Goal: Task Accomplishment & Management: Use online tool/utility

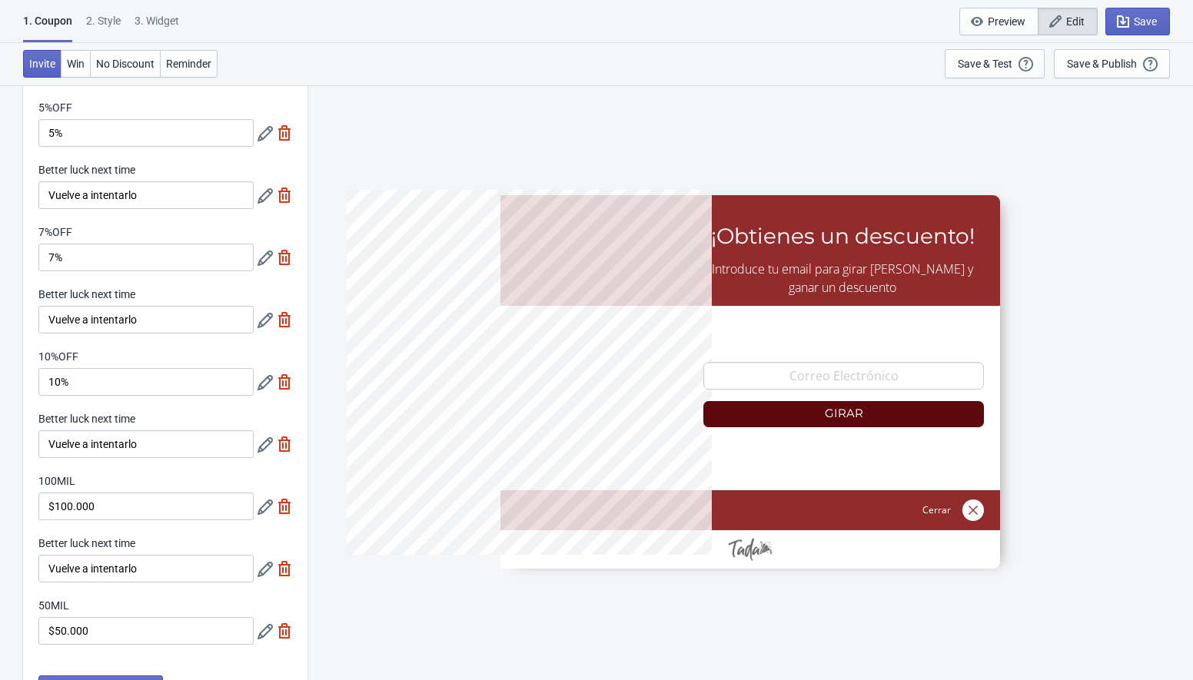
scroll to position [71, 0]
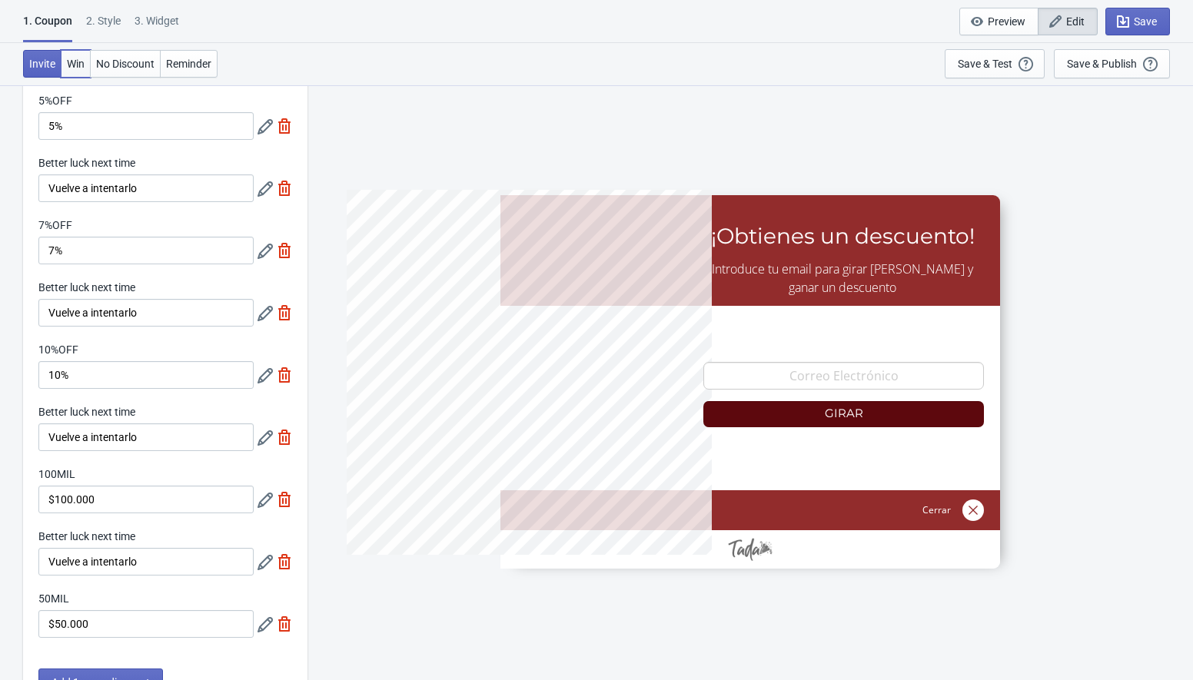
click at [79, 71] on button "Win" at bounding box center [76, 64] width 30 height 28
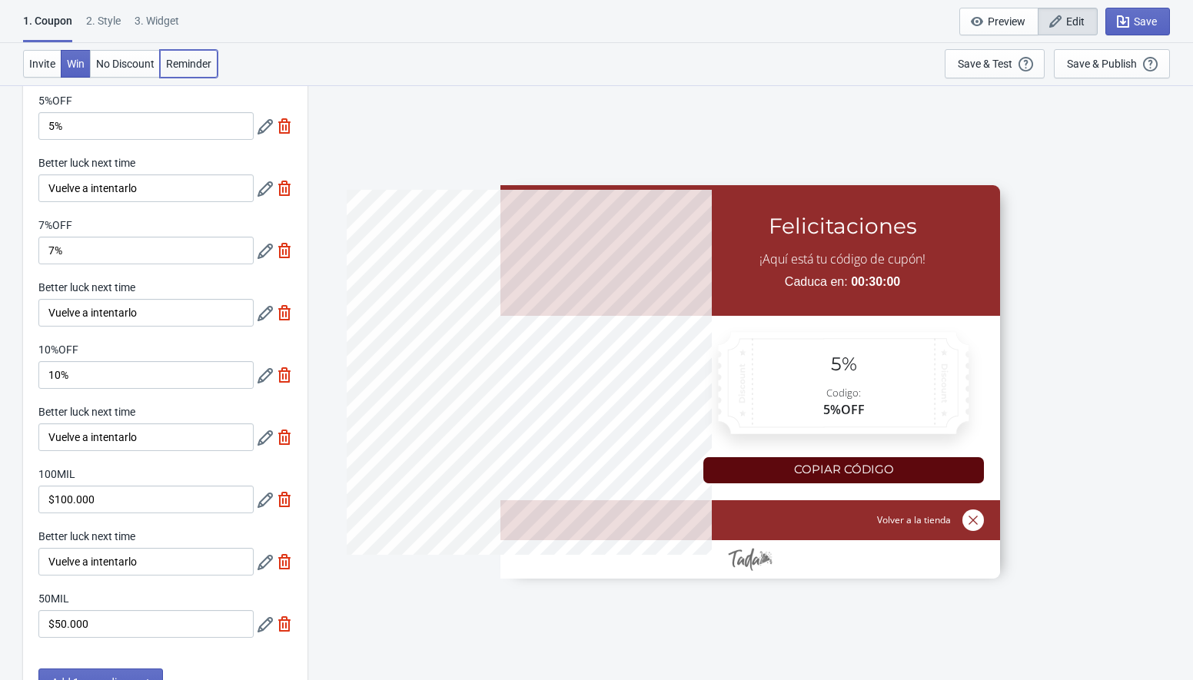
click at [211, 67] on span "Reminder" at bounding box center [188, 64] width 45 height 12
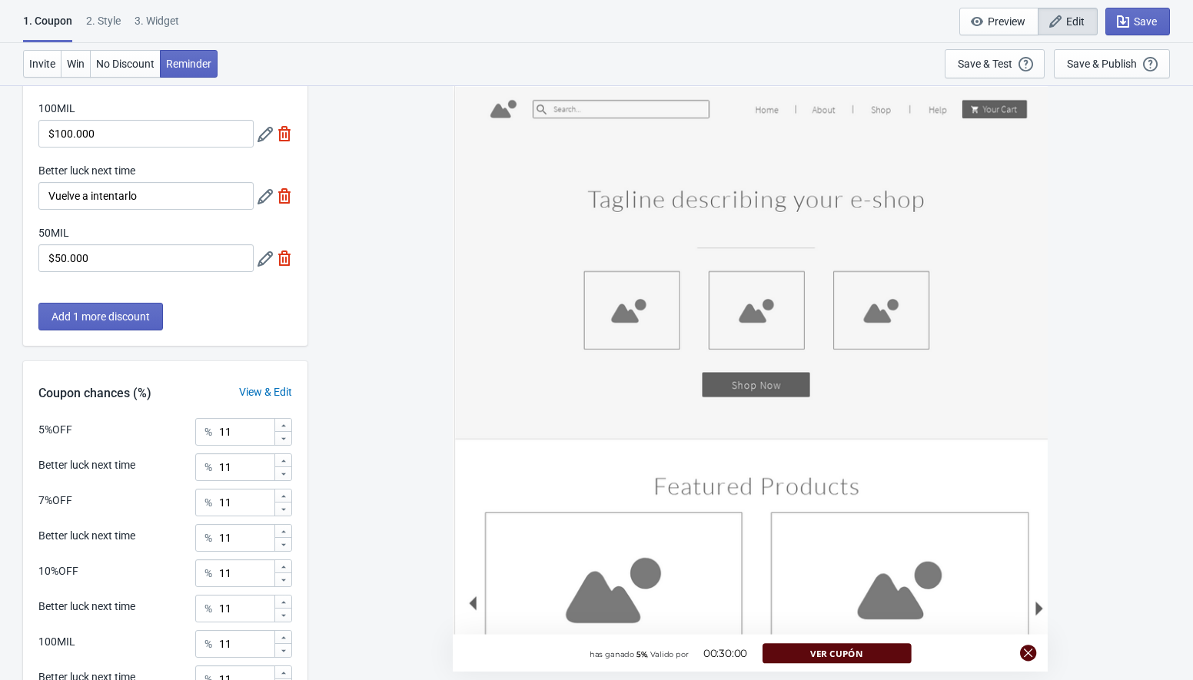
scroll to position [445, 0]
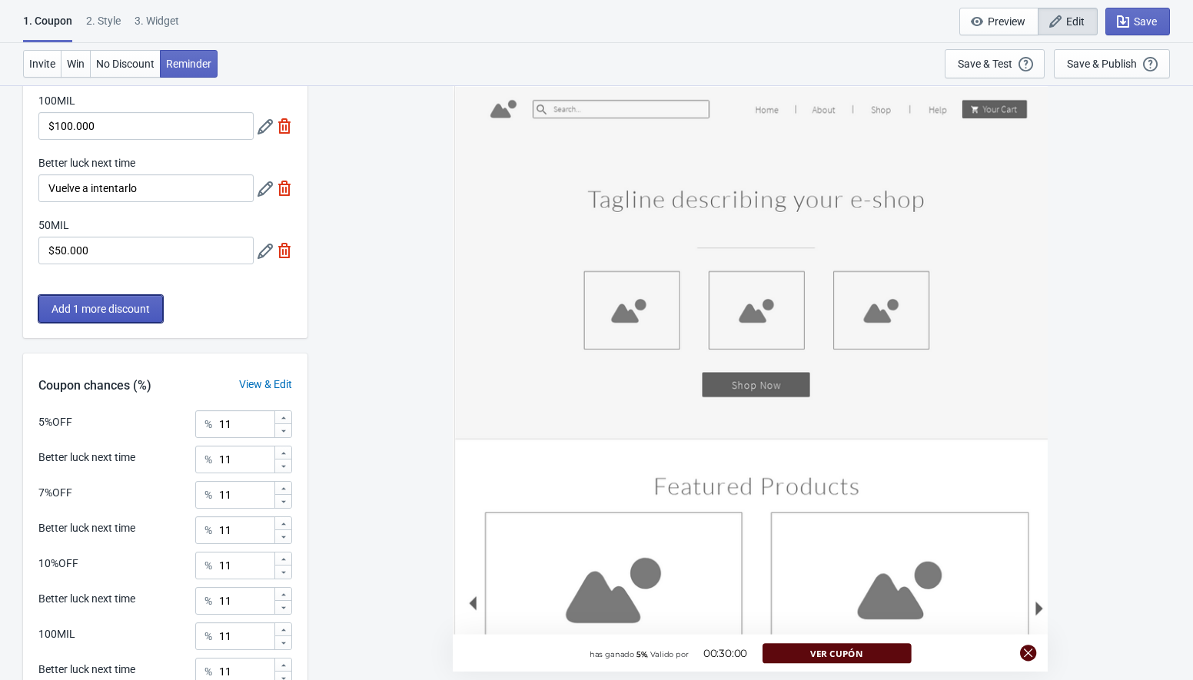
click at [79, 314] on span "Add 1 more discount" at bounding box center [101, 309] width 98 height 12
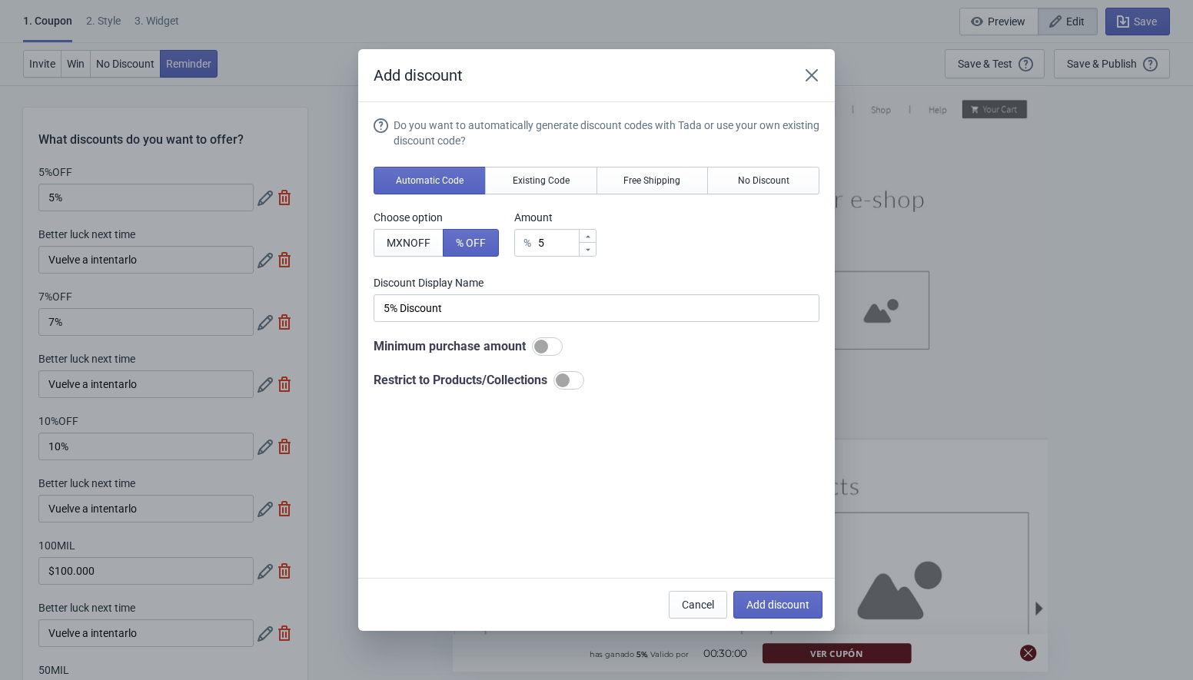
scroll to position [0, 0]
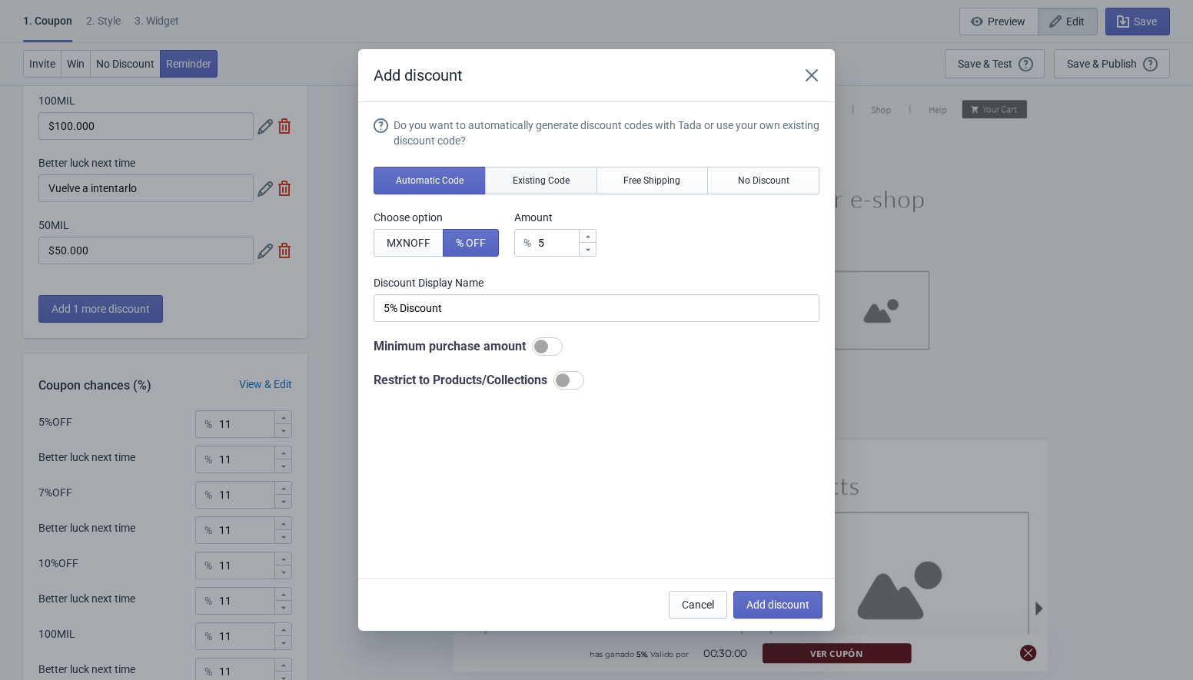
click at [531, 182] on span "Existing Code" at bounding box center [541, 180] width 57 height 12
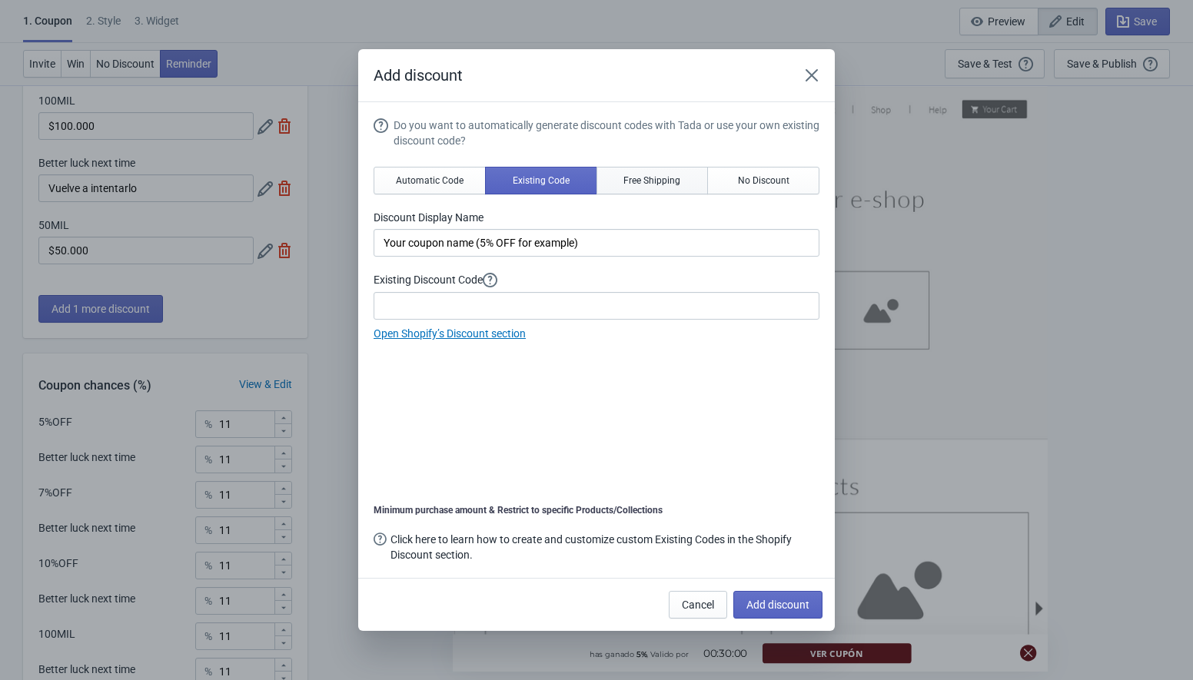
click at [654, 182] on span "Free Shipping" at bounding box center [651, 180] width 57 height 12
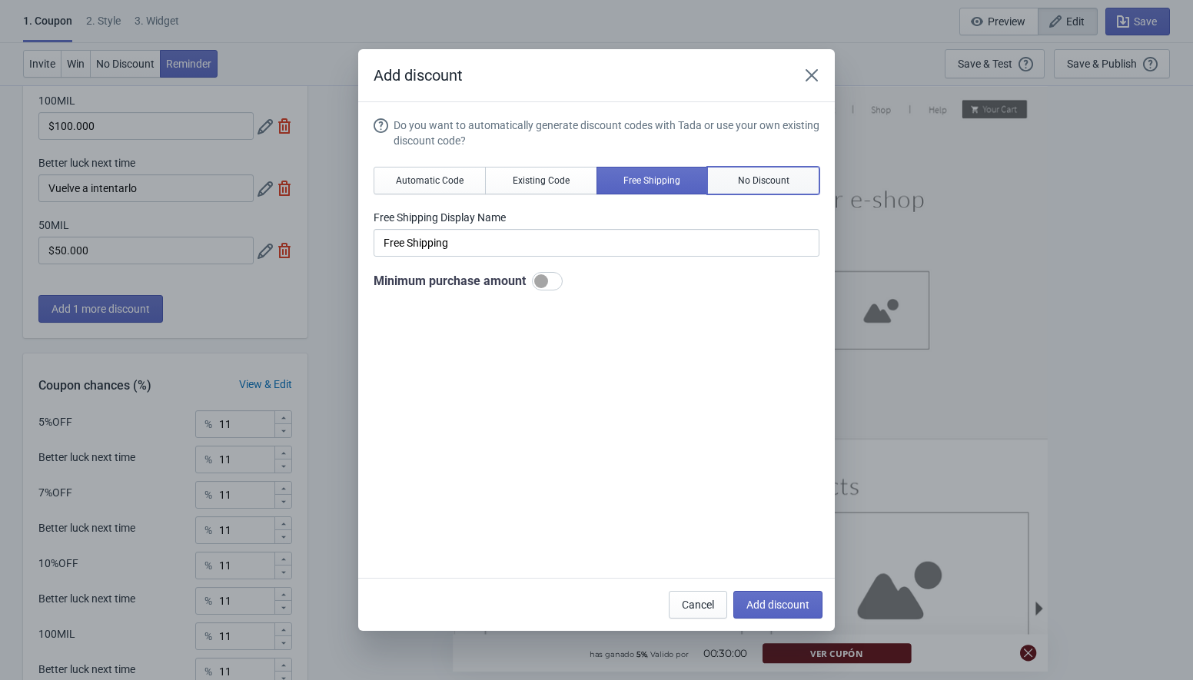
click at [740, 191] on button "No Discount" at bounding box center [763, 181] width 112 height 28
type input "Better luck next time"
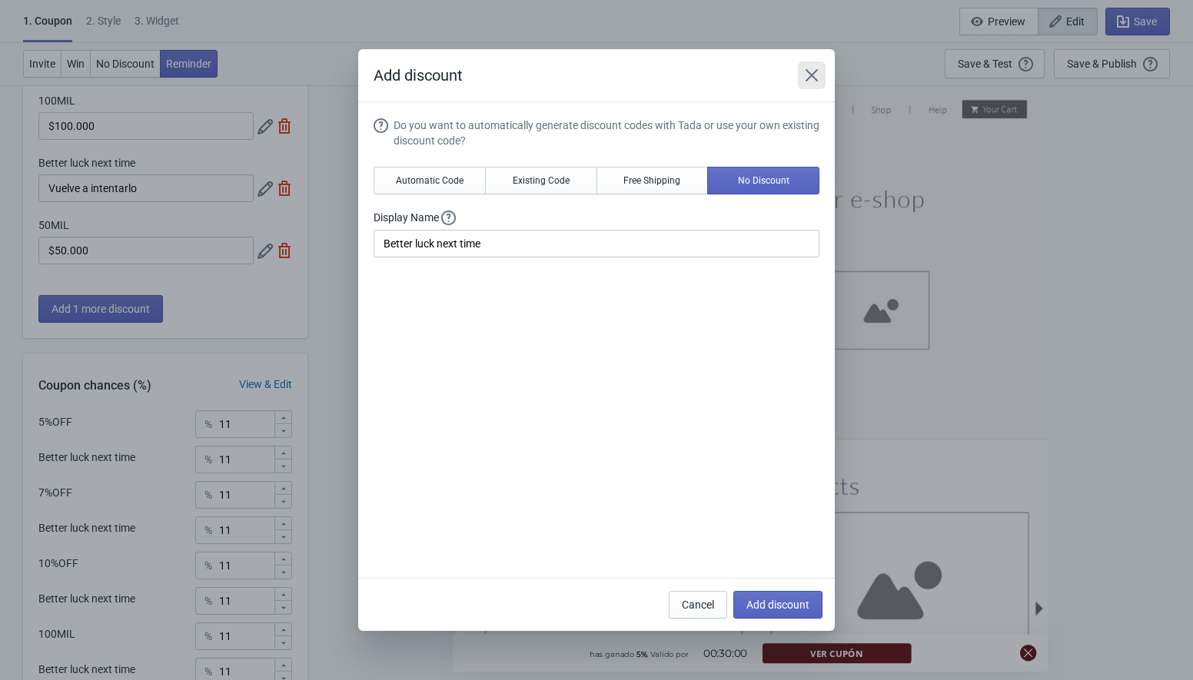
click at [817, 77] on icon "Close" at bounding box center [811, 75] width 15 height 15
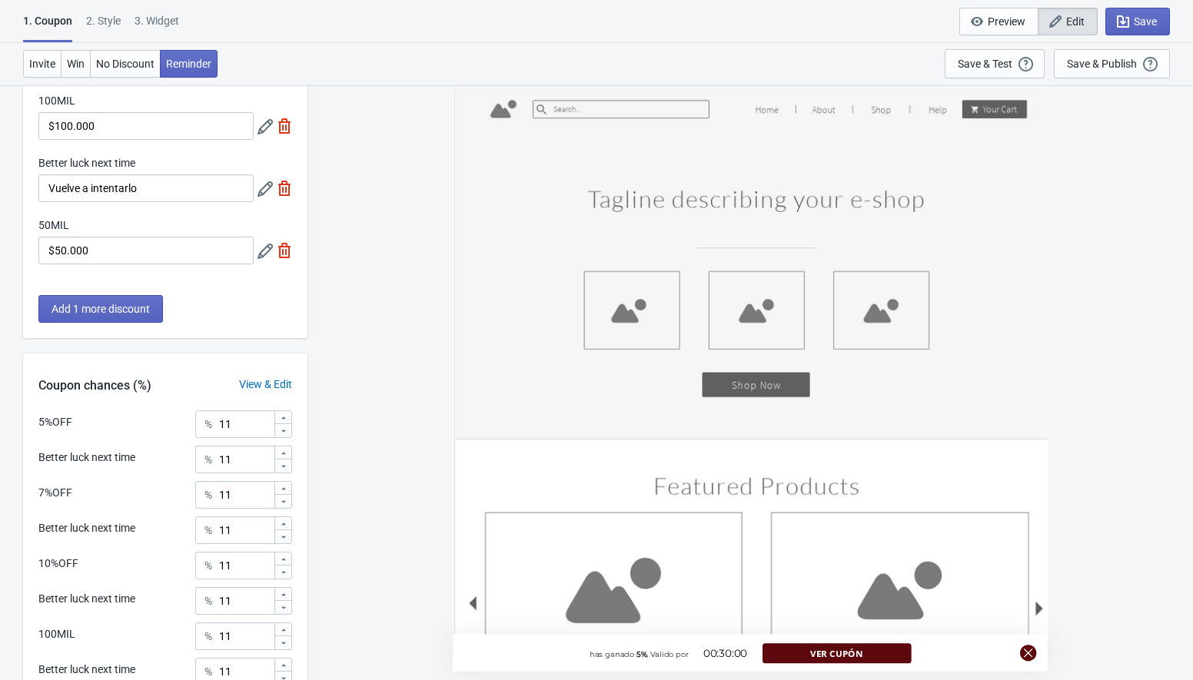
click at [106, 32] on div "2 . Style" at bounding box center [103, 26] width 35 height 27
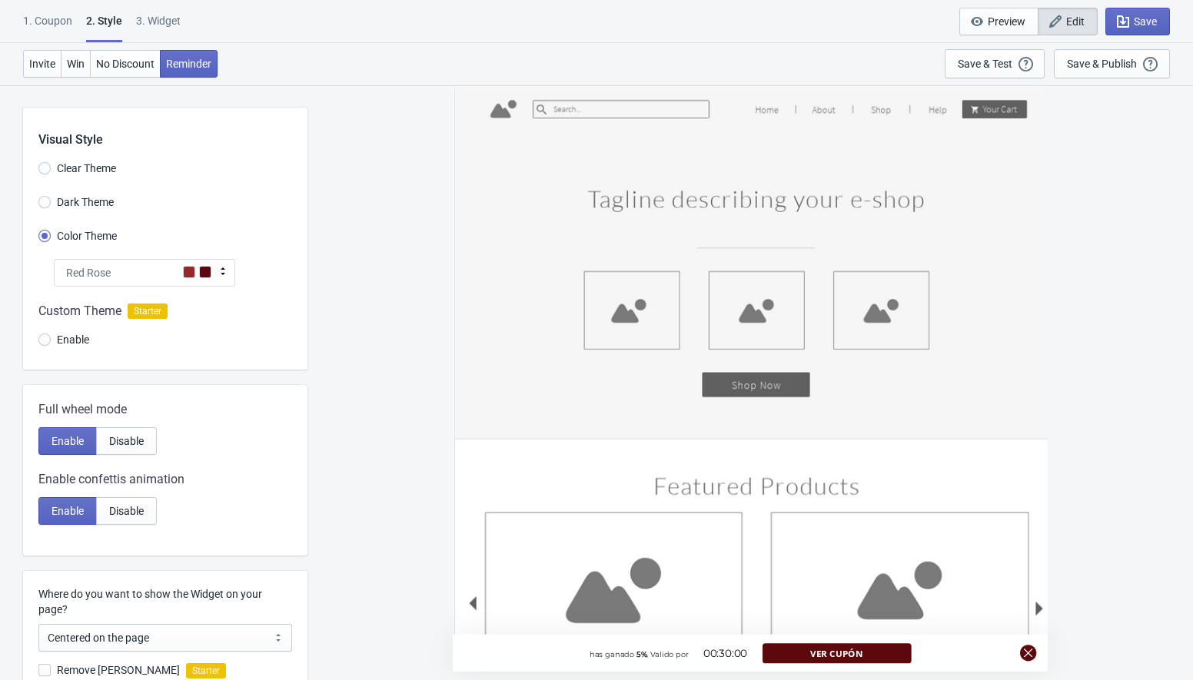
click at [45, 338] on div at bounding box center [165, 328] width 284 height 83
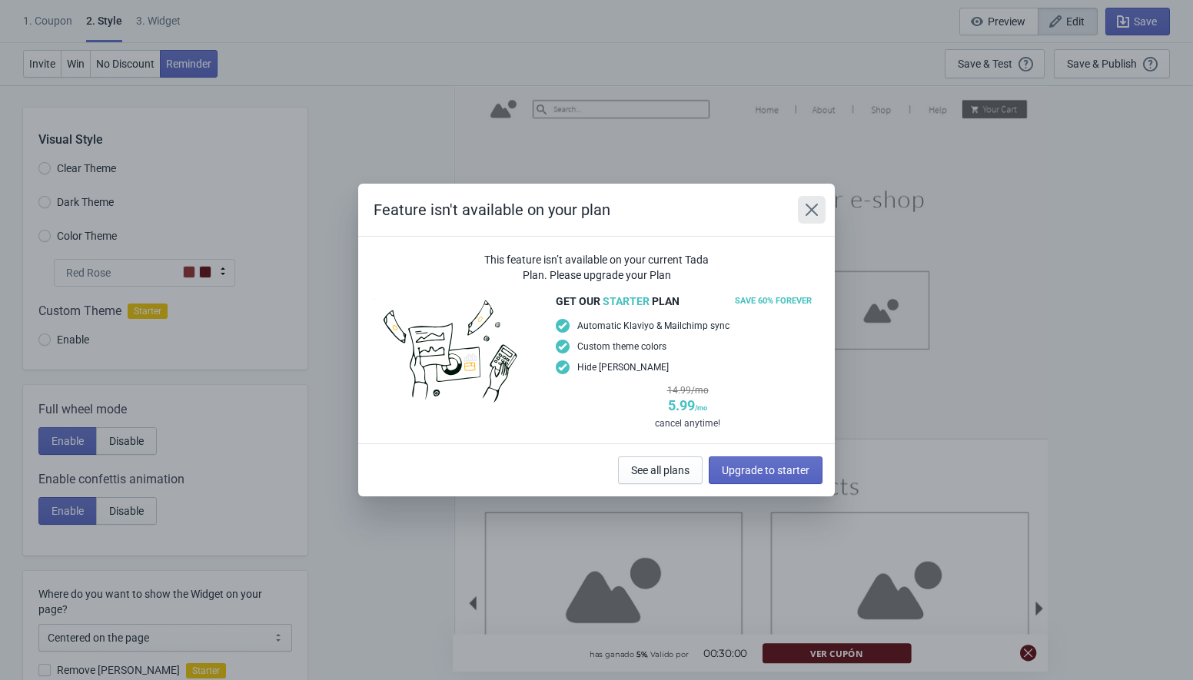
click at [811, 208] on icon "Close" at bounding box center [812, 210] width 12 height 12
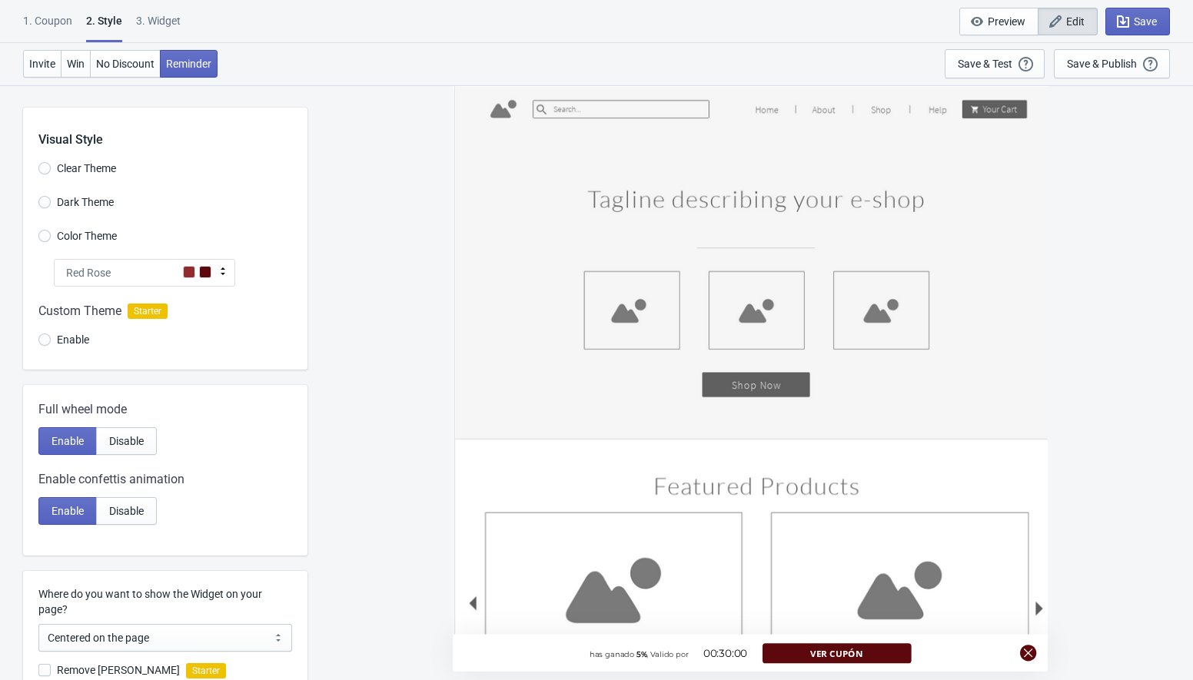
click at [124, 269] on div "Red Rose" at bounding box center [144, 273] width 181 height 28
radio input "true"
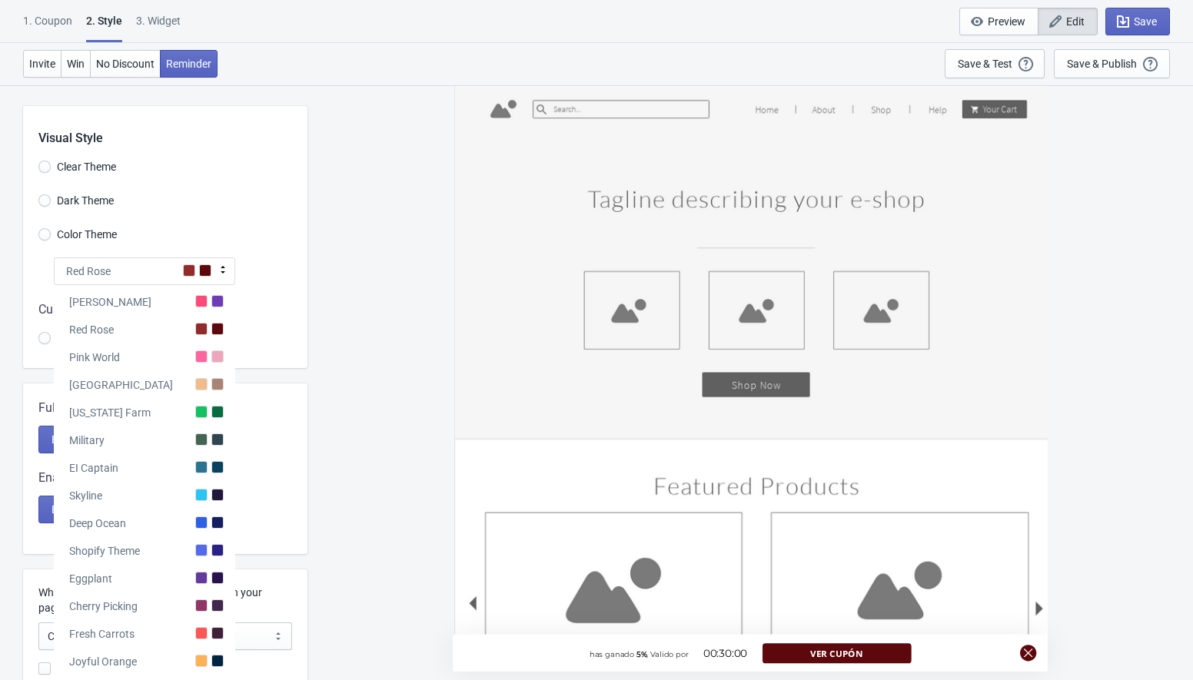
scroll to position [2, 0]
click at [45, 202] on input "Dark Theme" at bounding box center [44, 208] width 12 height 28
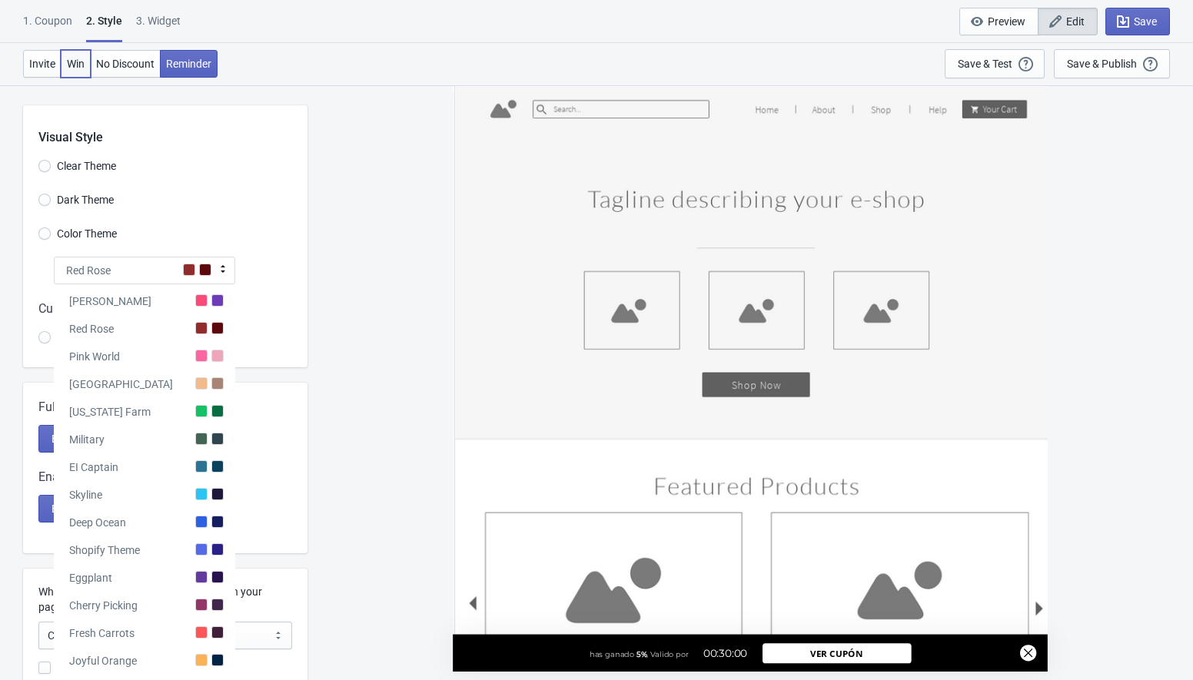
click at [68, 61] on span "Win" at bounding box center [76, 64] width 18 height 12
radio input "true"
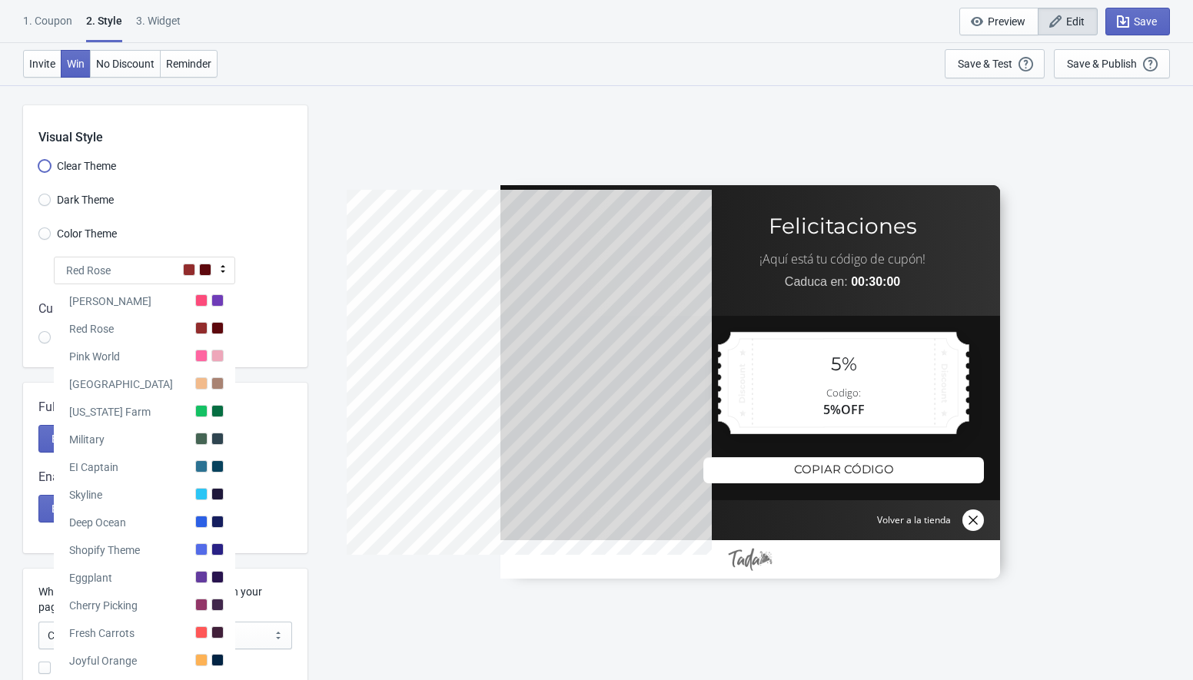
click at [42, 163] on input "Clear Theme" at bounding box center [44, 174] width 12 height 28
radio input "true"
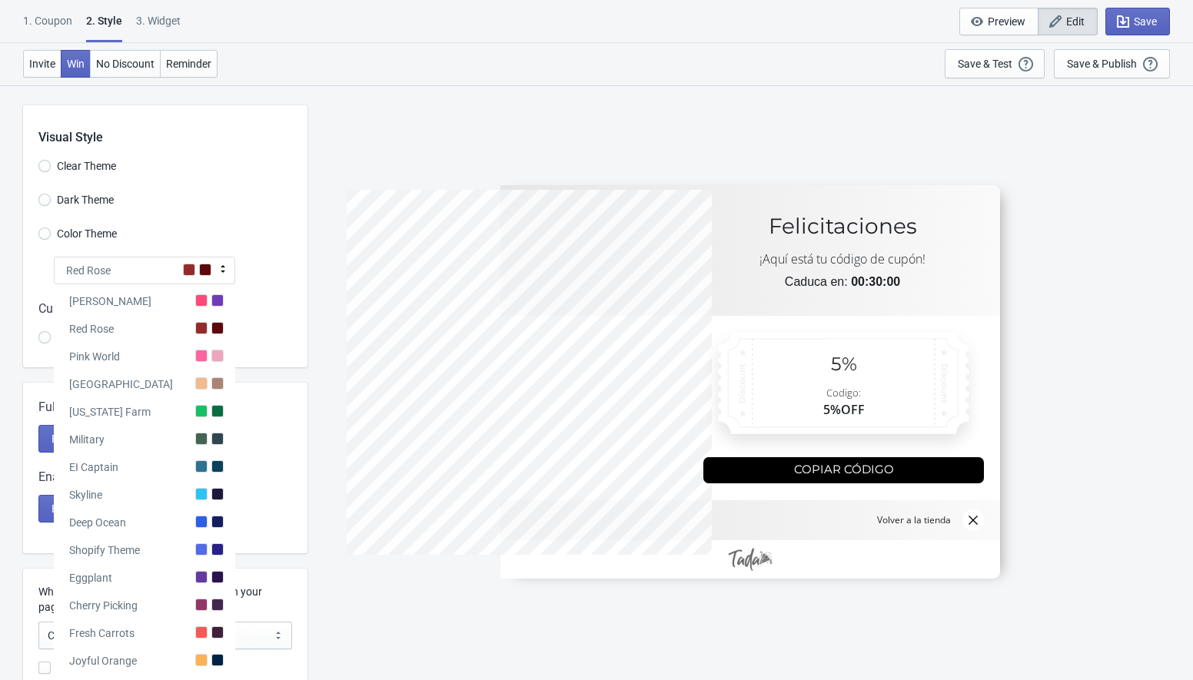
click at [224, 178] on div "Clear Theme" at bounding box center [172, 167] width 269 height 25
click at [71, 244] on div "Color Theme" at bounding box center [172, 235] width 269 height 25
click at [64, 234] on span "Color Theme" at bounding box center [87, 233] width 60 height 15
click at [51, 234] on input "Color Theme" at bounding box center [44, 242] width 12 height 28
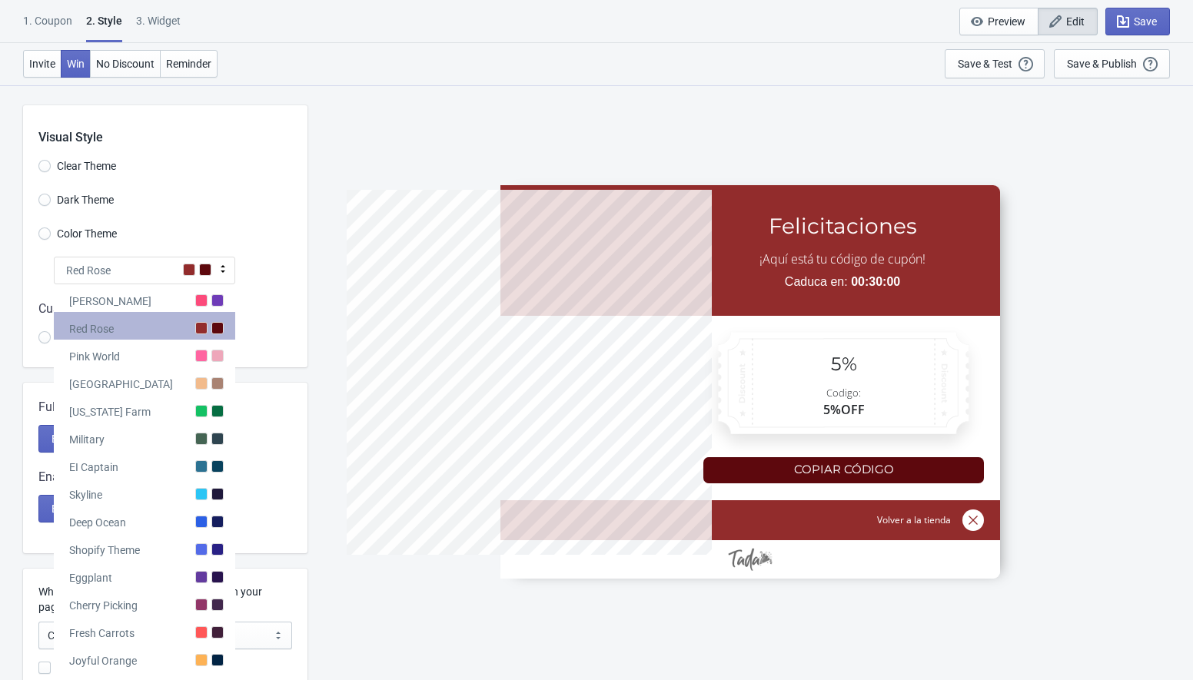
click at [101, 334] on div "Red Rose" at bounding box center [91, 328] width 45 height 15
radio input "true"
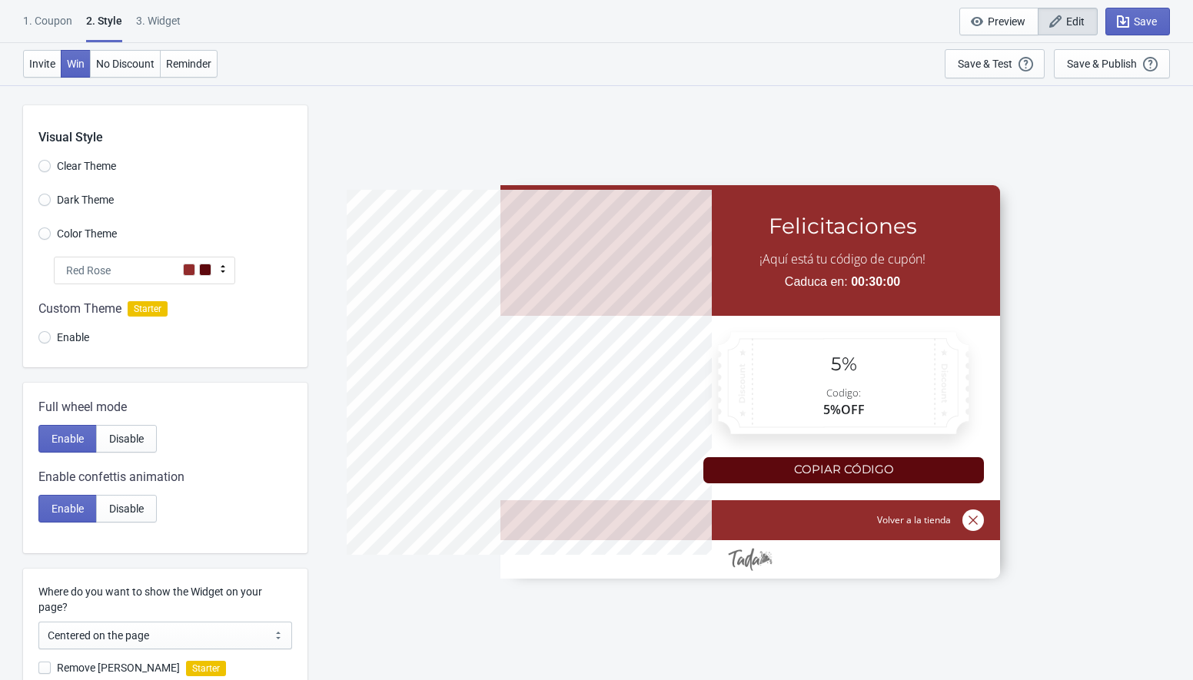
click at [53, 25] on div "1. Coupon" at bounding box center [47, 26] width 49 height 27
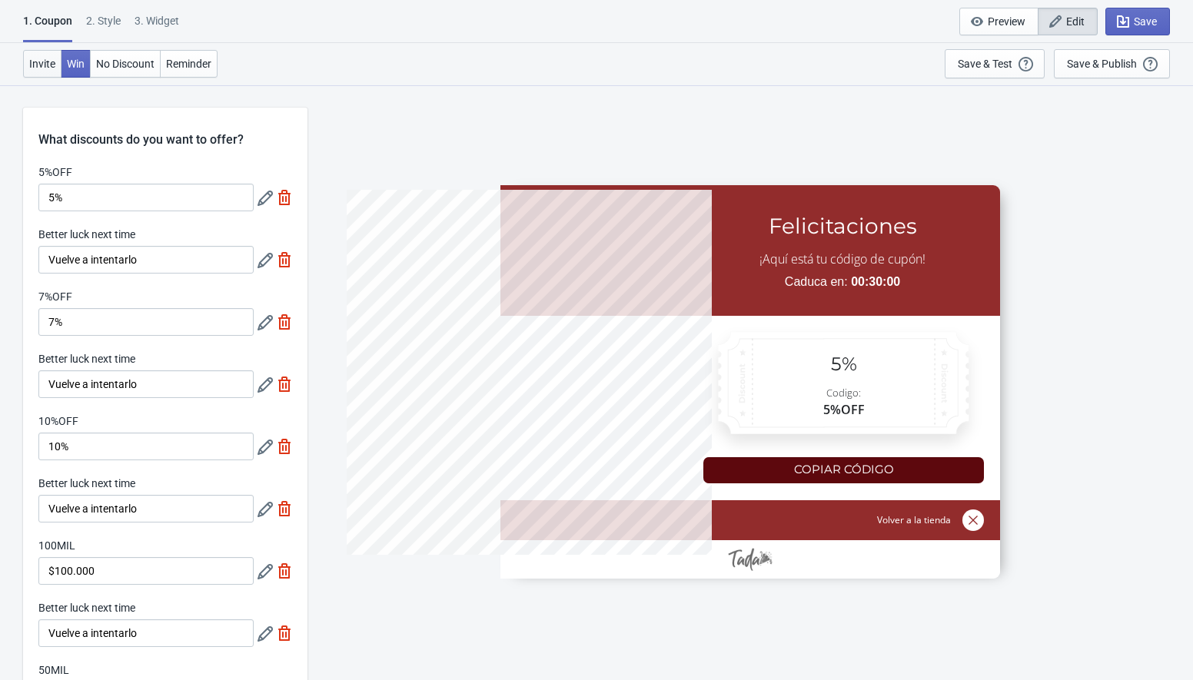
click at [39, 65] on span "Invite" at bounding box center [42, 64] width 26 height 12
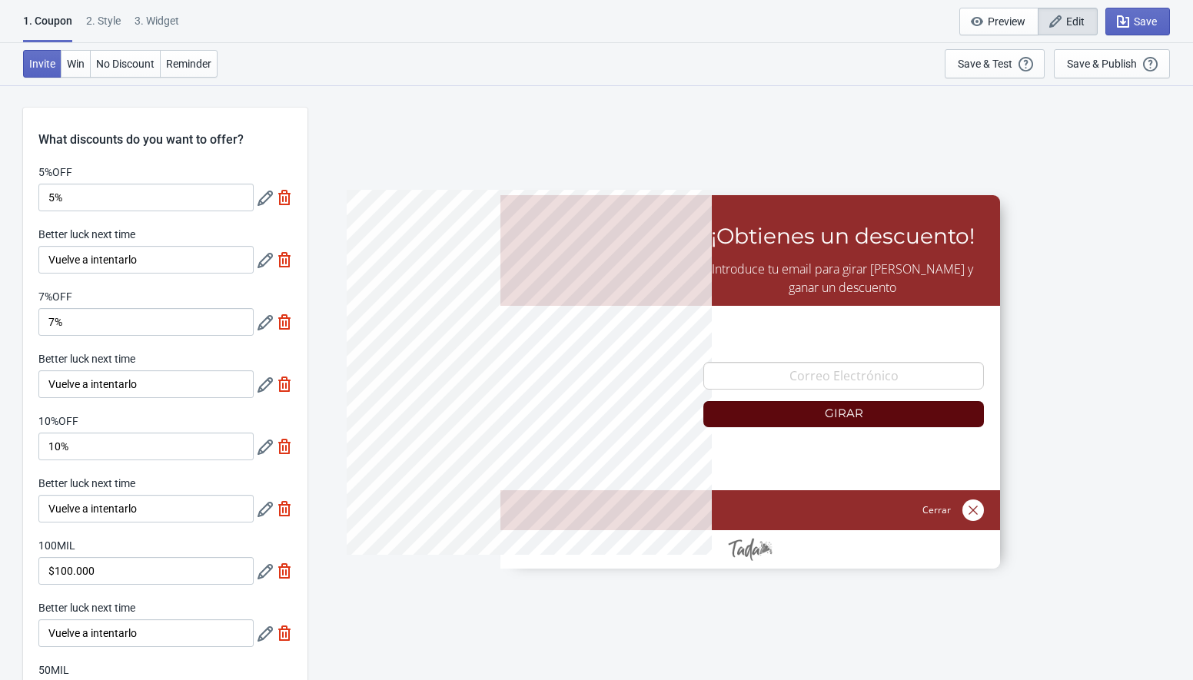
click at [264, 201] on icon at bounding box center [265, 198] width 15 height 15
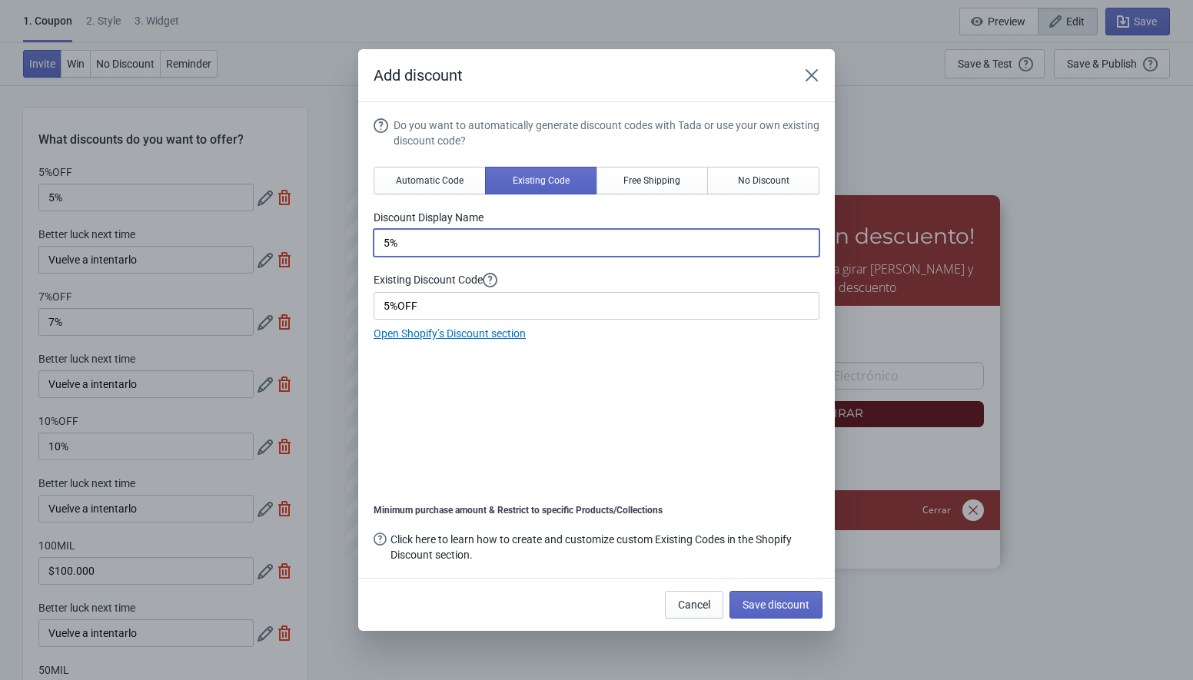
click at [403, 242] on input "5%" at bounding box center [597, 243] width 446 height 28
click at [431, 304] on input "5%OFF" at bounding box center [597, 306] width 446 height 28
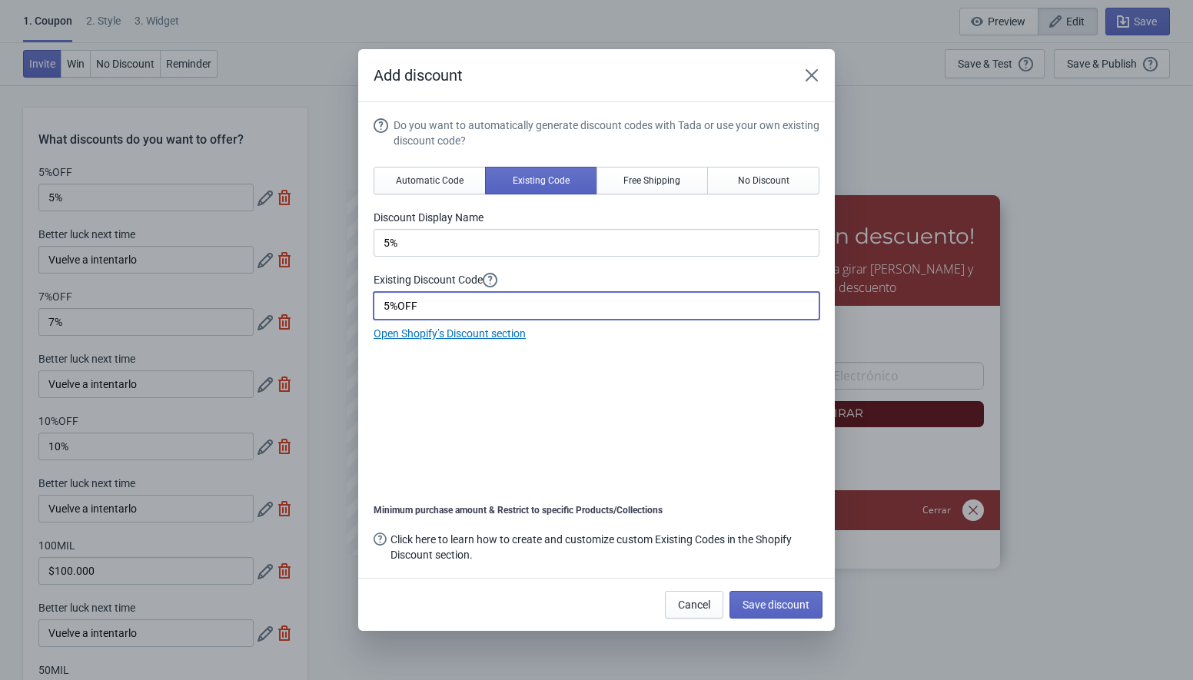
click at [431, 304] on input "5%OFF" at bounding box center [597, 306] width 446 height 28
click at [813, 74] on icon "Close" at bounding box center [812, 75] width 12 height 12
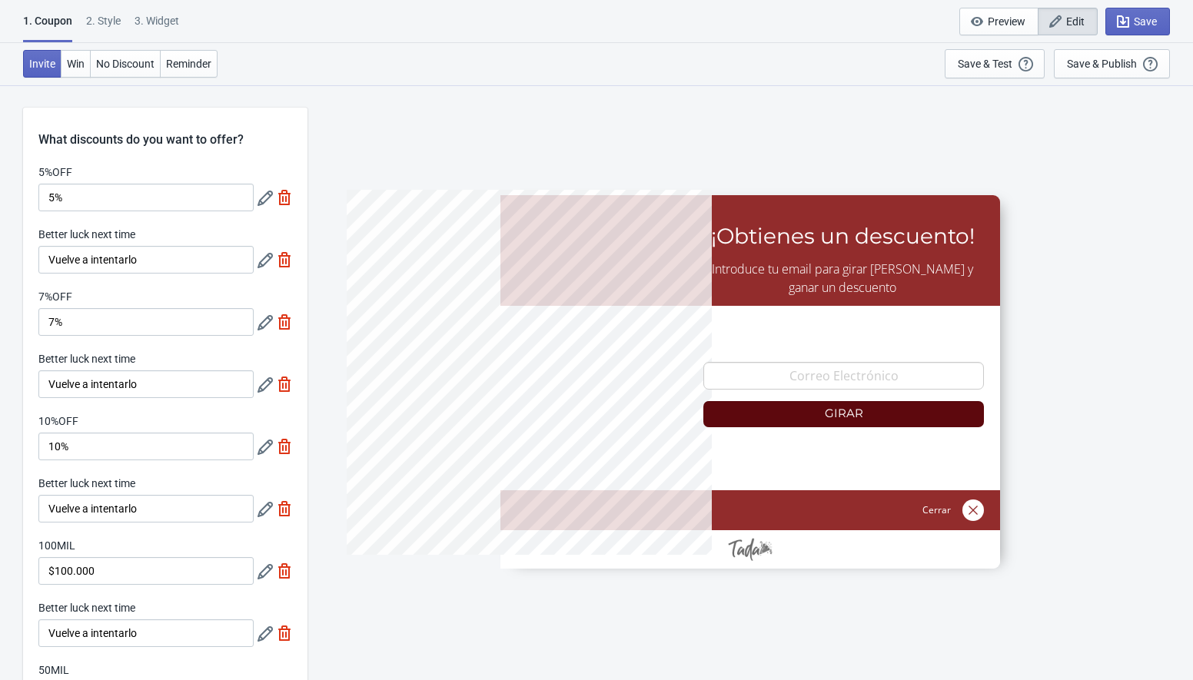
click at [266, 264] on icon at bounding box center [265, 260] width 15 height 15
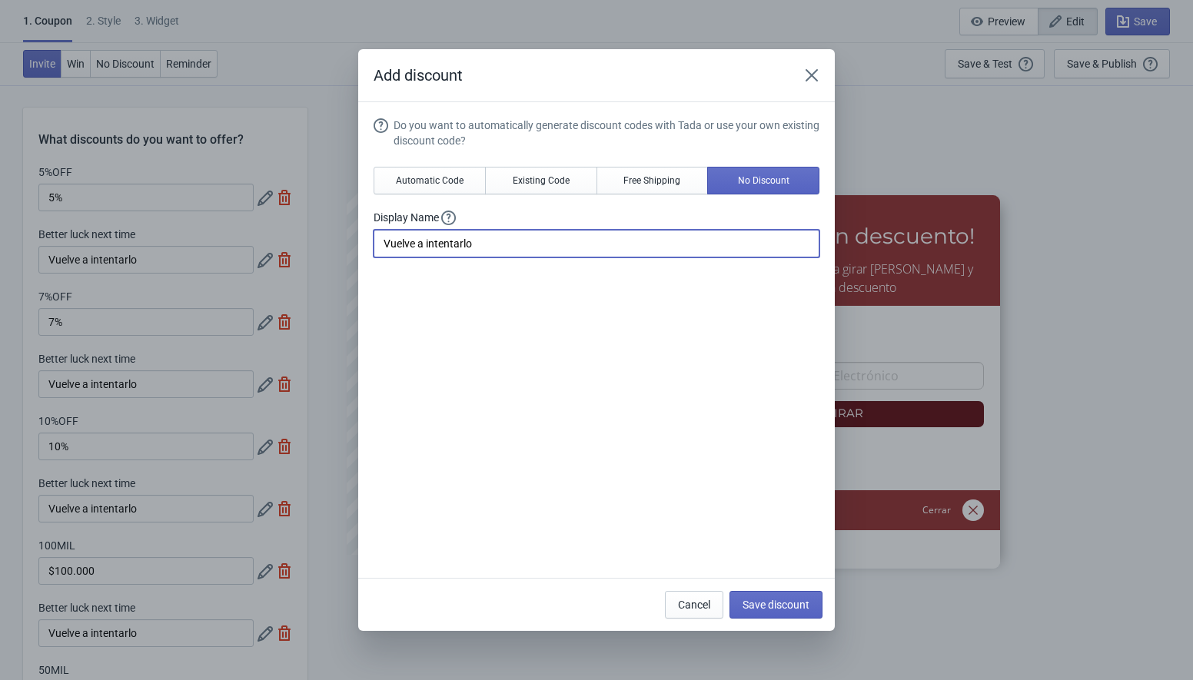
click at [474, 244] on input "Vuelve a intentarlo" at bounding box center [597, 244] width 446 height 28
click at [806, 76] on icon "Close" at bounding box center [811, 75] width 15 height 15
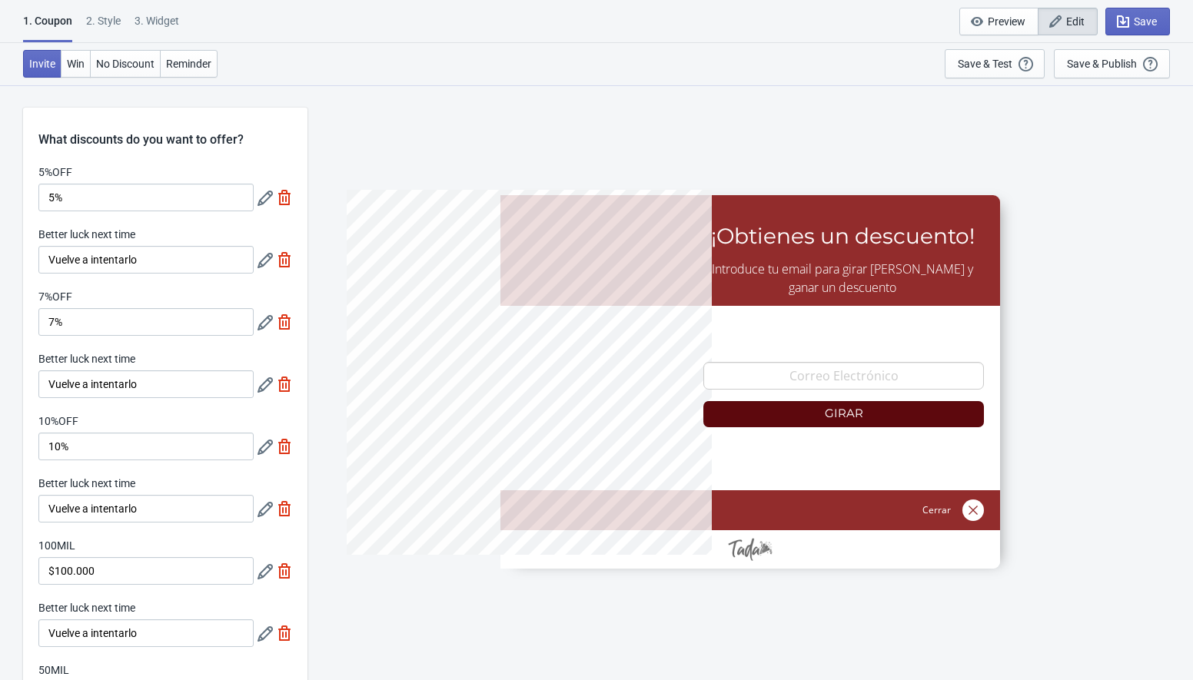
click at [264, 327] on icon at bounding box center [265, 322] width 15 height 15
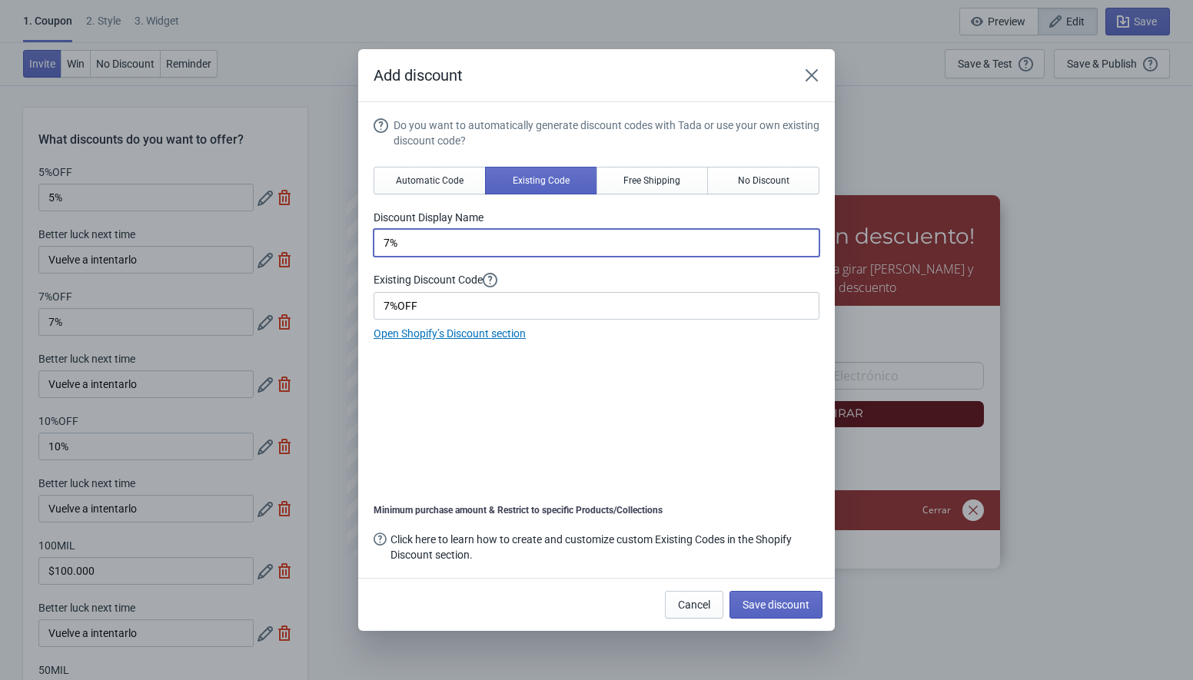
click at [453, 248] on input "7%" at bounding box center [597, 243] width 446 height 28
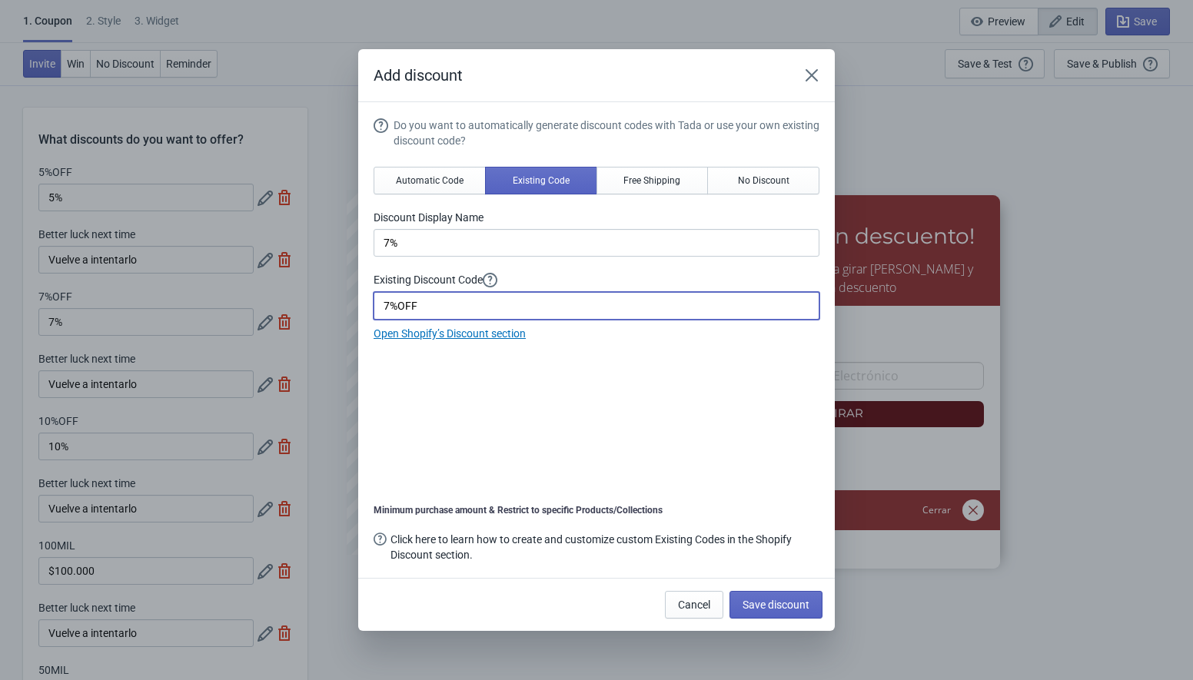
click at [432, 302] on input "7%OFF" at bounding box center [597, 306] width 446 height 28
click at [812, 75] on icon "Close" at bounding box center [812, 75] width 12 height 12
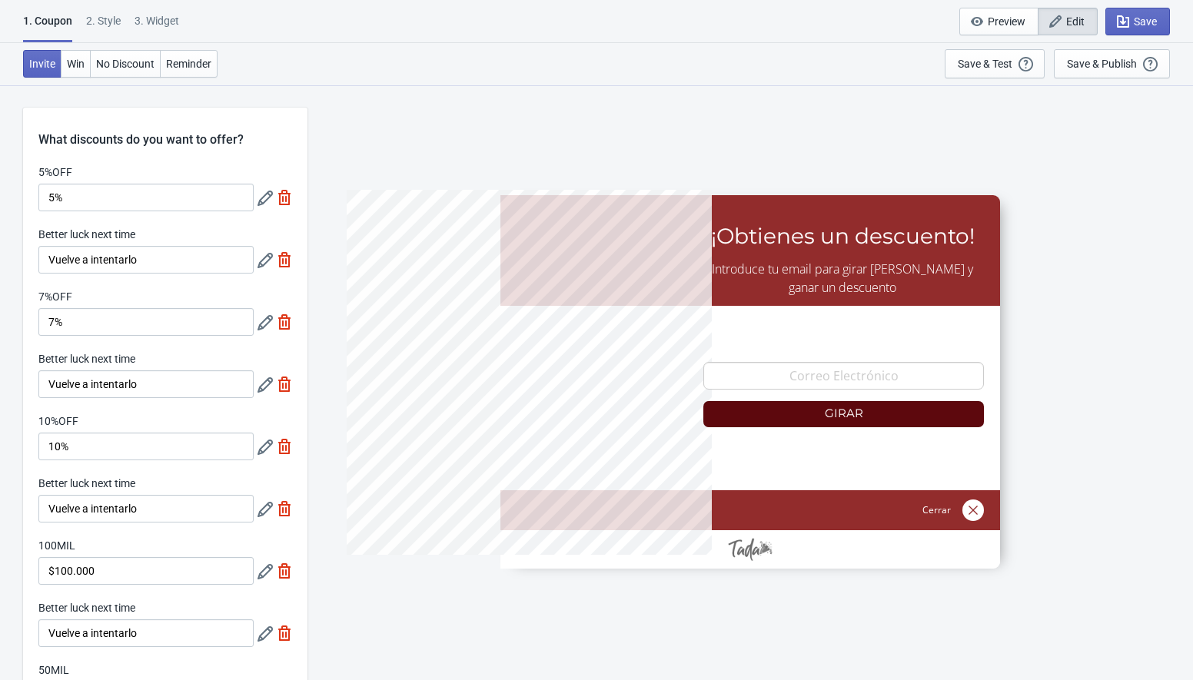
click at [265, 455] on icon at bounding box center [265, 447] width 15 height 15
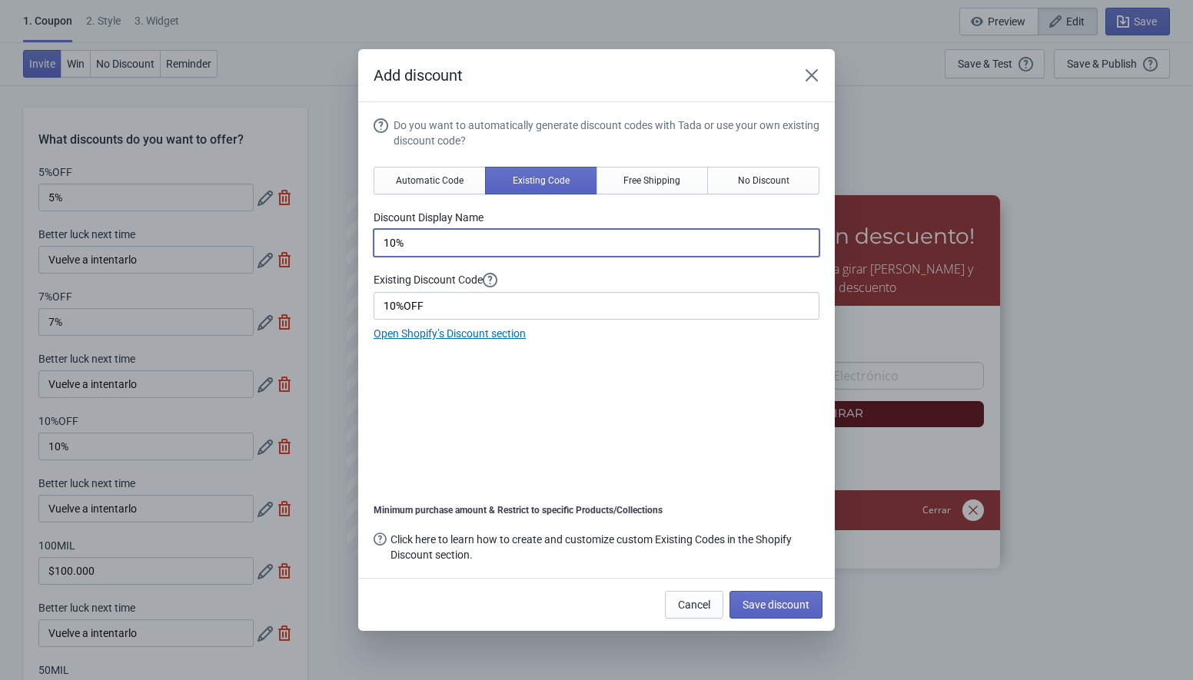
click at [434, 248] on input "10%" at bounding box center [597, 243] width 446 height 28
click at [438, 307] on input "10%OFF" at bounding box center [597, 306] width 446 height 28
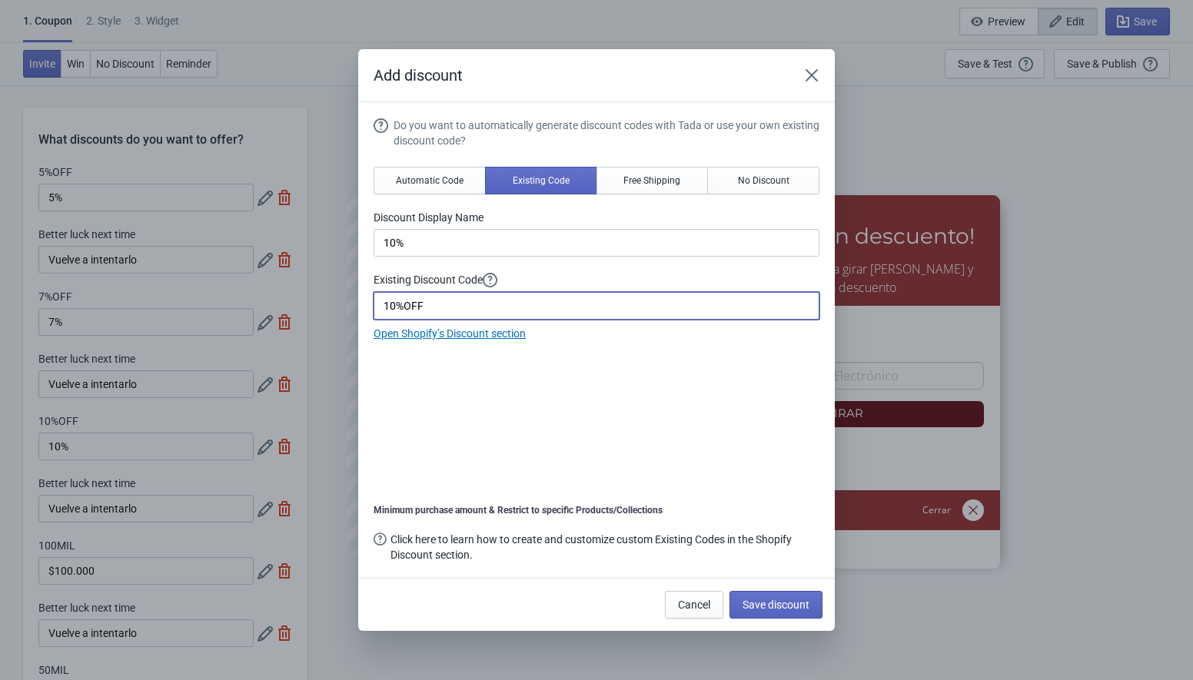
click at [438, 307] on input "10%OFF" at bounding box center [597, 306] width 446 height 28
click at [806, 71] on icon "Close" at bounding box center [811, 75] width 15 height 15
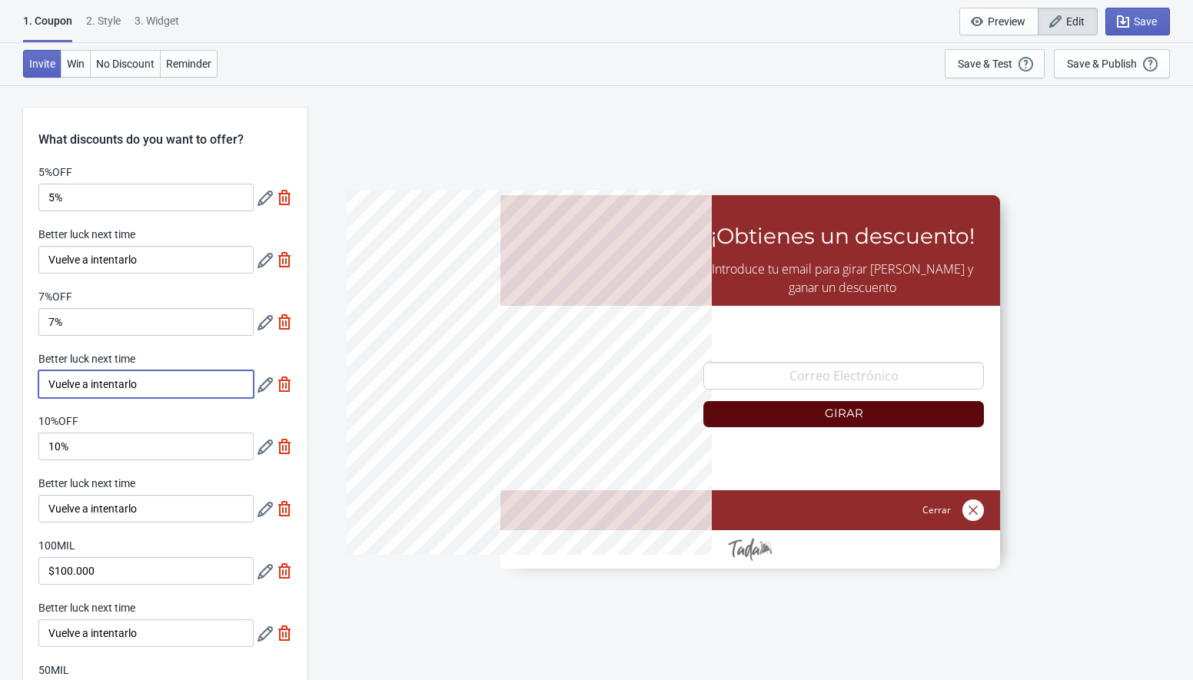
click at [118, 388] on input "Vuelve a intentarlo" at bounding box center [145, 385] width 215 height 28
click at [128, 415] on div "10%OFF" at bounding box center [145, 423] width 215 height 19
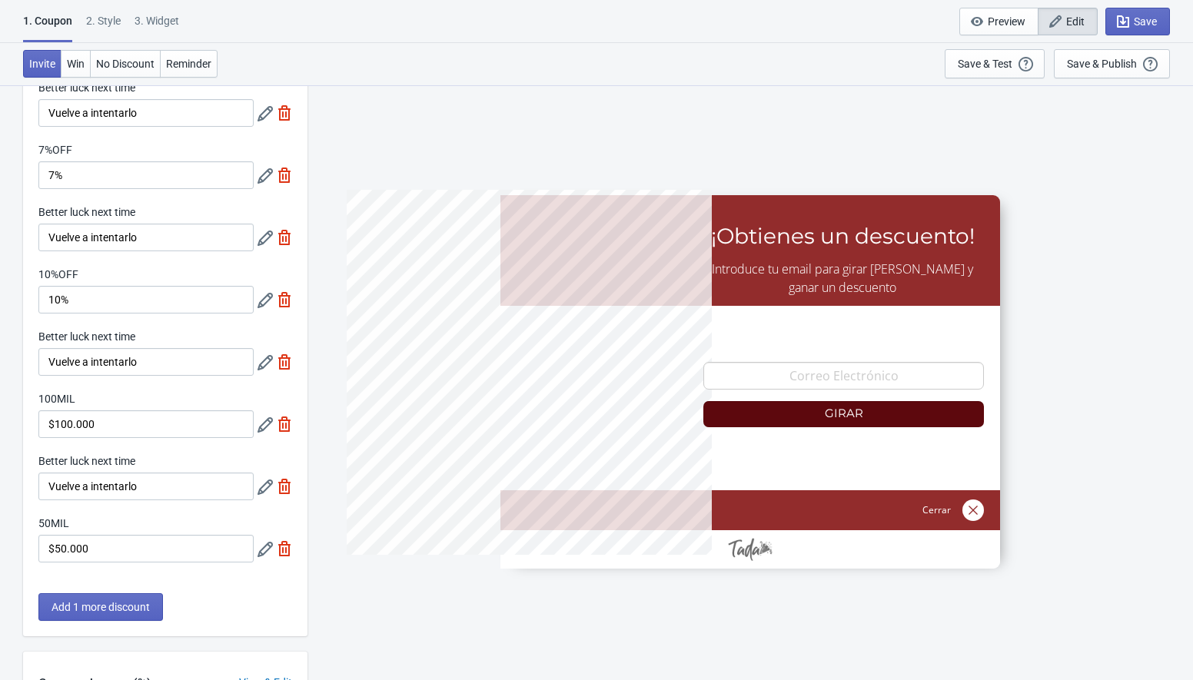
scroll to position [158, 0]
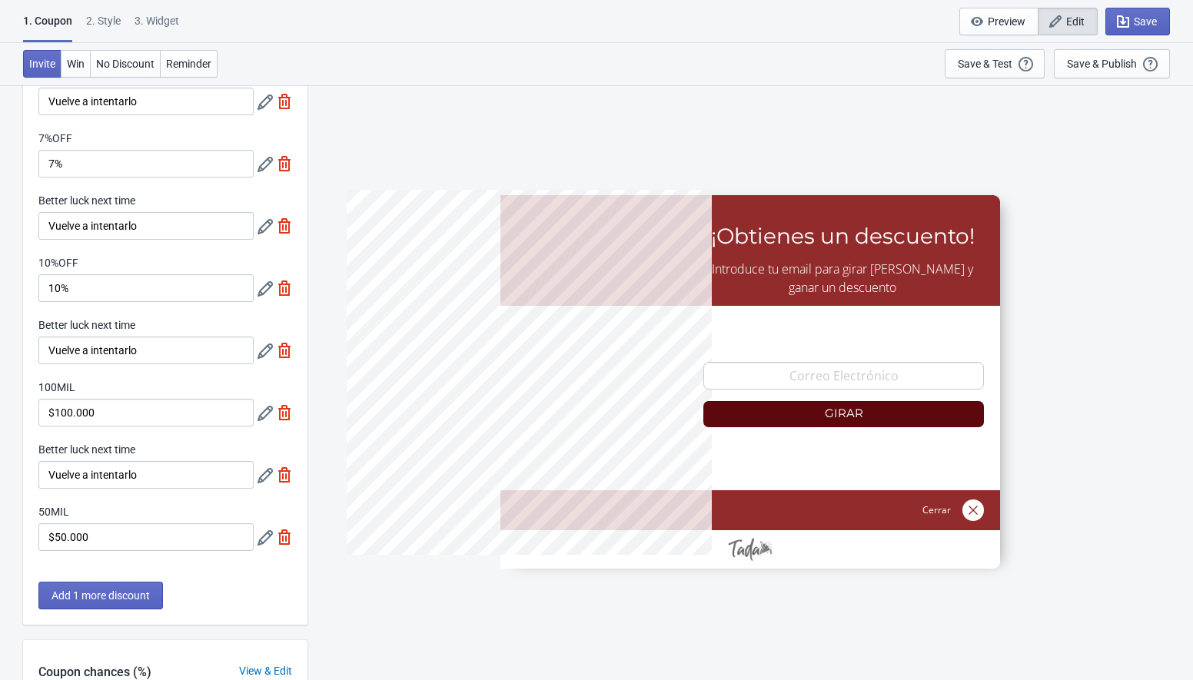
click at [259, 421] on icon at bounding box center [265, 413] width 15 height 15
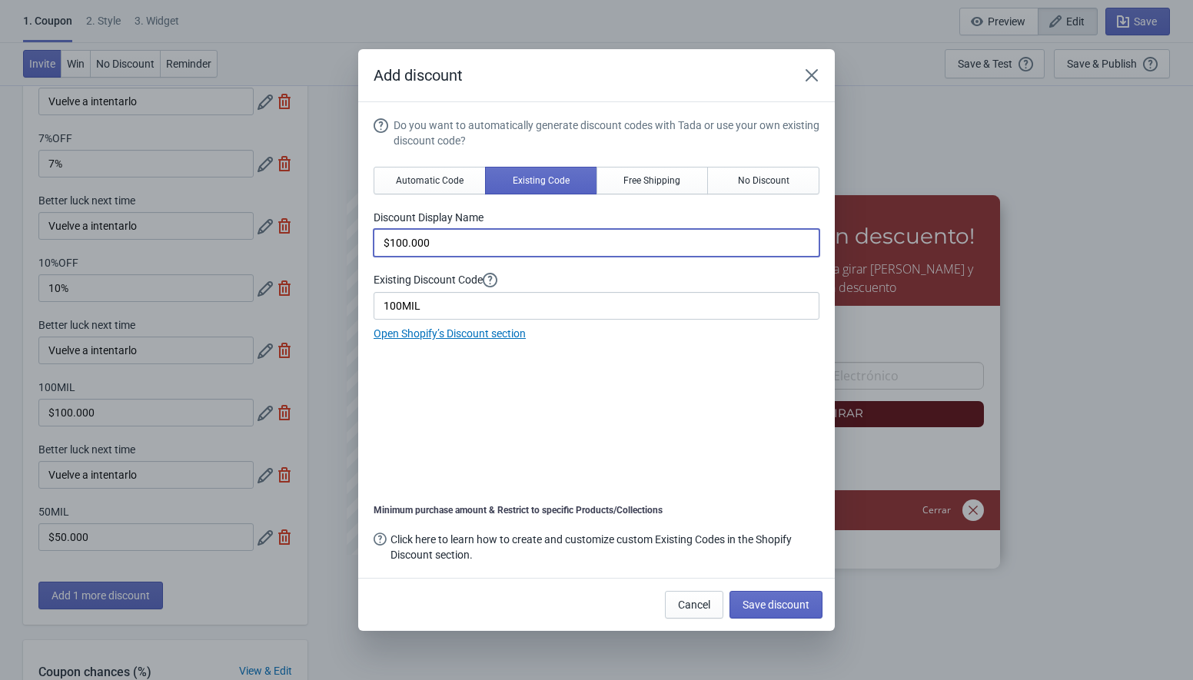
click at [431, 245] on input "$100.000" at bounding box center [597, 243] width 446 height 28
click at [435, 317] on input "100MIL" at bounding box center [597, 306] width 446 height 28
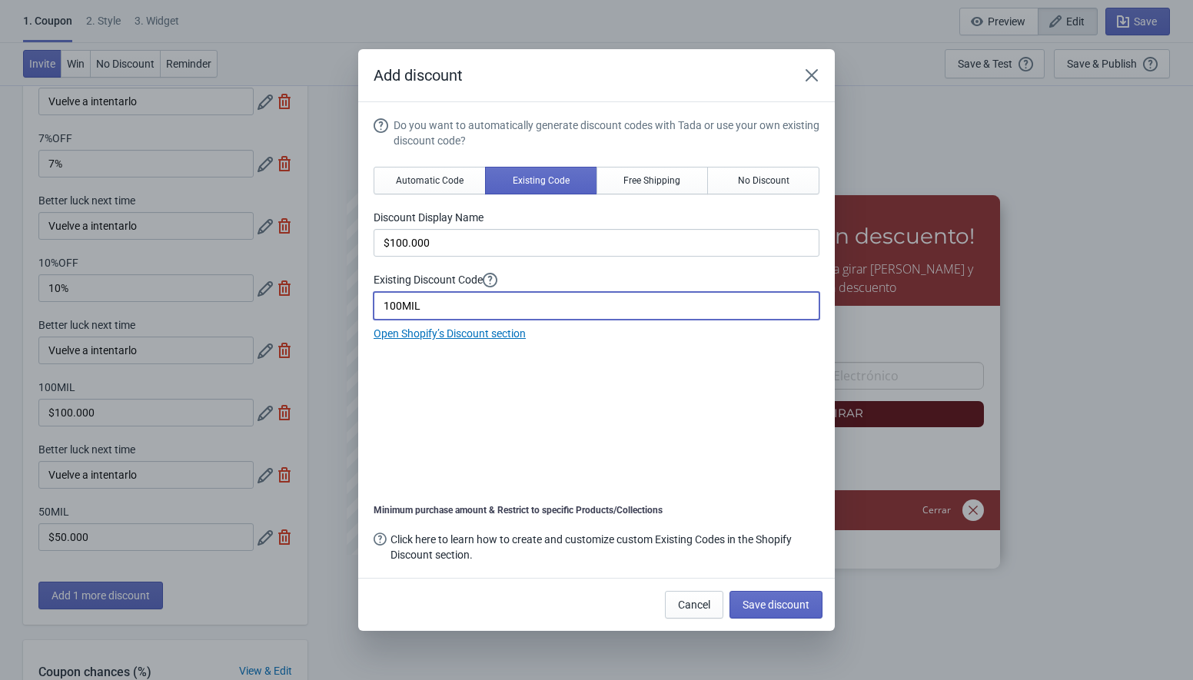
click at [435, 317] on input "100MIL" at bounding box center [597, 306] width 446 height 28
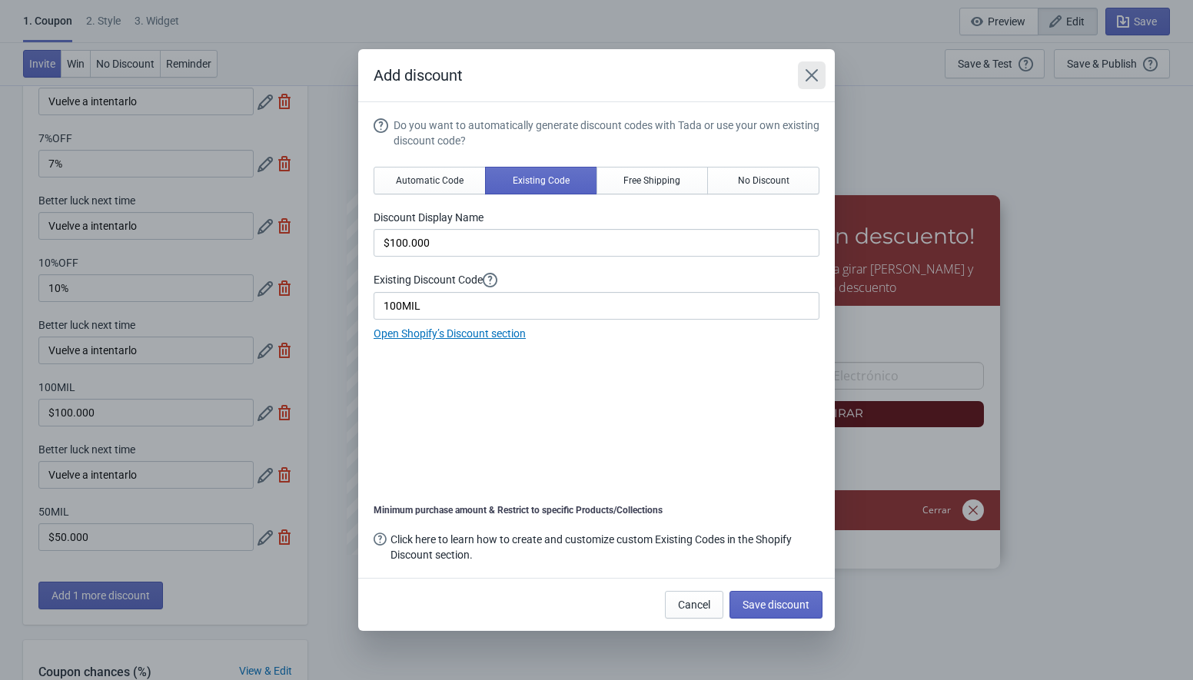
click at [819, 79] on button "Close" at bounding box center [812, 75] width 28 height 28
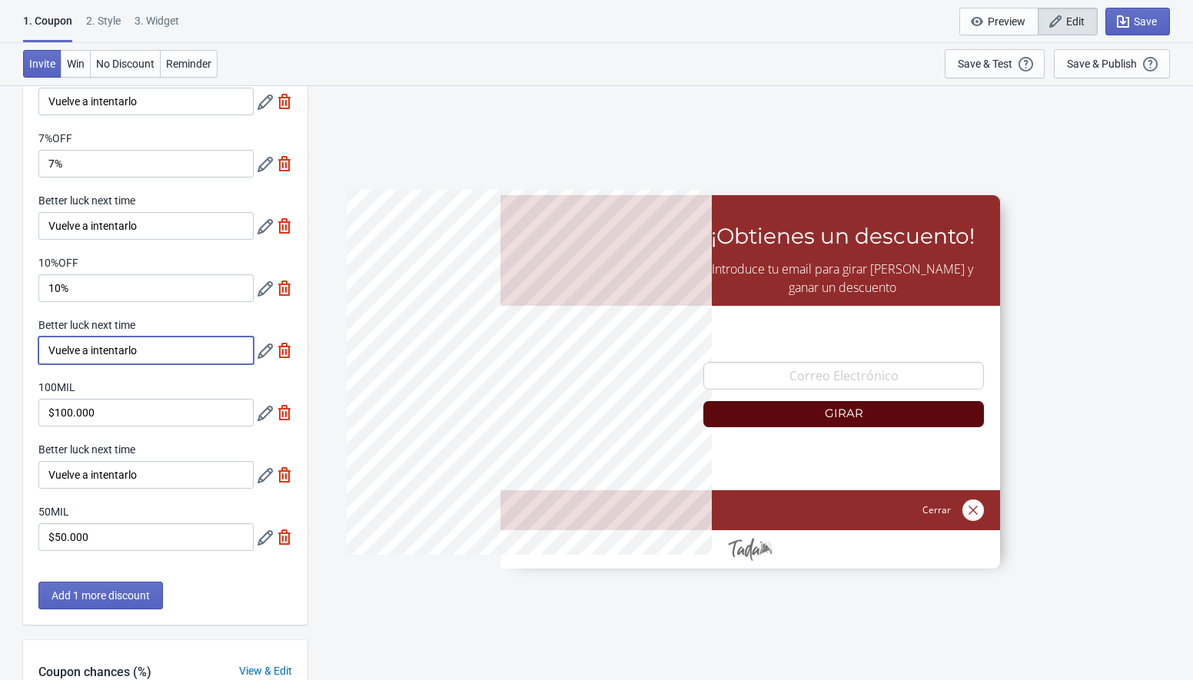
click at [156, 354] on input "Vuelve a intentarlo" at bounding box center [145, 351] width 215 height 28
click at [88, 546] on input "$50.000" at bounding box center [145, 537] width 215 height 28
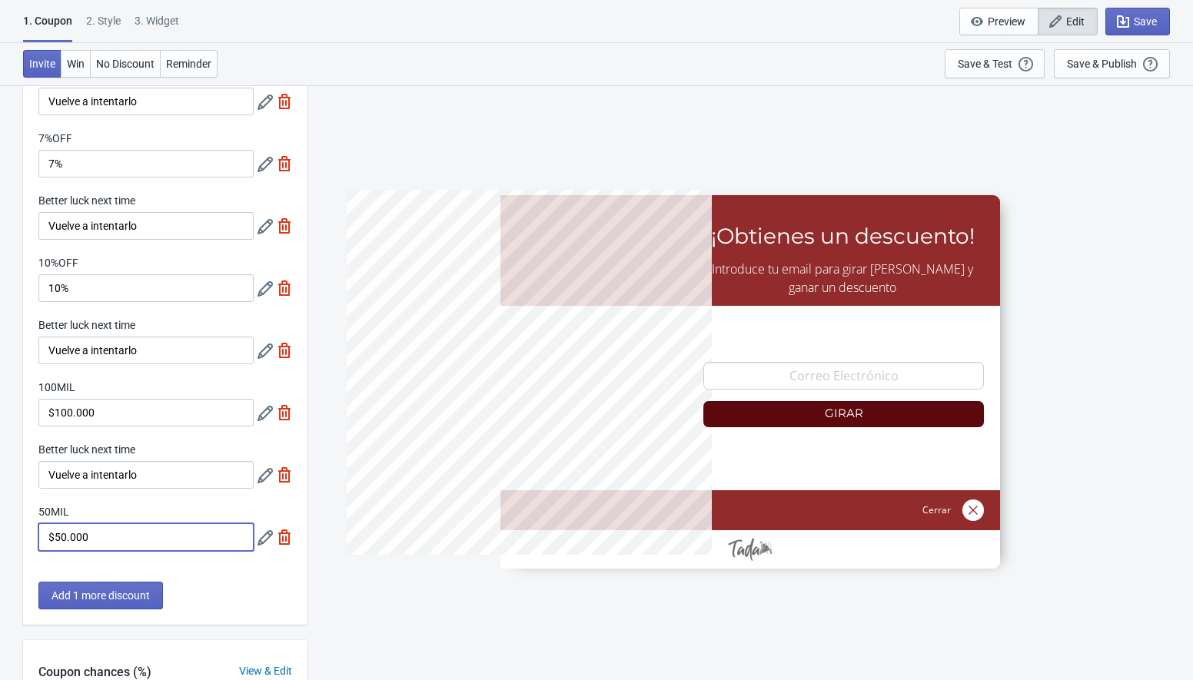
click at [88, 546] on input "$50.000" at bounding box center [145, 537] width 215 height 28
click at [263, 541] on icon at bounding box center [265, 537] width 15 height 15
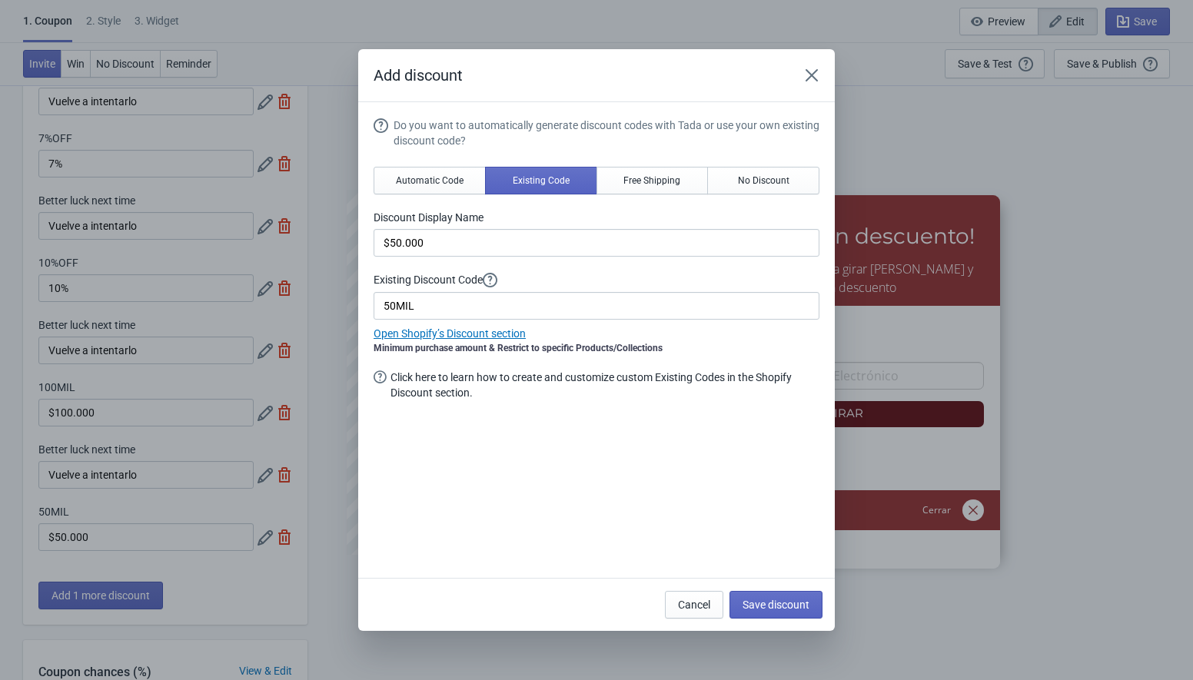
scroll to position [0, 0]
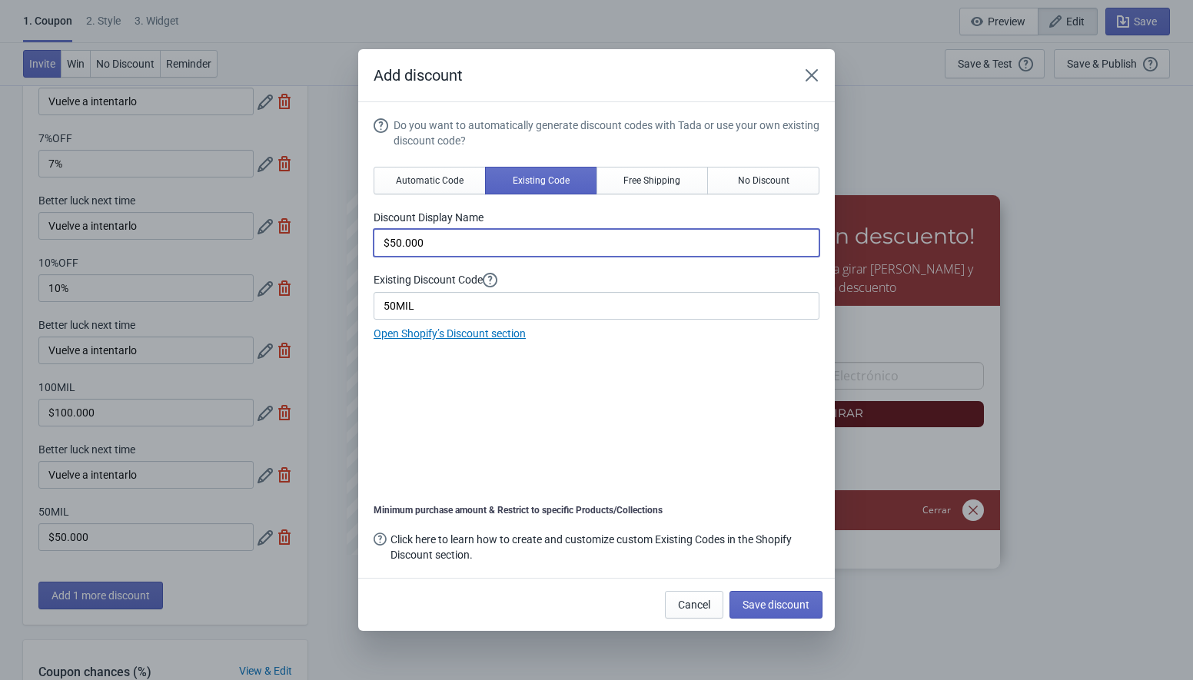
click at [484, 240] on input "$50.000" at bounding box center [597, 243] width 446 height 28
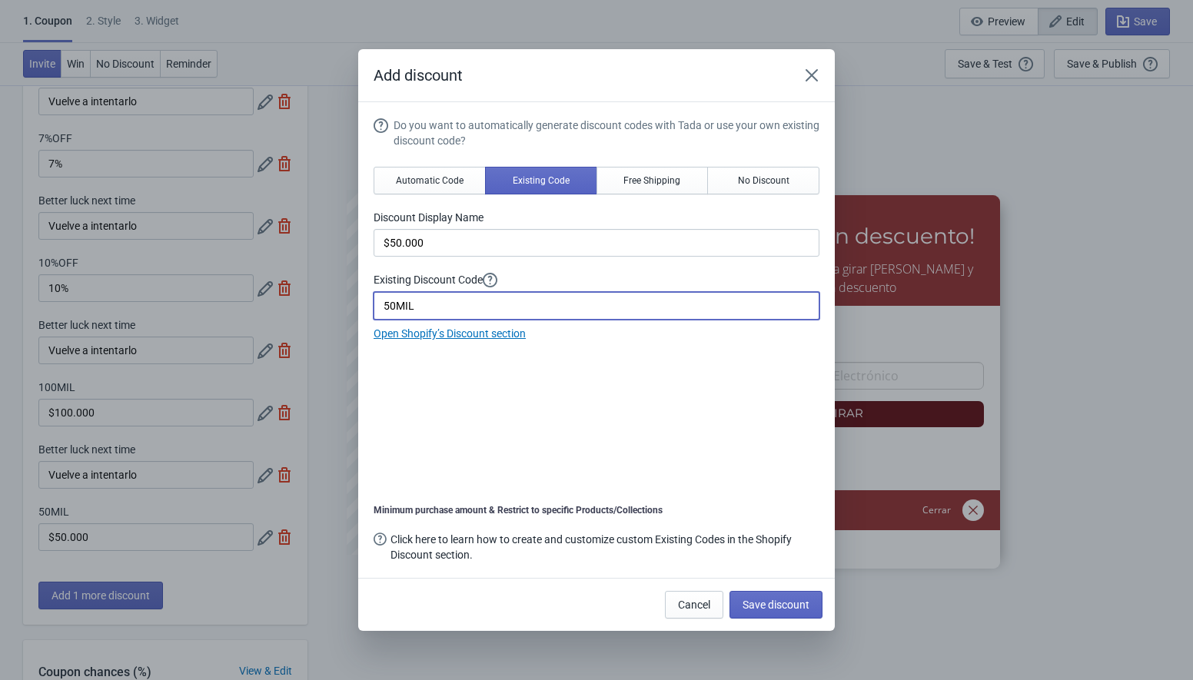
click at [420, 313] on input "50MIL" at bounding box center [597, 306] width 446 height 28
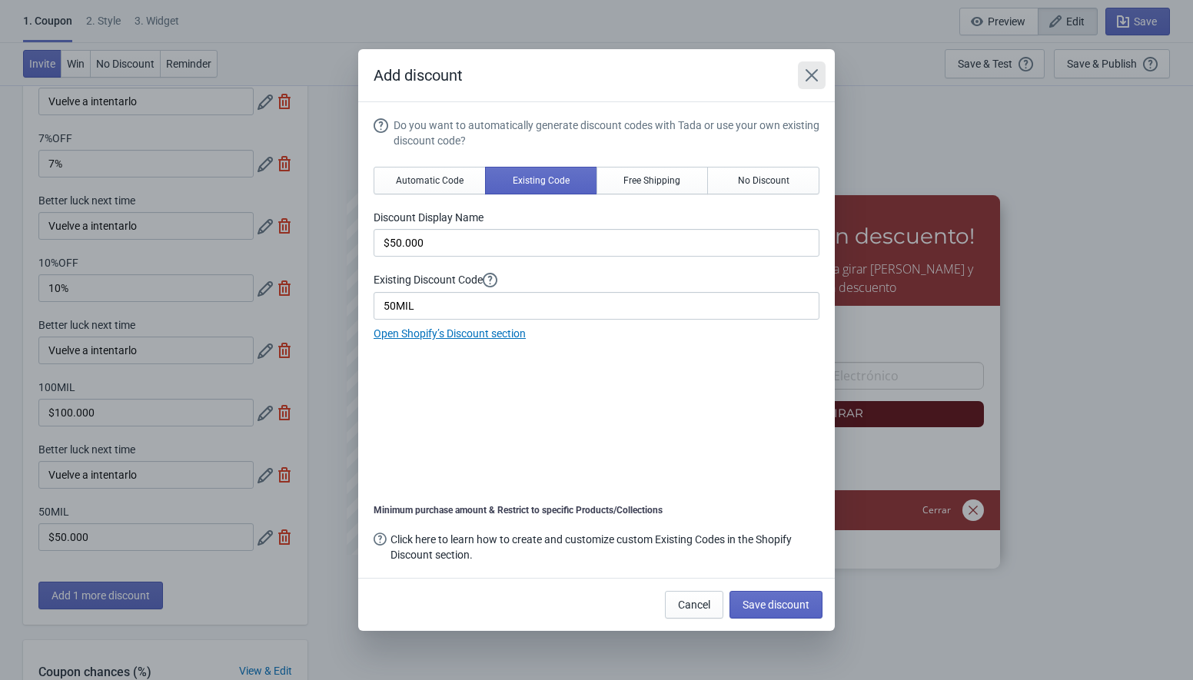
click at [807, 78] on icon "Close" at bounding box center [811, 75] width 15 height 15
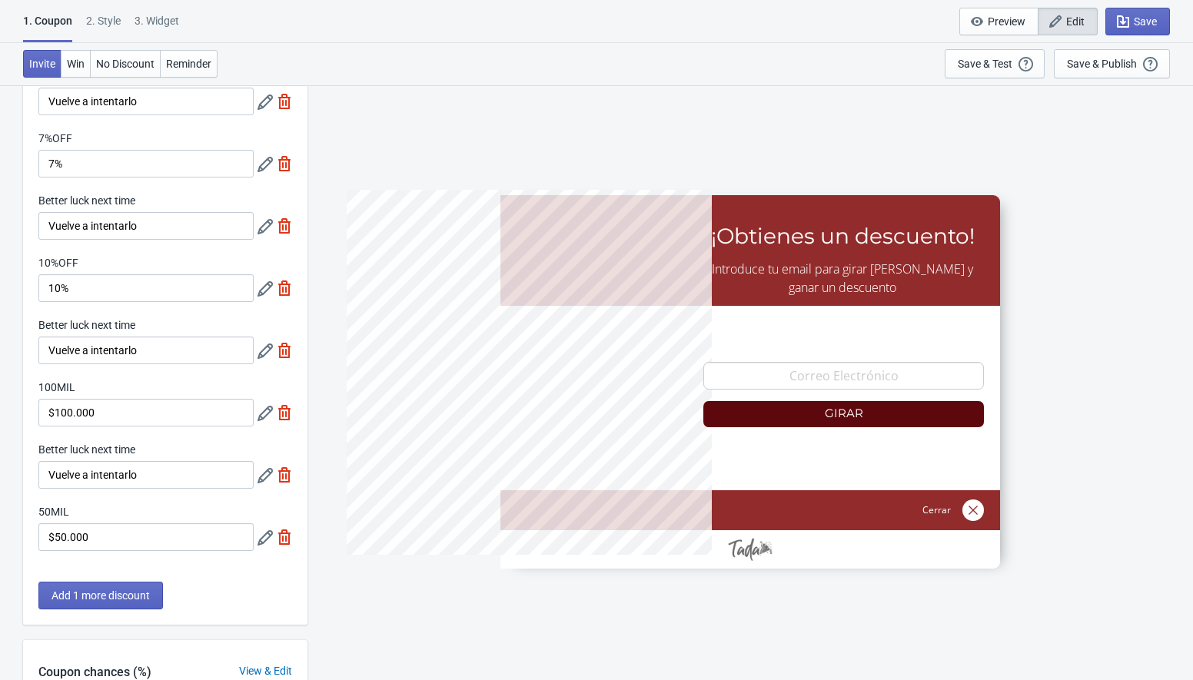
click at [115, 15] on div "2 . Style" at bounding box center [103, 26] width 35 height 27
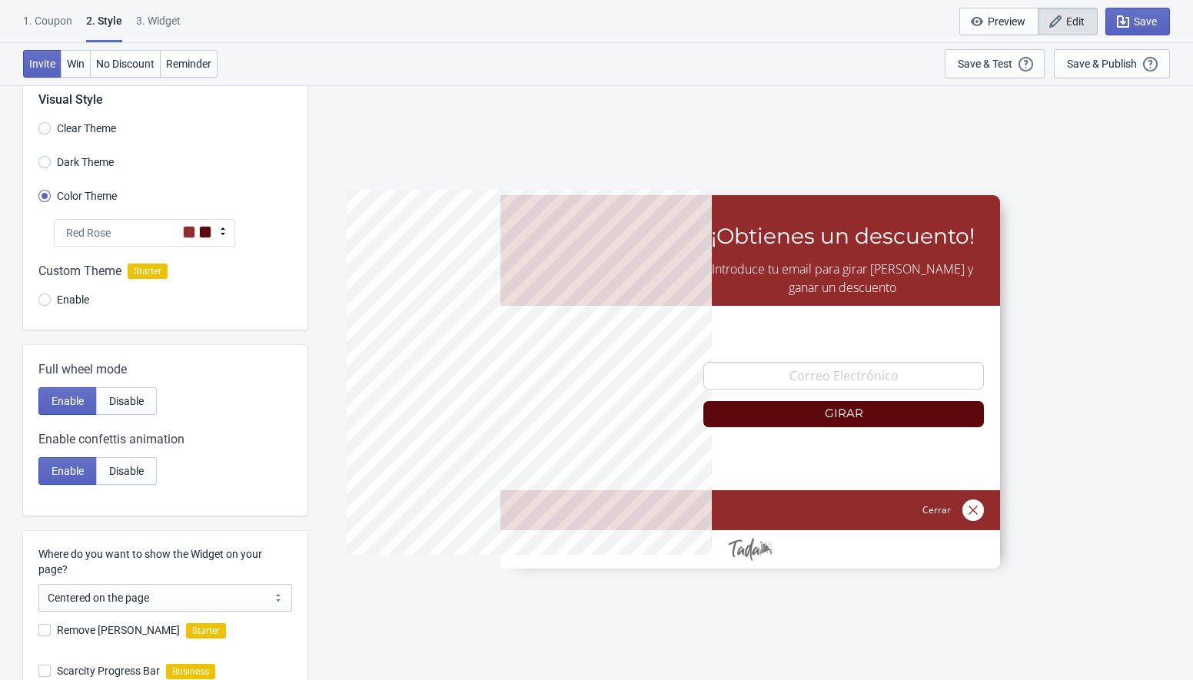
scroll to position [0, 0]
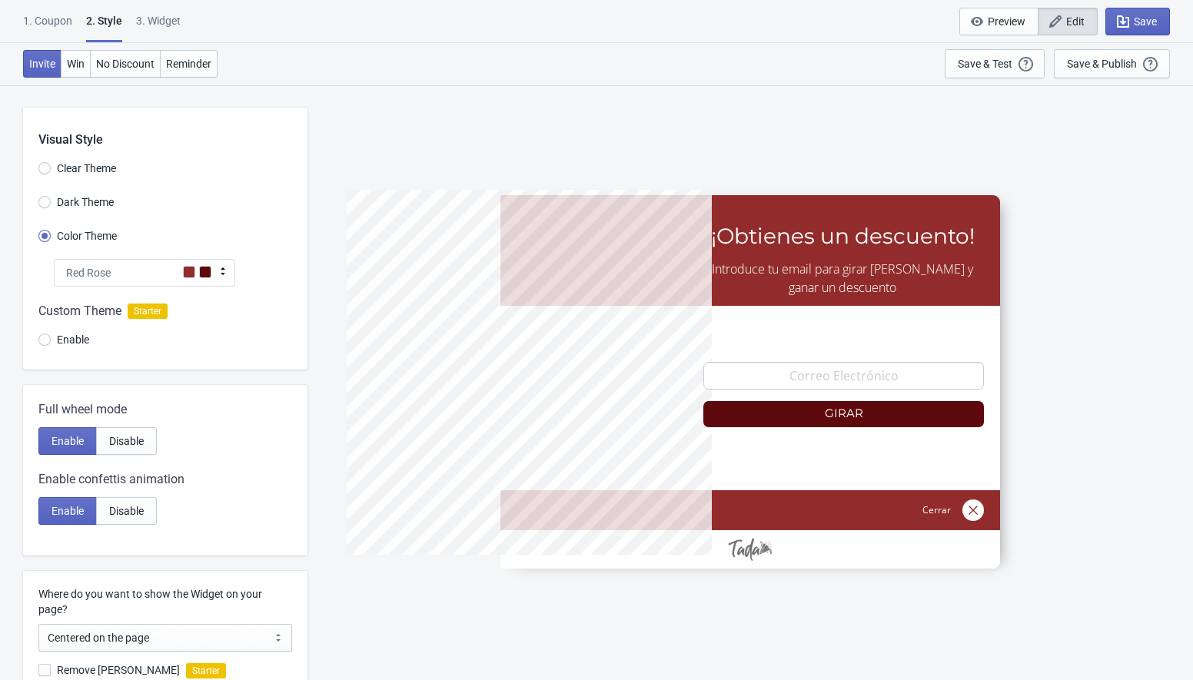
click at [161, 15] on div "3. Widget" at bounding box center [158, 26] width 45 height 27
select select "1"
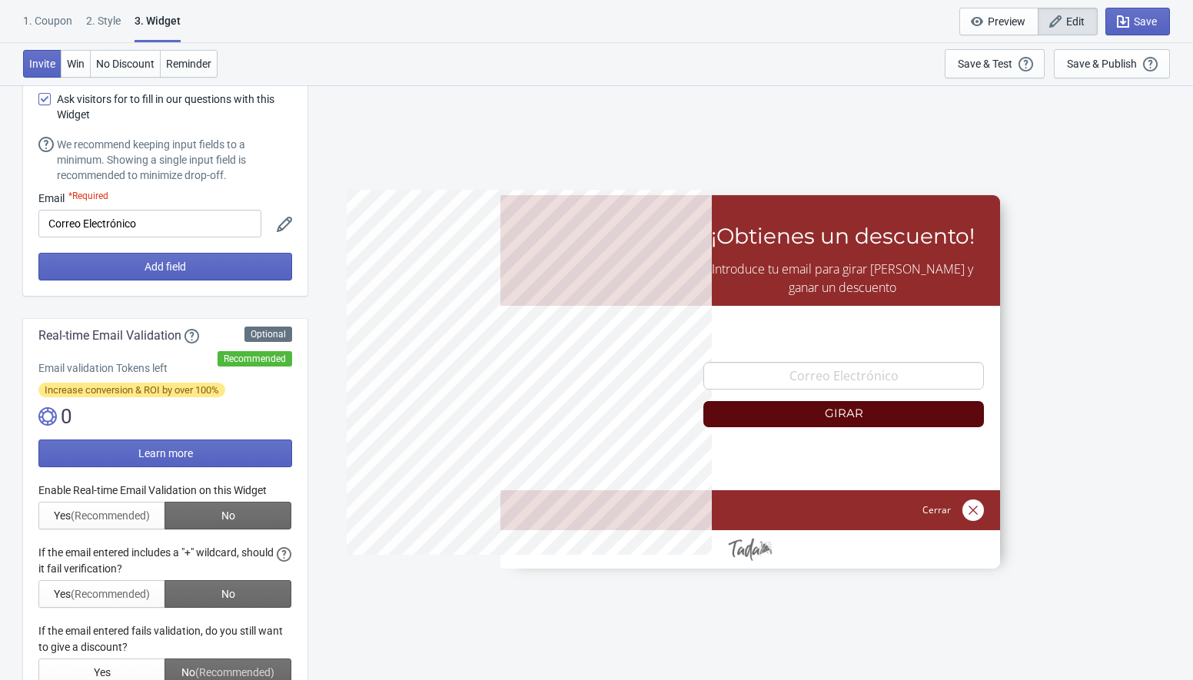
scroll to position [71, 0]
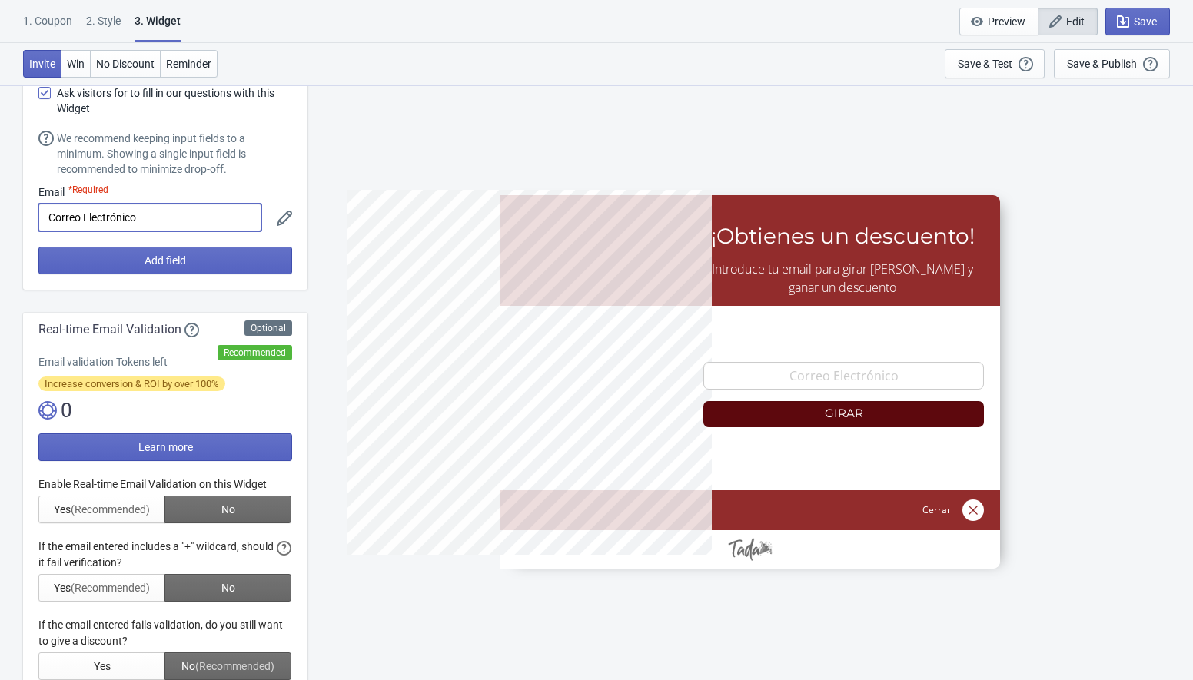
click at [139, 220] on input "Correo Electrónico" at bounding box center [149, 218] width 223 height 28
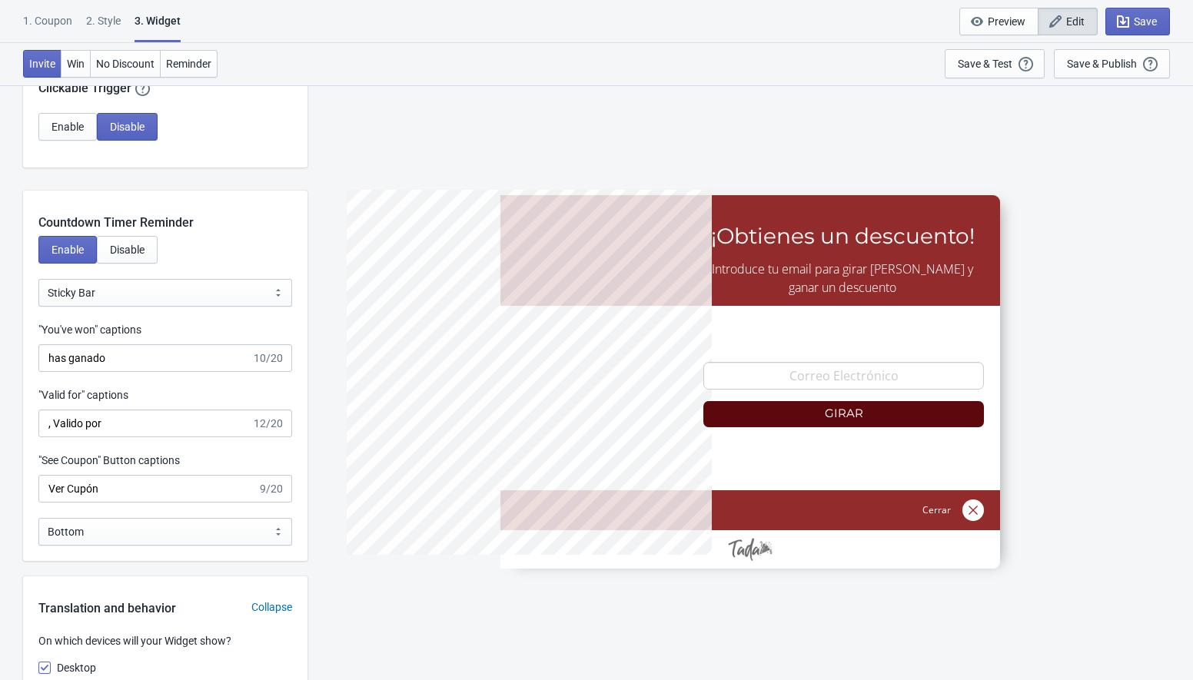
scroll to position [1449, 0]
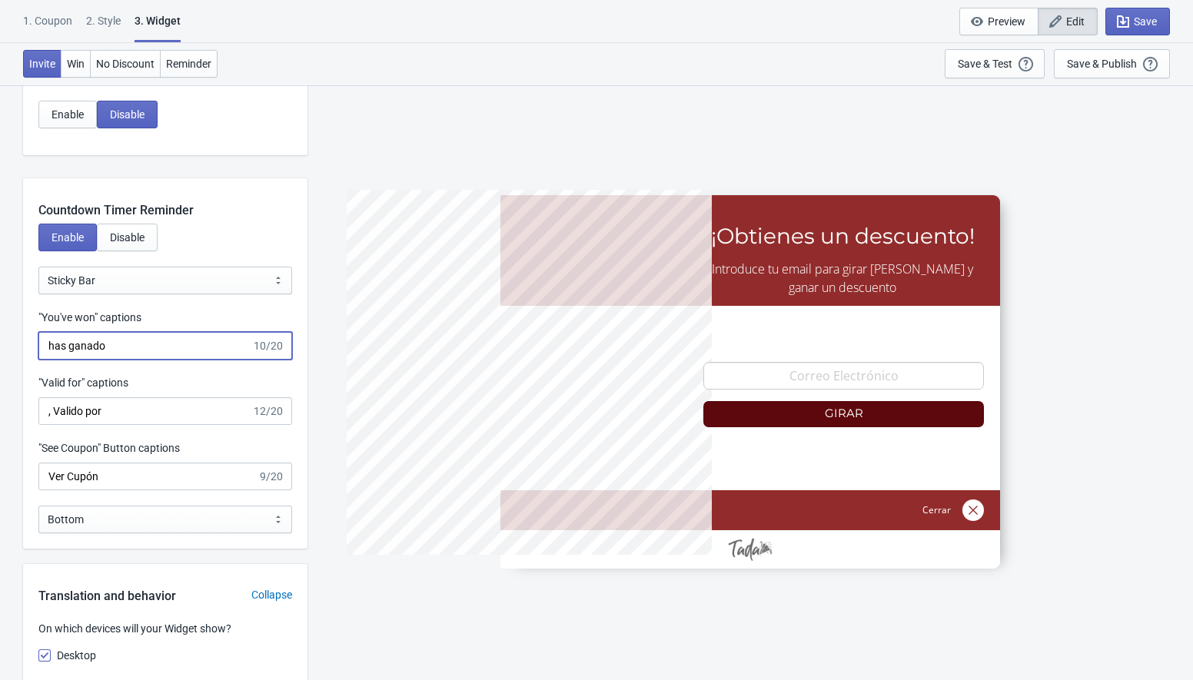
click at [125, 353] on input "has ganado" at bounding box center [144, 346] width 213 height 28
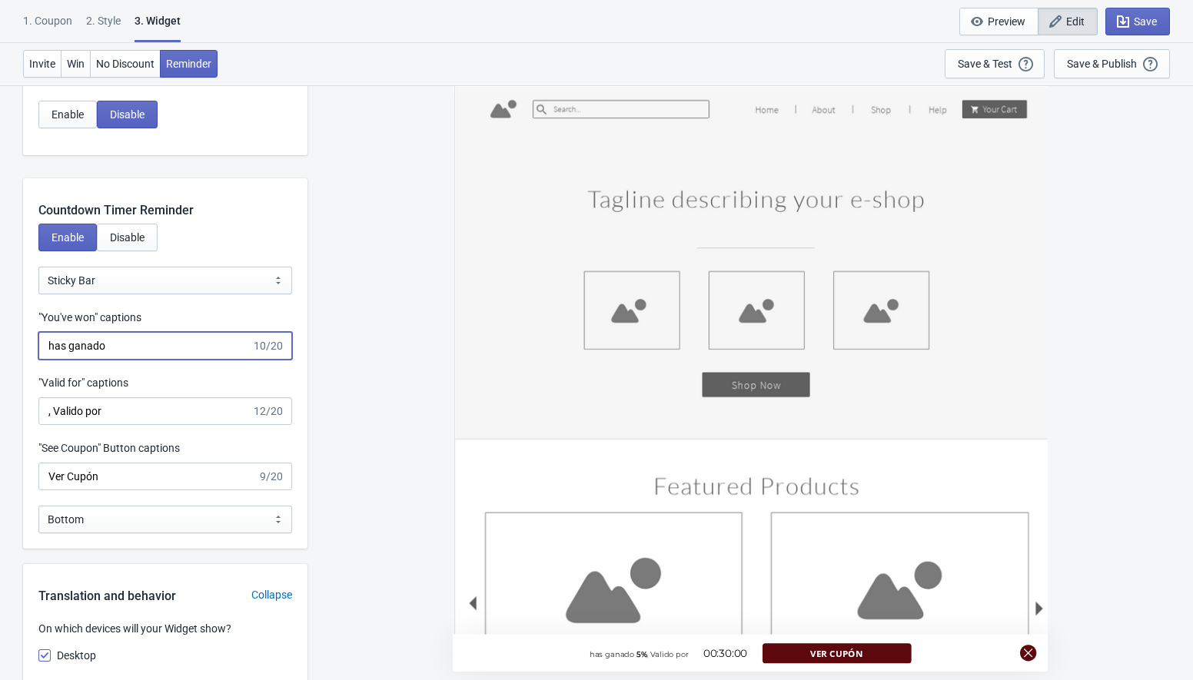
click at [125, 353] on input "has ganado" at bounding box center [144, 346] width 213 height 28
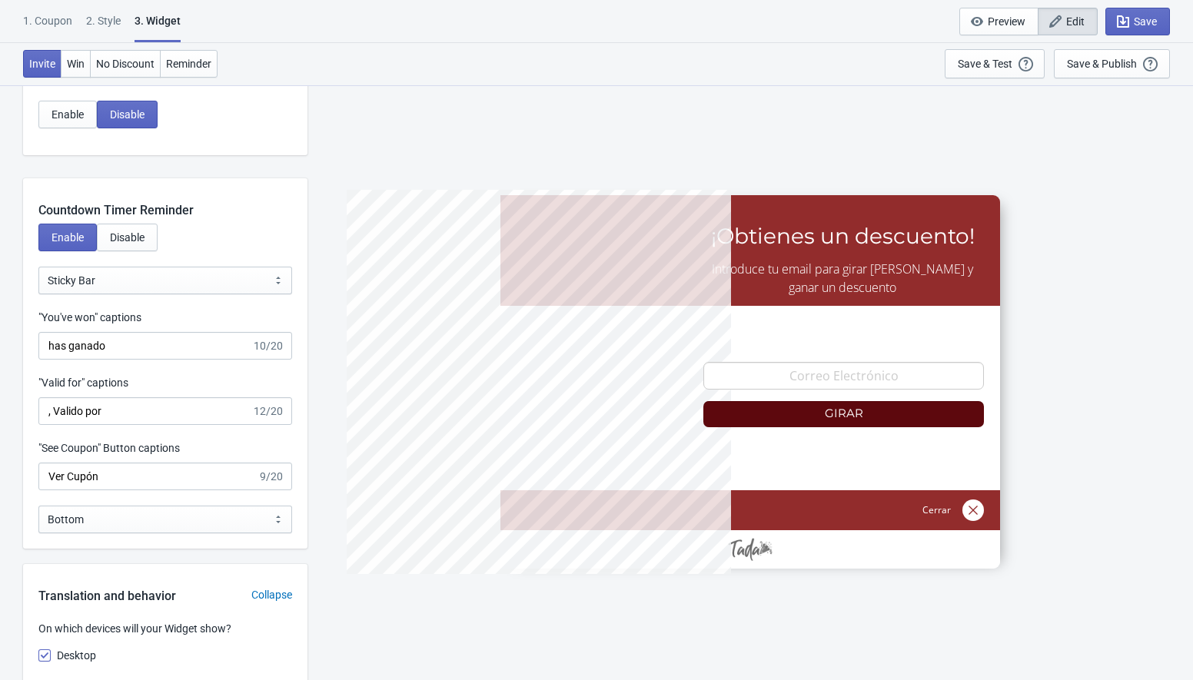
click at [125, 353] on input "has ganado" at bounding box center [144, 346] width 213 height 28
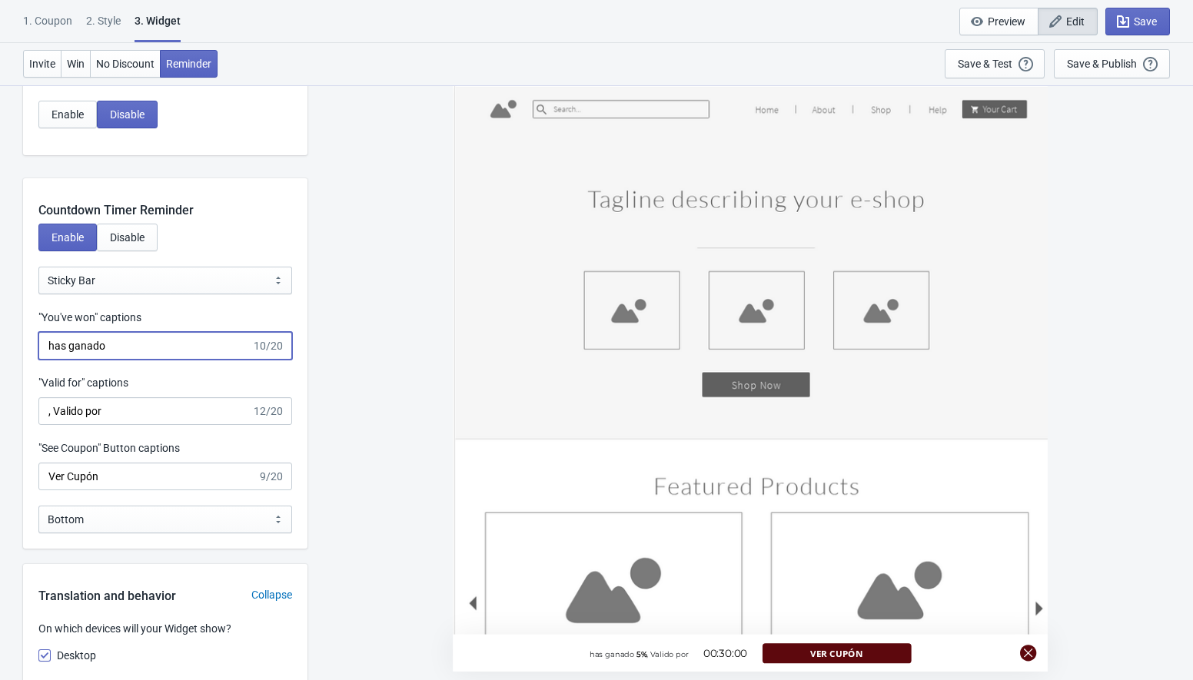
click at [121, 342] on input "has ganado" at bounding box center [144, 346] width 213 height 28
click at [119, 417] on input ", Valido por" at bounding box center [144, 411] width 213 height 28
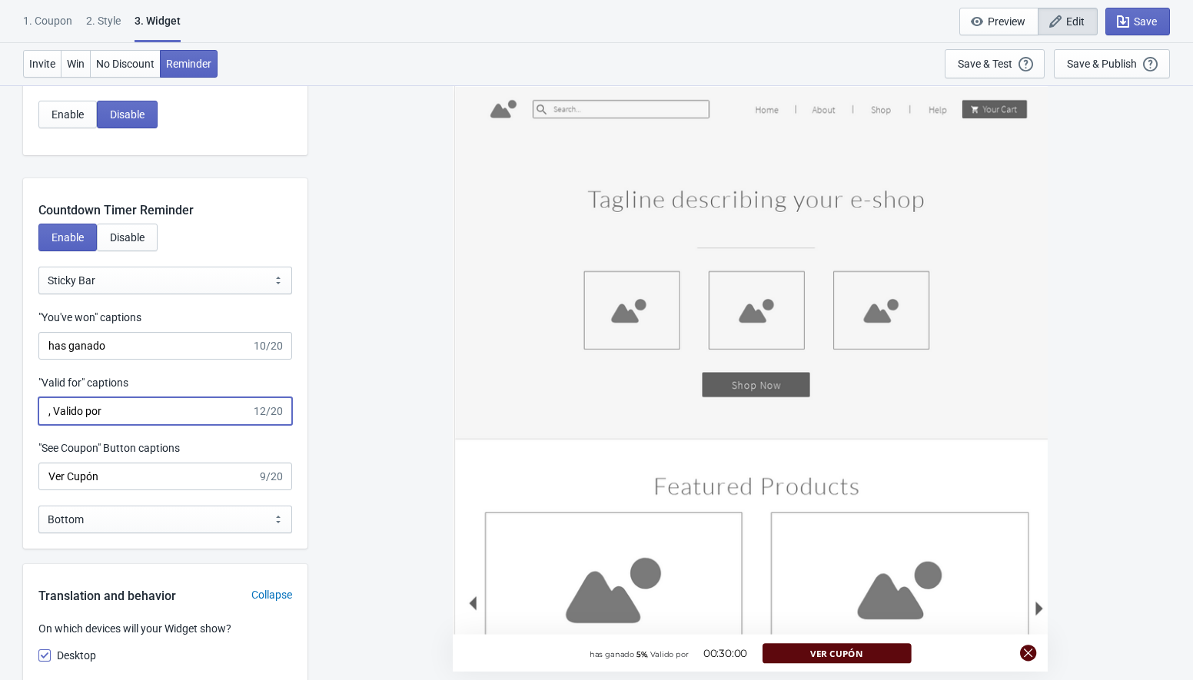
click at [119, 417] on input ", Valido por" at bounding box center [144, 411] width 213 height 28
click at [82, 417] on input ", Valido por" at bounding box center [144, 411] width 213 height 28
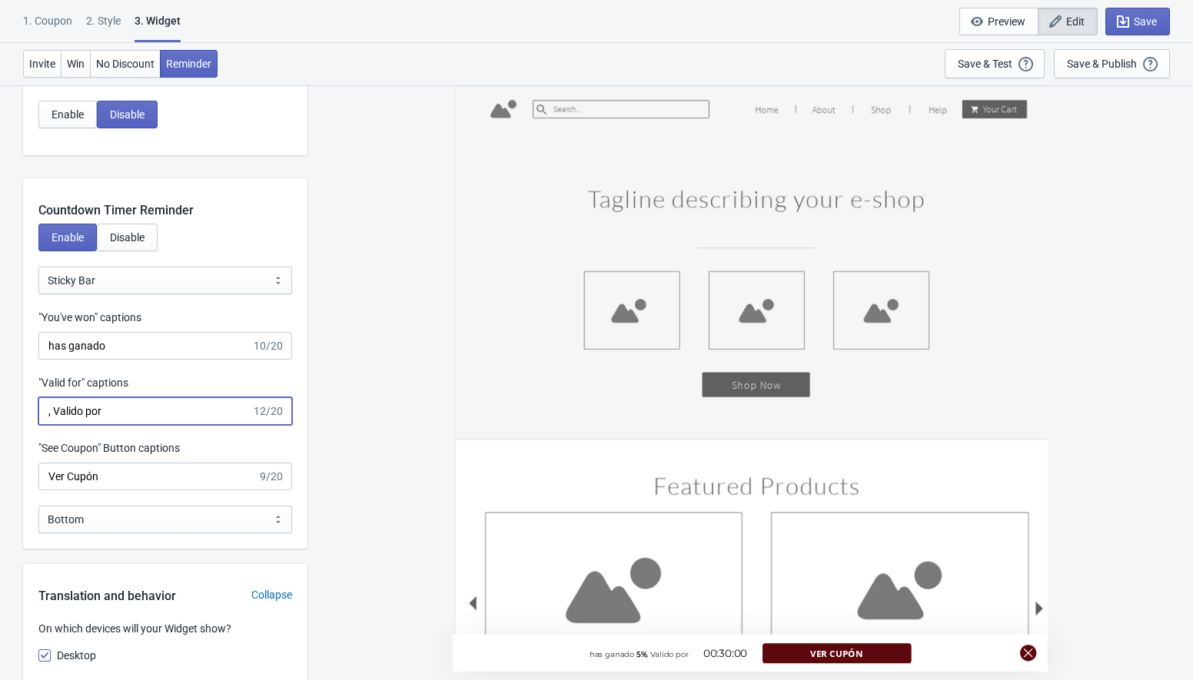
click at [82, 417] on input ", Valido por" at bounding box center [144, 411] width 213 height 28
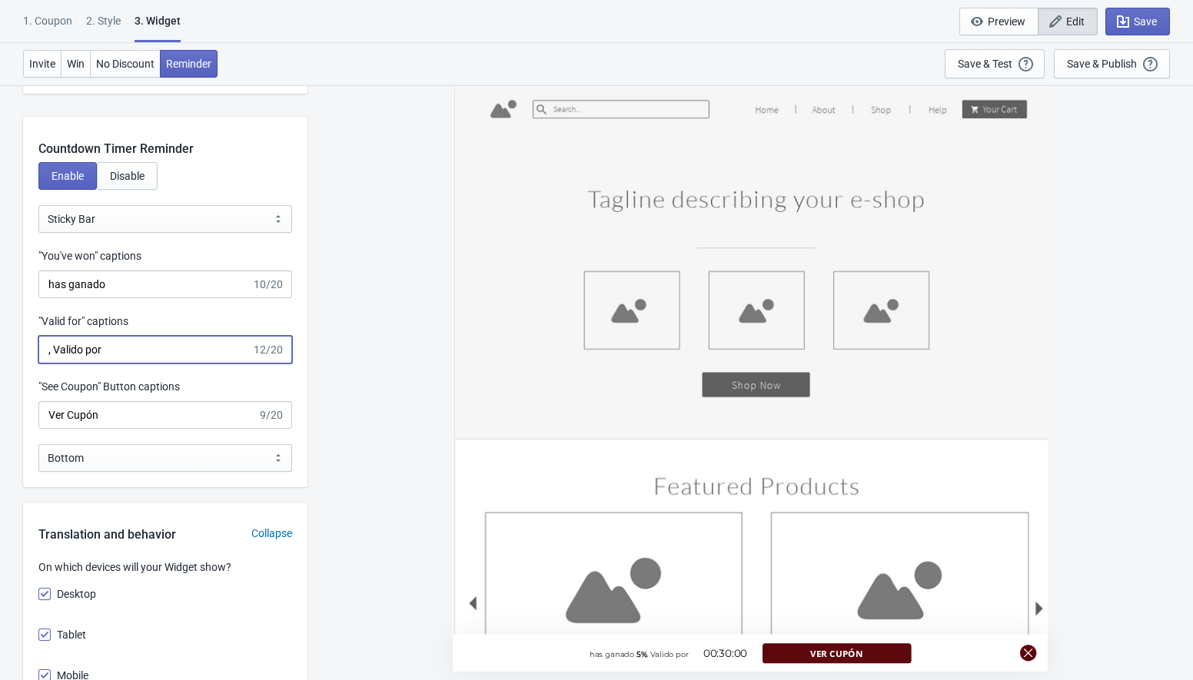
scroll to position [1543, 0]
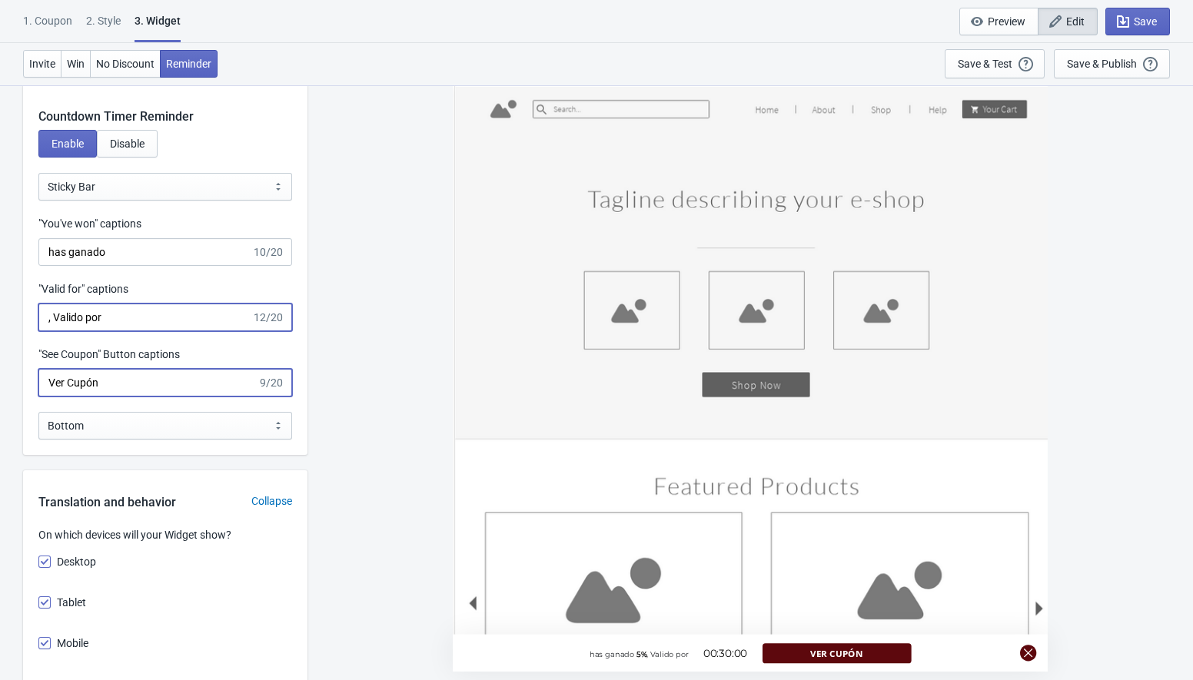
click at [126, 380] on input "Ver Cupón" at bounding box center [147, 383] width 219 height 28
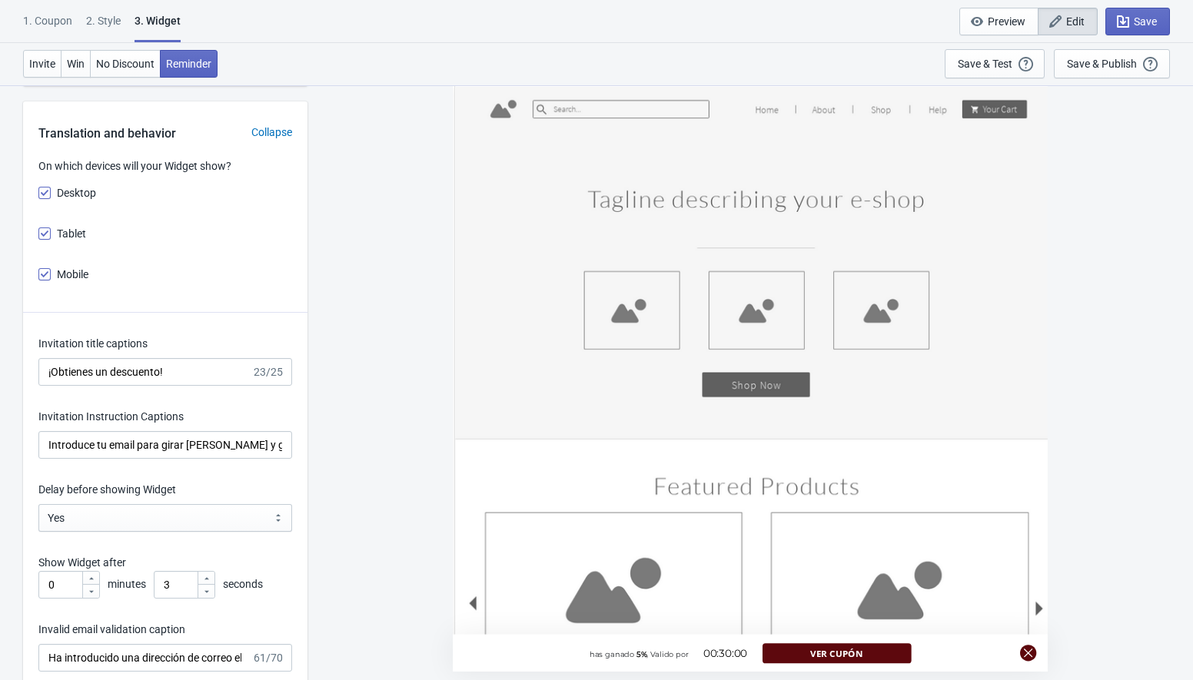
scroll to position [1916, 0]
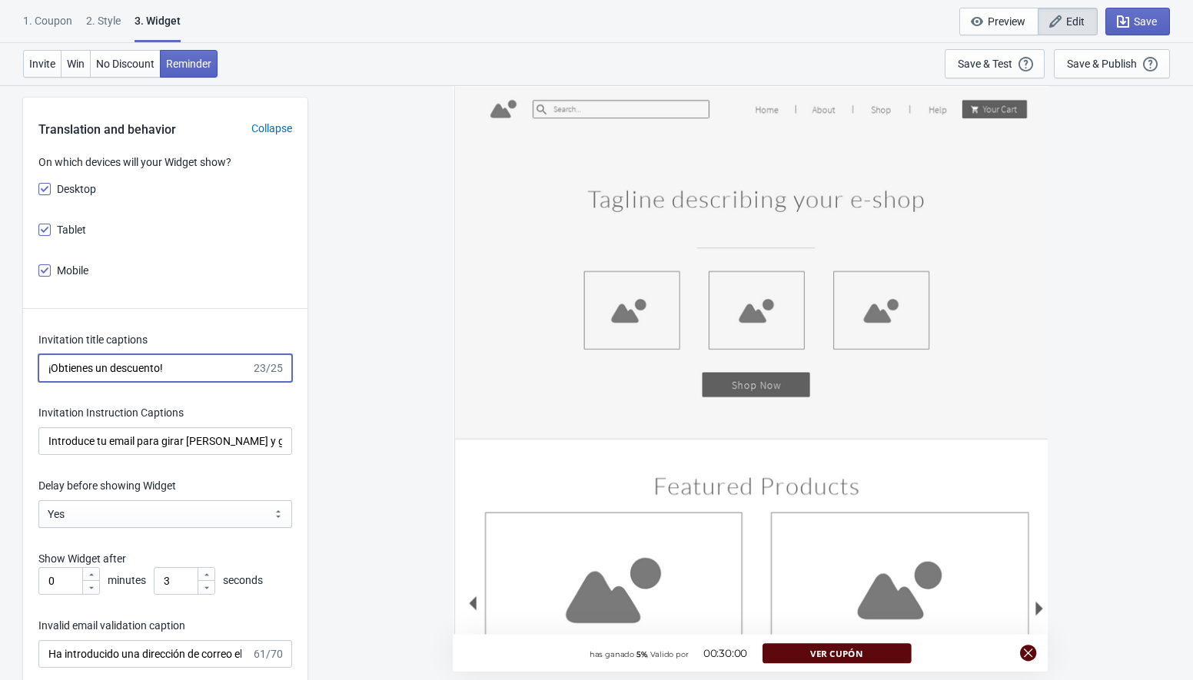
click at [168, 371] on input "¡Obtienes un descuento!" at bounding box center [144, 368] width 213 height 28
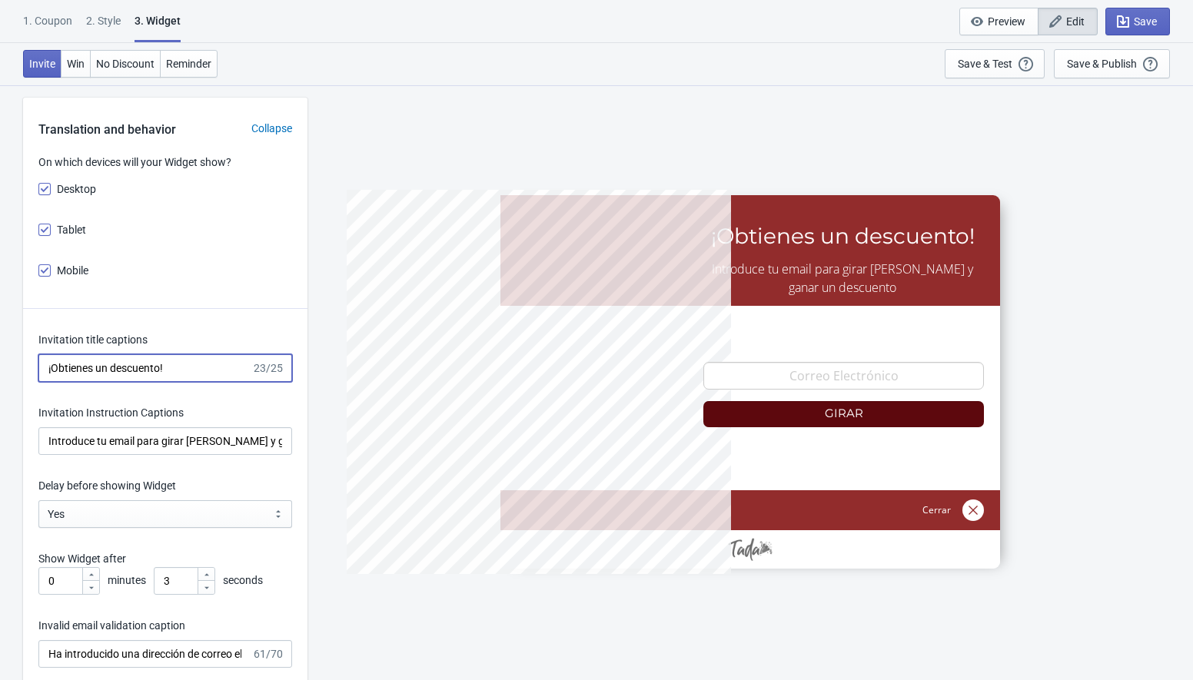
click at [168, 371] on input "¡Obtienes un descuento!" at bounding box center [144, 368] width 213 height 28
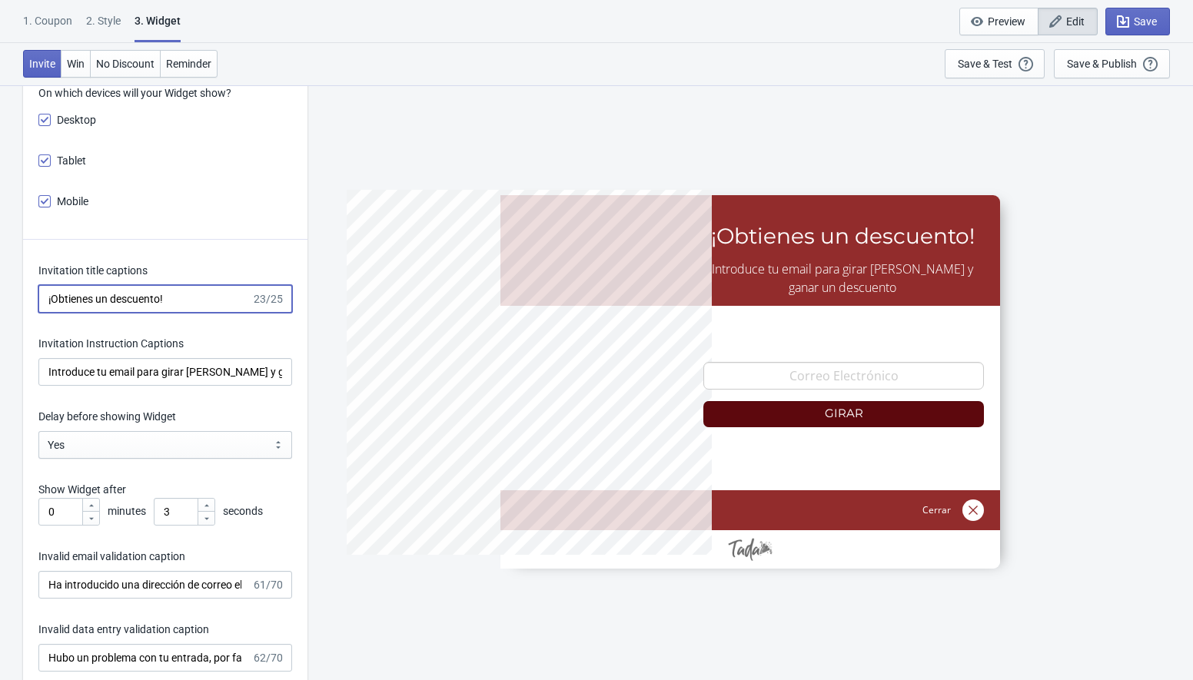
scroll to position [1989, 0]
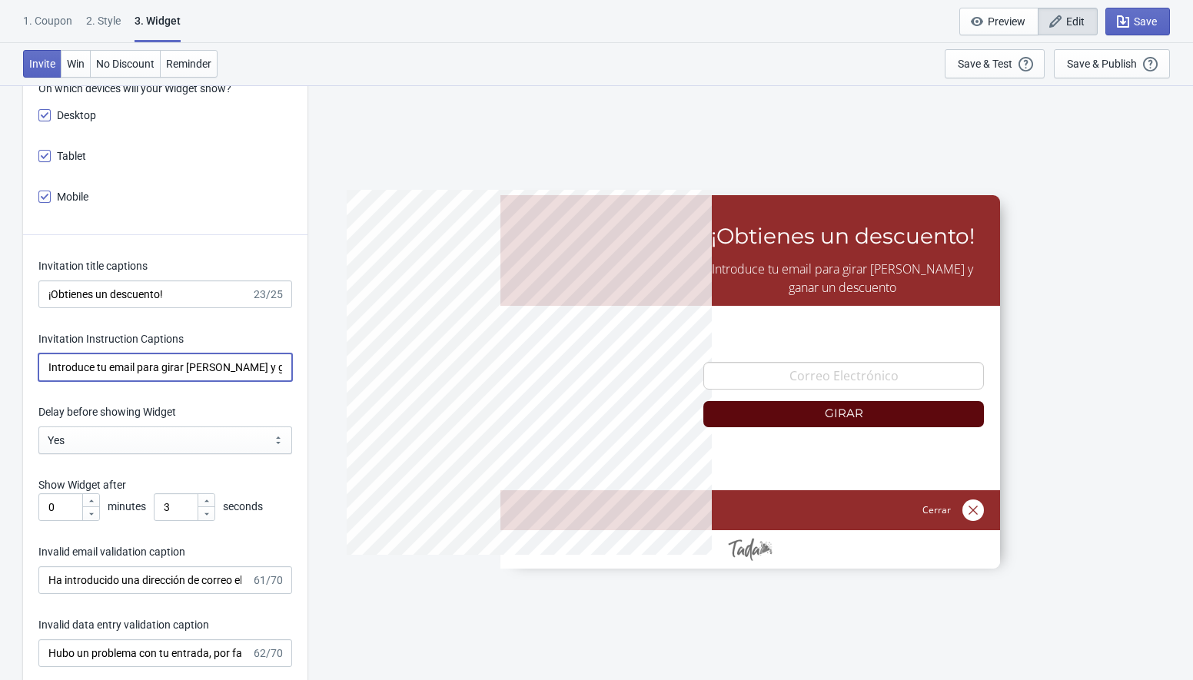
click at [210, 376] on input "Introduce tu email para girar [PERSON_NAME] y ganar un descuento" at bounding box center [165, 368] width 254 height 28
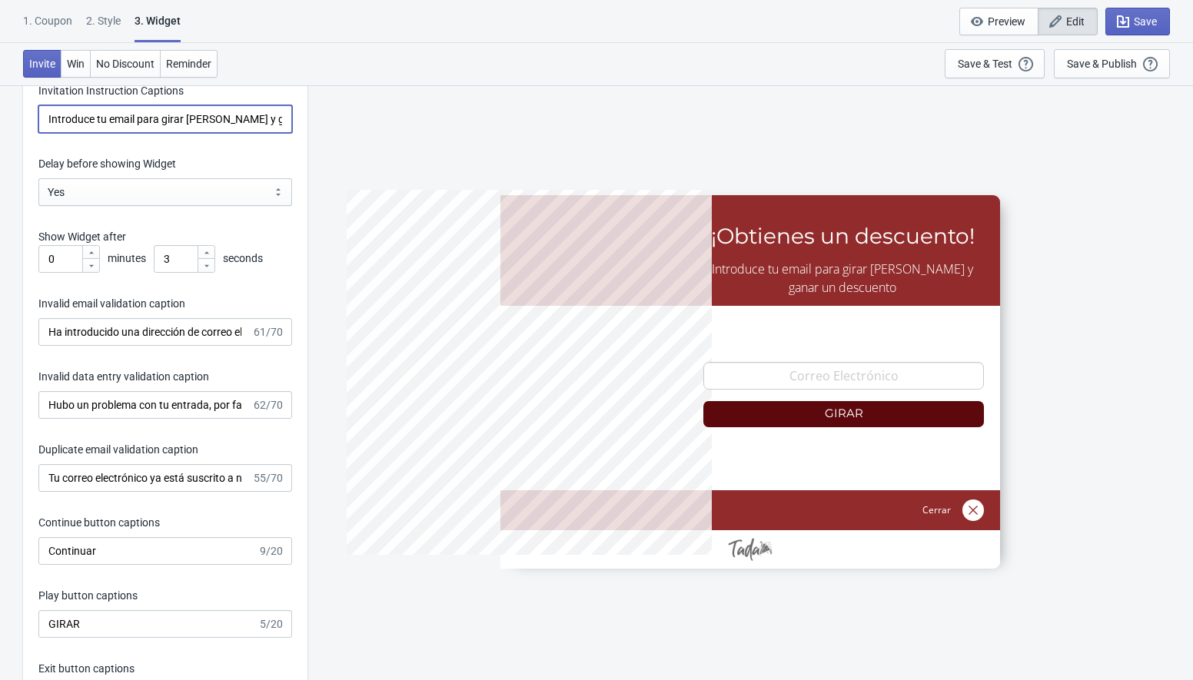
scroll to position [2255, 0]
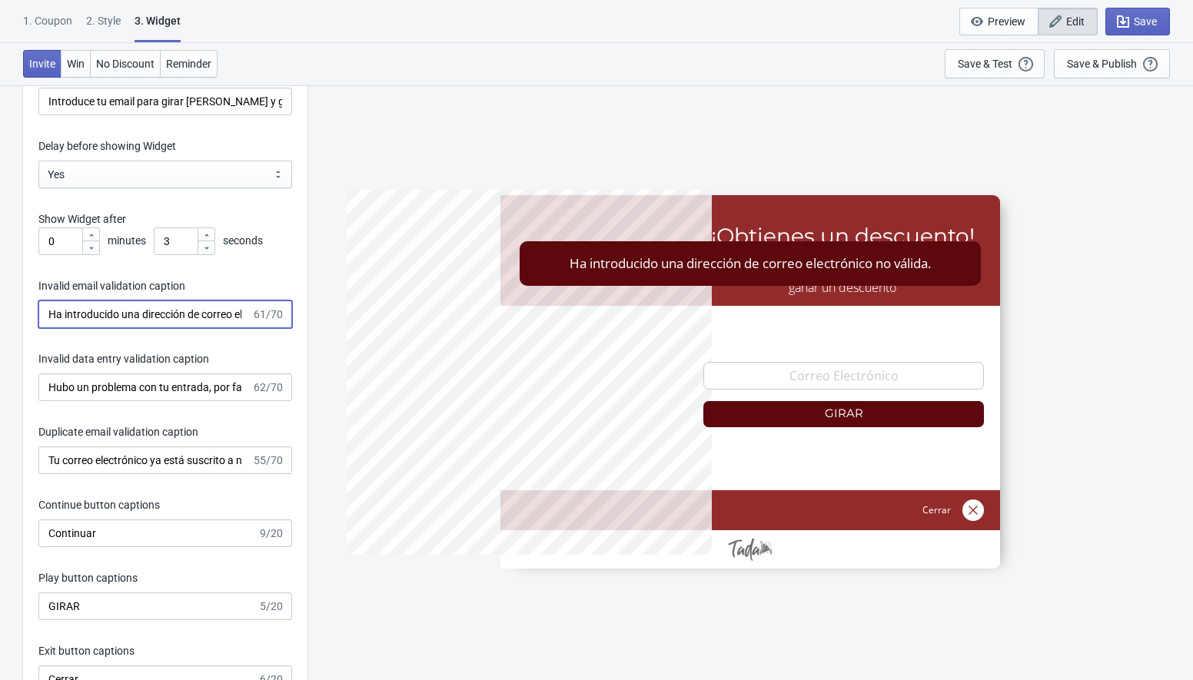
click at [221, 325] on input "Ha introducido una dirección de correo electrónico no válida." at bounding box center [144, 315] width 213 height 28
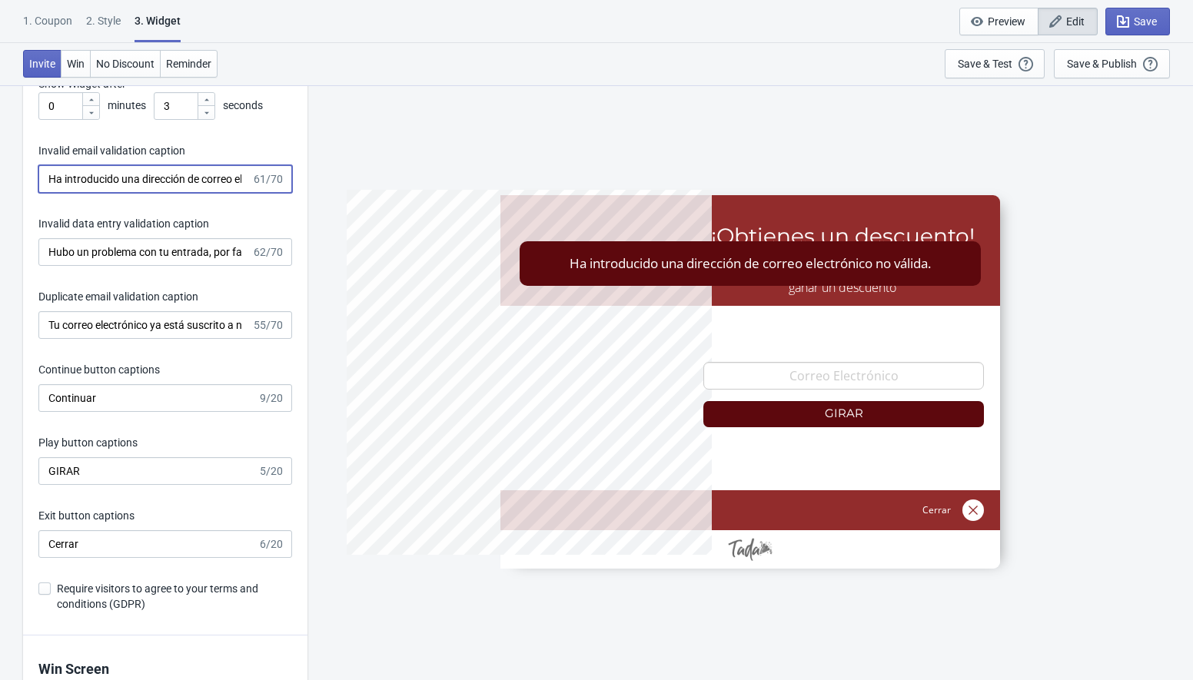
scroll to position [2394, 0]
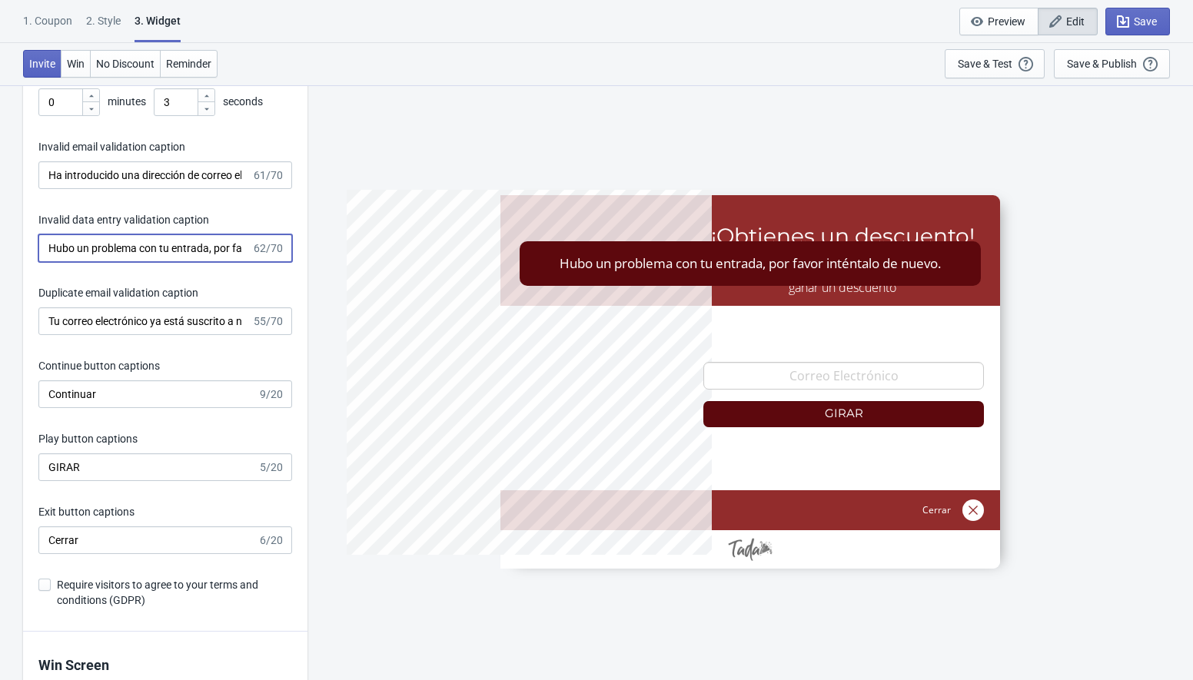
click at [175, 240] on input "Hubo un problema con tu entrada, por favor inténtalo de nuevo." at bounding box center [144, 248] width 213 height 28
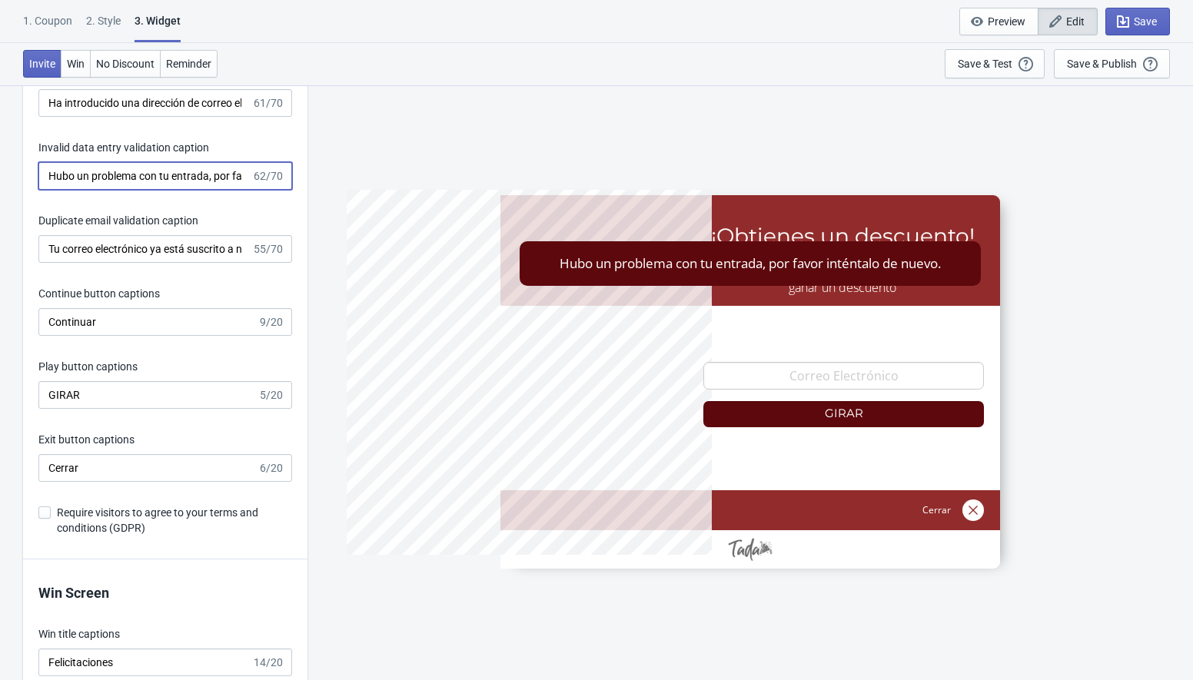
scroll to position [2487, 0]
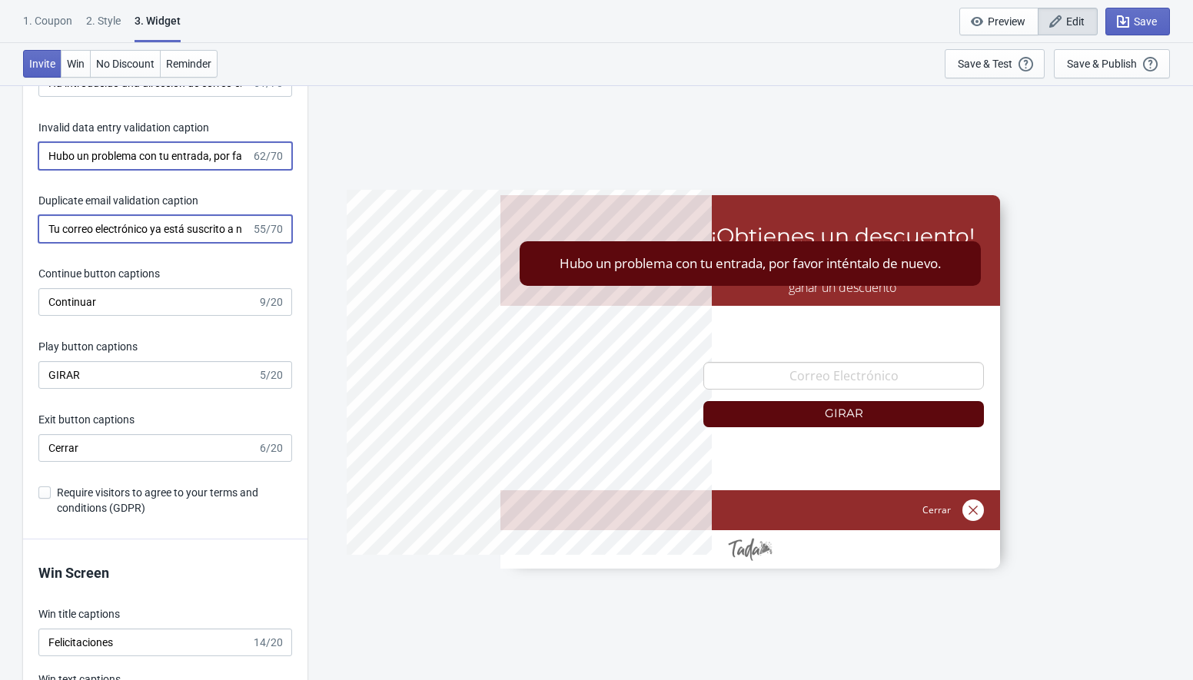
click at [192, 231] on input "Tu correo electrónico ya está suscrito a nuestra lista." at bounding box center [144, 229] width 213 height 28
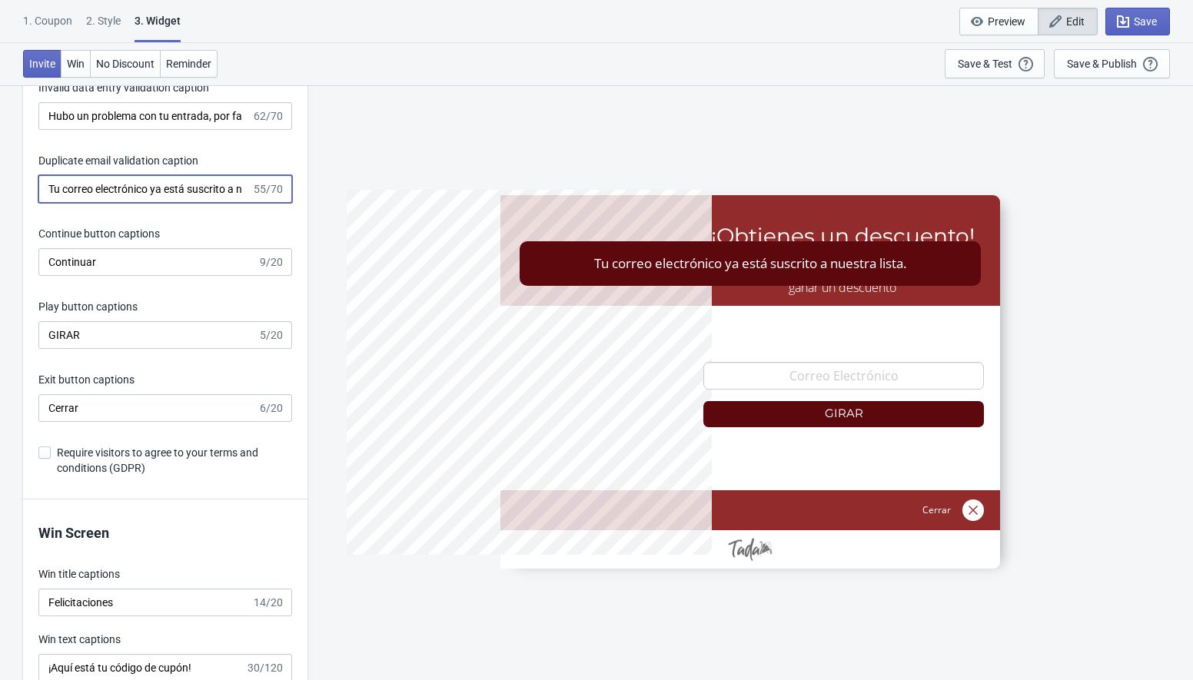
scroll to position [2531, 0]
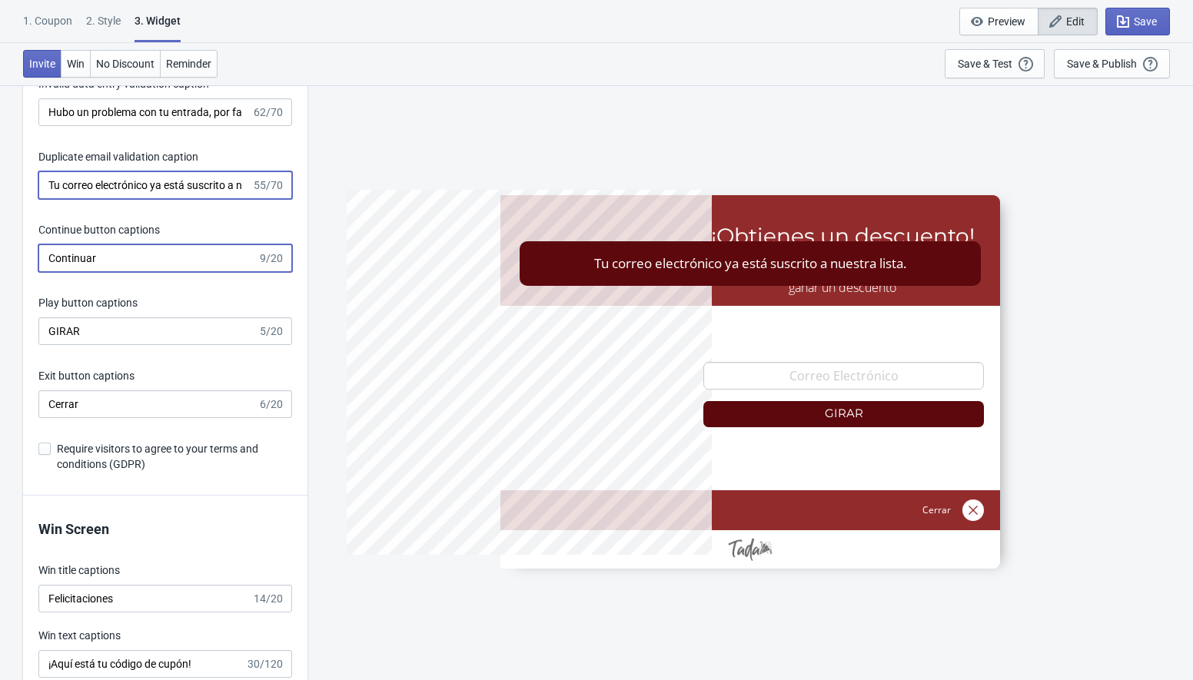
click at [155, 268] on input "Continuar" at bounding box center [147, 258] width 219 height 28
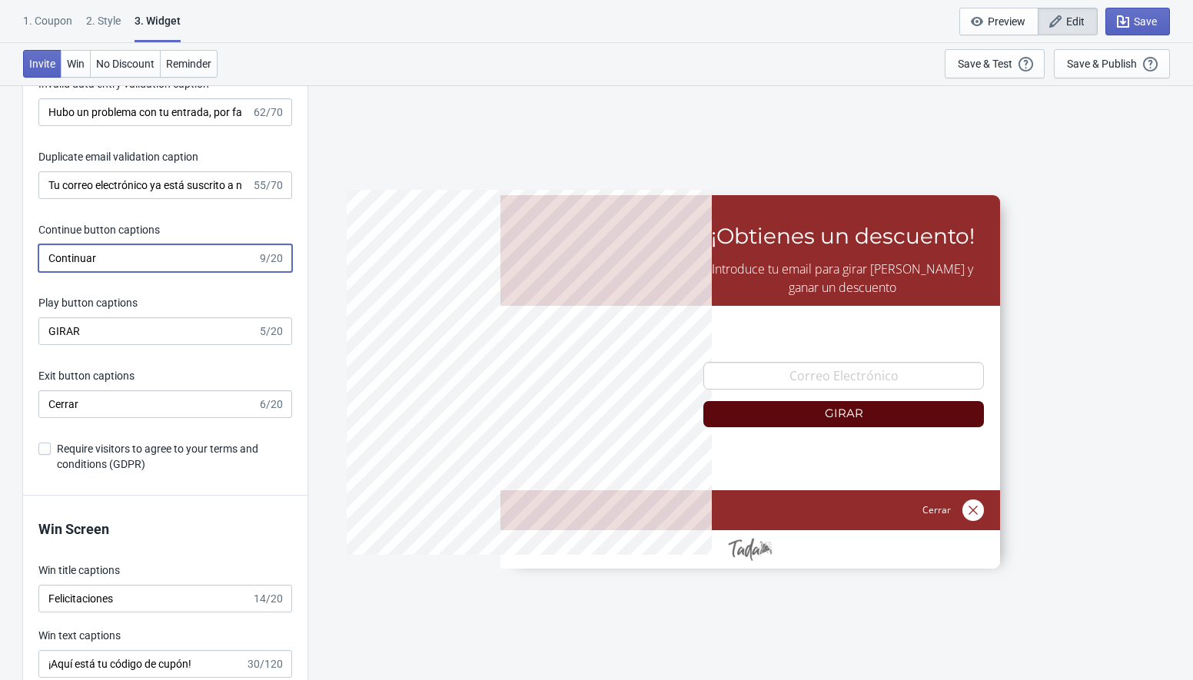
click at [155, 268] on input "Continuar" at bounding box center [147, 258] width 219 height 28
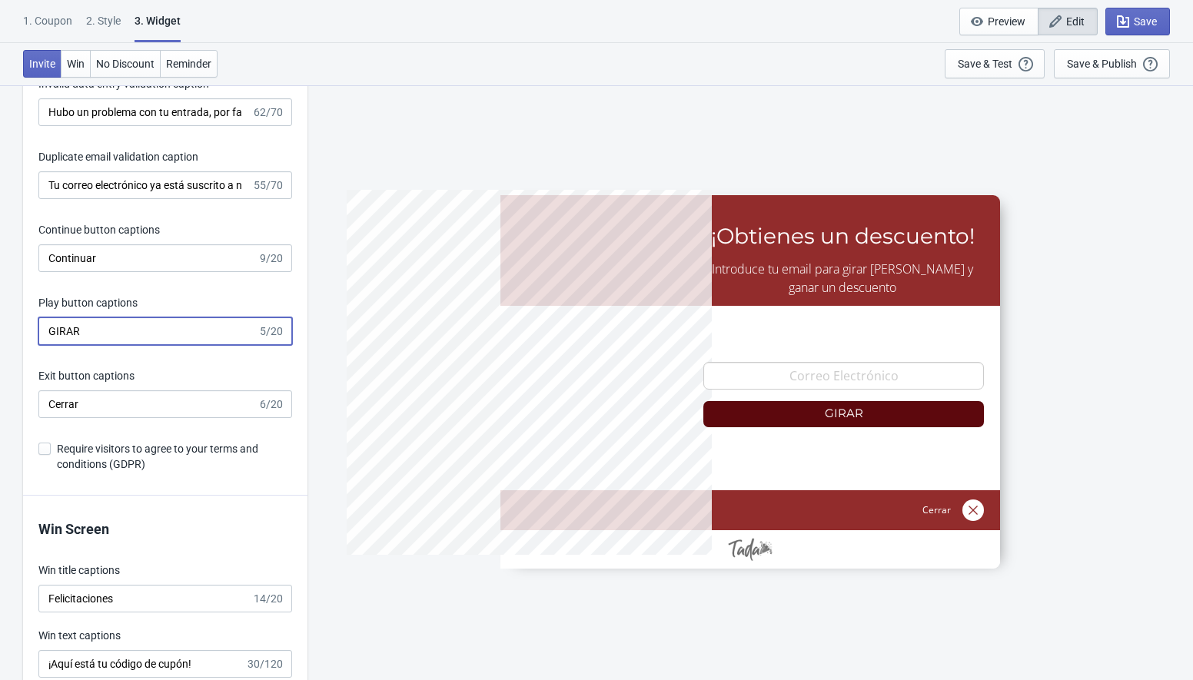
click at [114, 344] on input "GIRAR" at bounding box center [147, 331] width 219 height 28
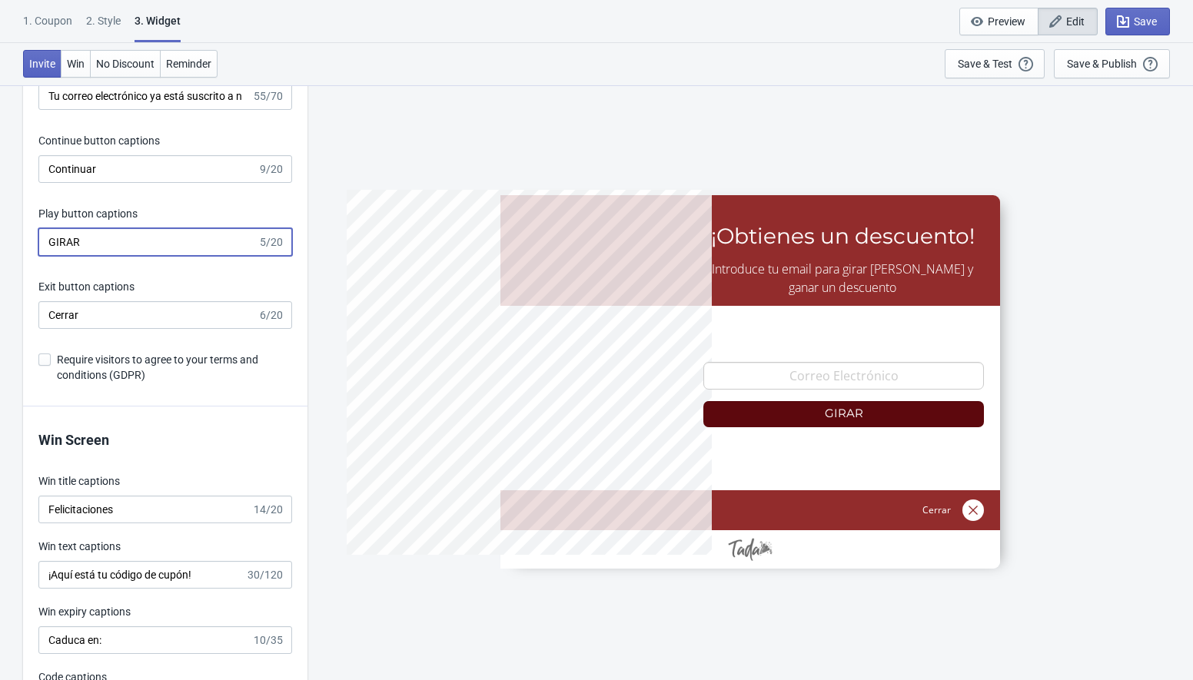
scroll to position [2627, 0]
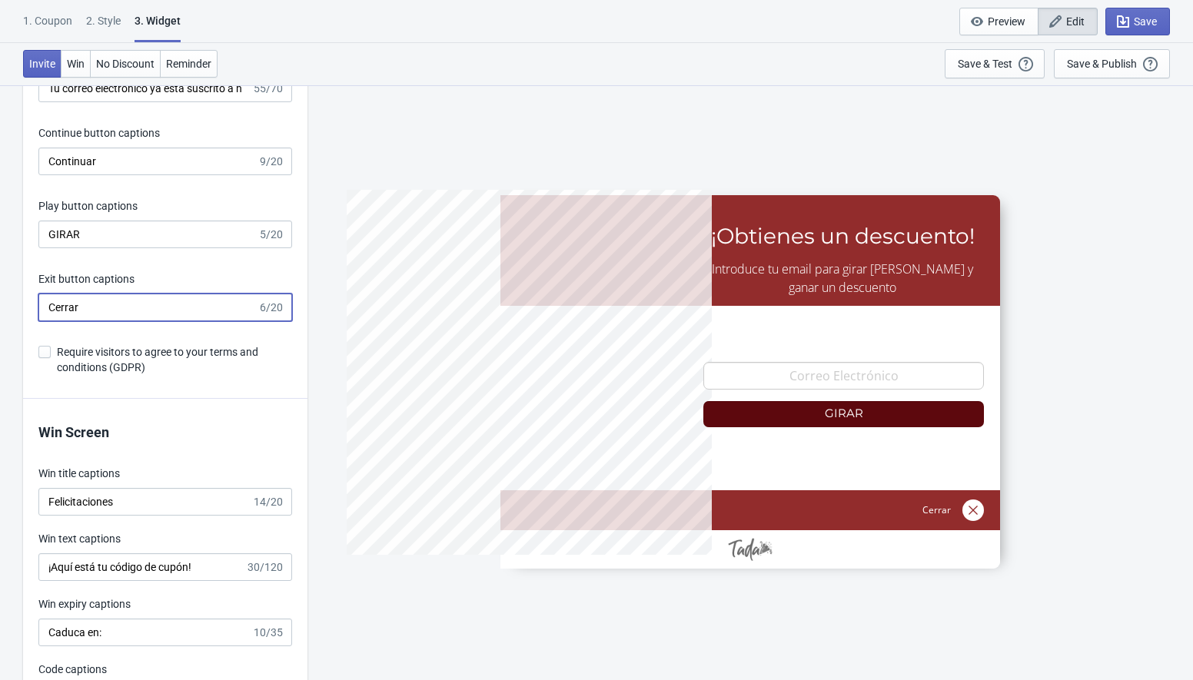
click at [105, 299] on input "Cerrar" at bounding box center [147, 308] width 219 height 28
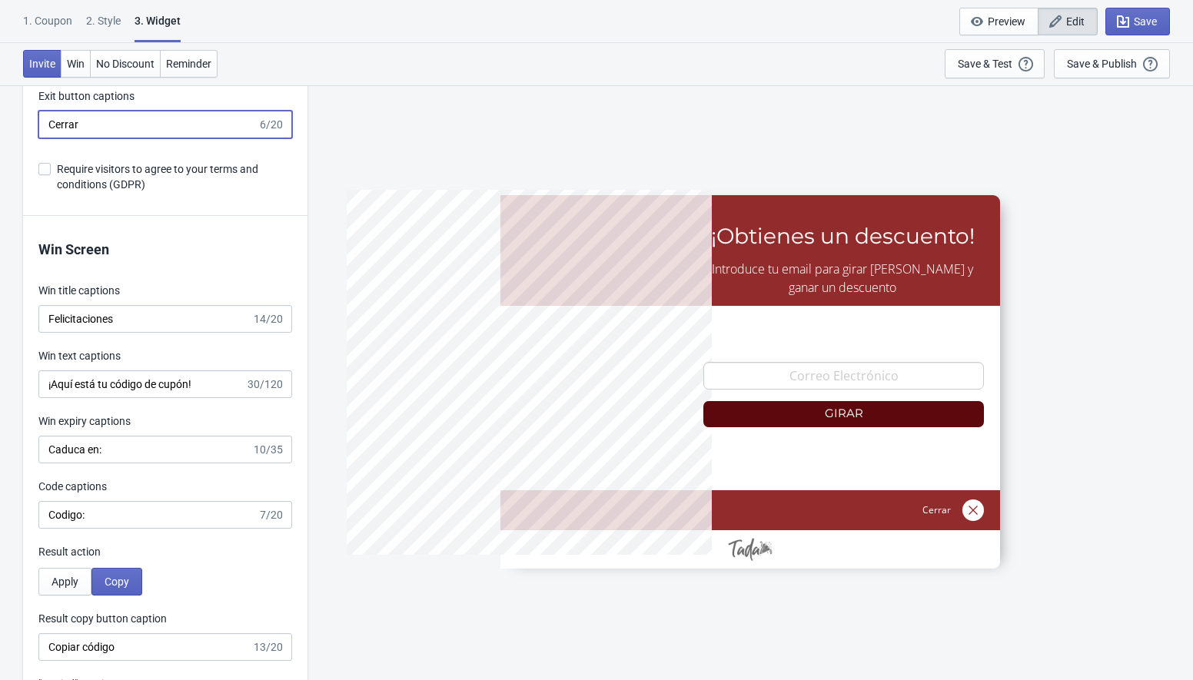
scroll to position [2837, 0]
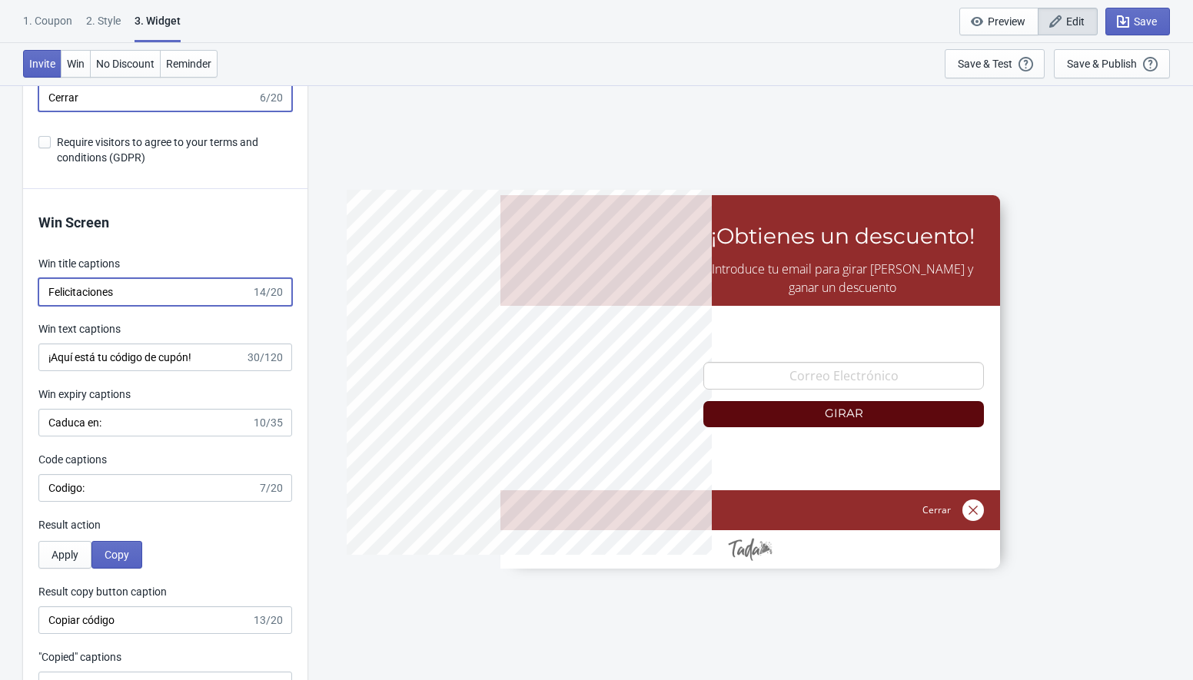
click at [115, 295] on input "Felicitaciones" at bounding box center [144, 292] width 213 height 28
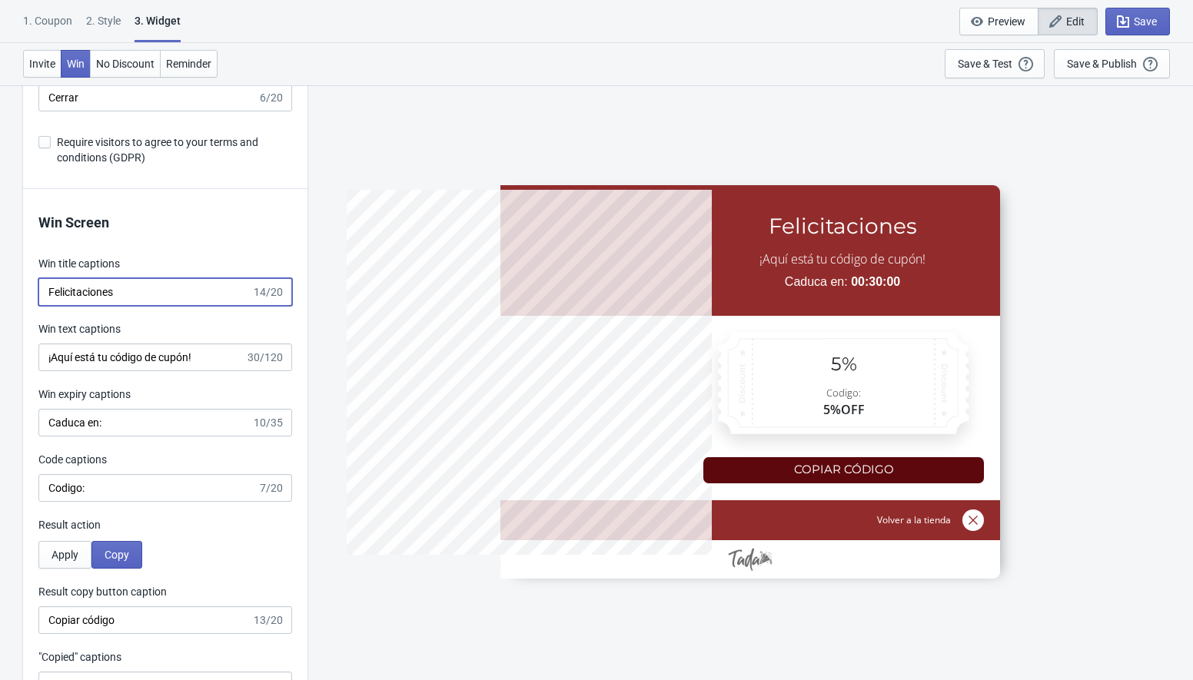
click at [115, 295] on input "Felicitaciones" at bounding box center [144, 292] width 213 height 28
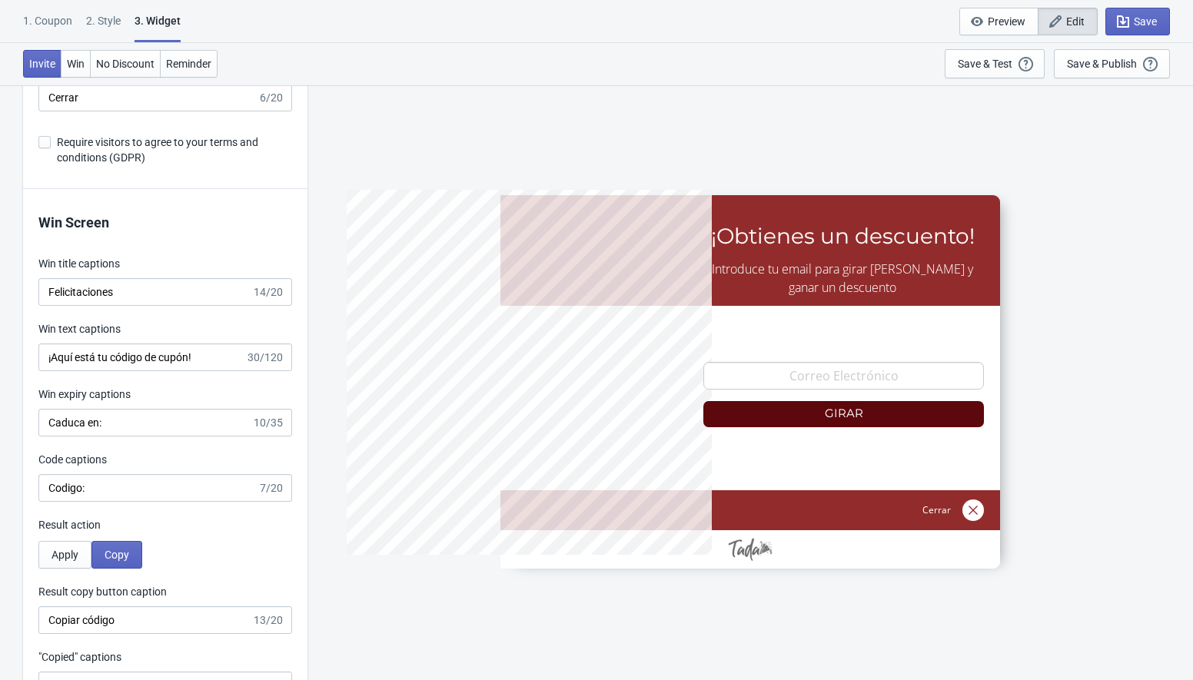
click at [139, 341] on div "Win text captions ¡Aquí está tu código de cupón! 30/120" at bounding box center [165, 346] width 254 height 50
click at [139, 350] on input "¡Aquí está tu código de cupón!" at bounding box center [141, 358] width 207 height 28
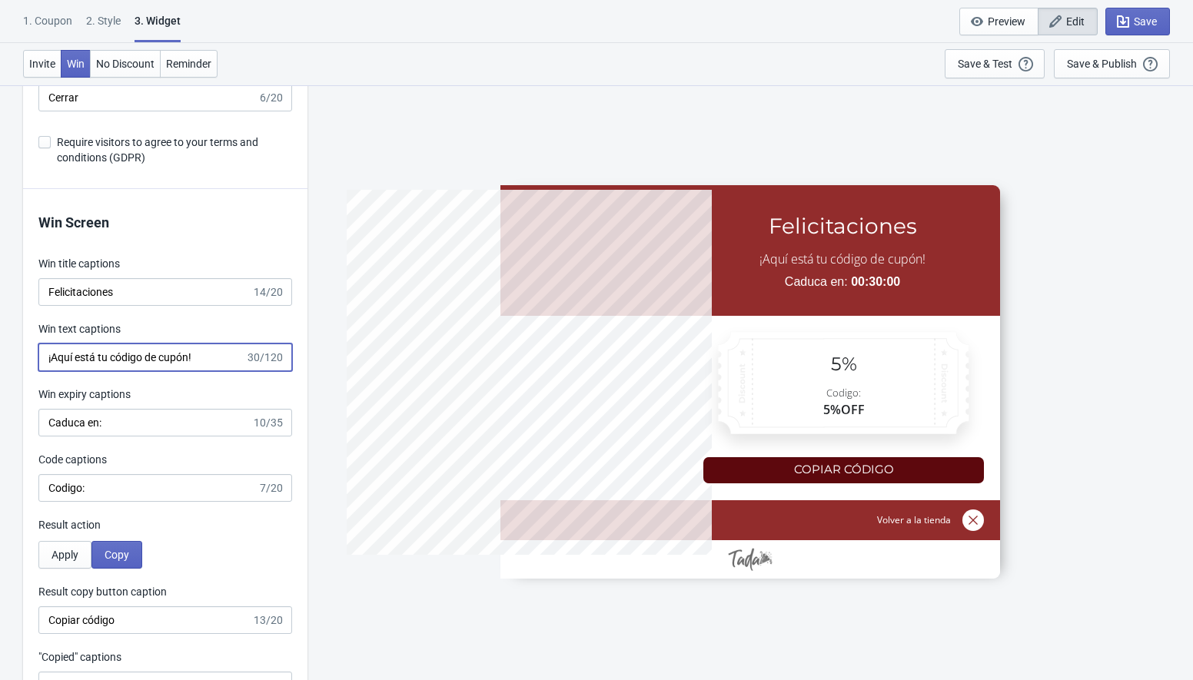
click at [139, 350] on input "¡Aquí está tu código de cupón!" at bounding box center [141, 358] width 207 height 28
click at [95, 429] on input "Caduca en:" at bounding box center [144, 423] width 213 height 28
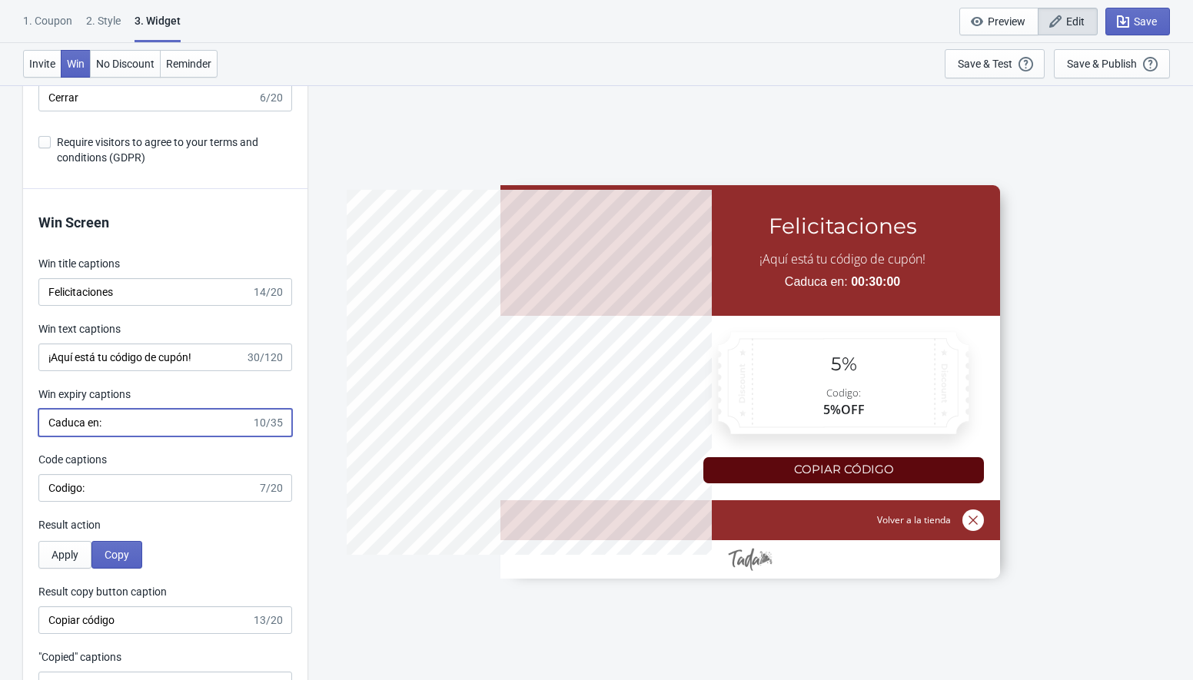
click at [95, 429] on input "Caduca en:" at bounding box center [144, 423] width 213 height 28
click at [115, 487] on input "Codigo:" at bounding box center [147, 488] width 219 height 28
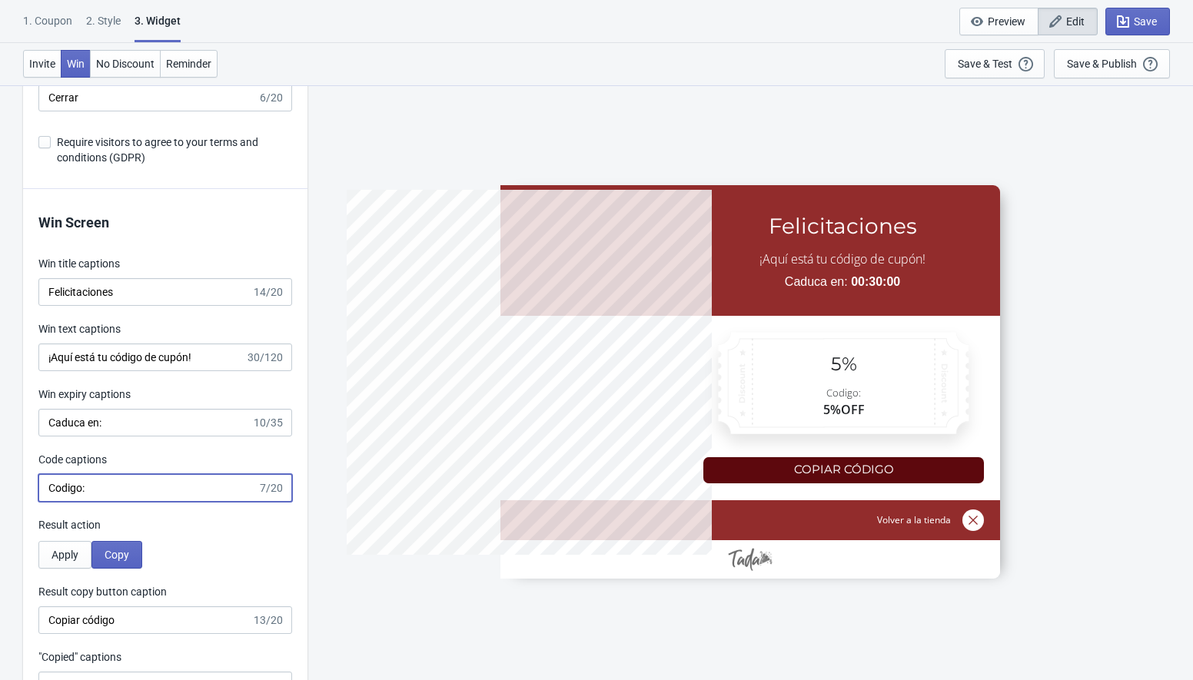
click at [115, 487] on input "Codigo:" at bounding box center [147, 488] width 219 height 28
click at [94, 487] on input "Codigo:" at bounding box center [147, 488] width 219 height 28
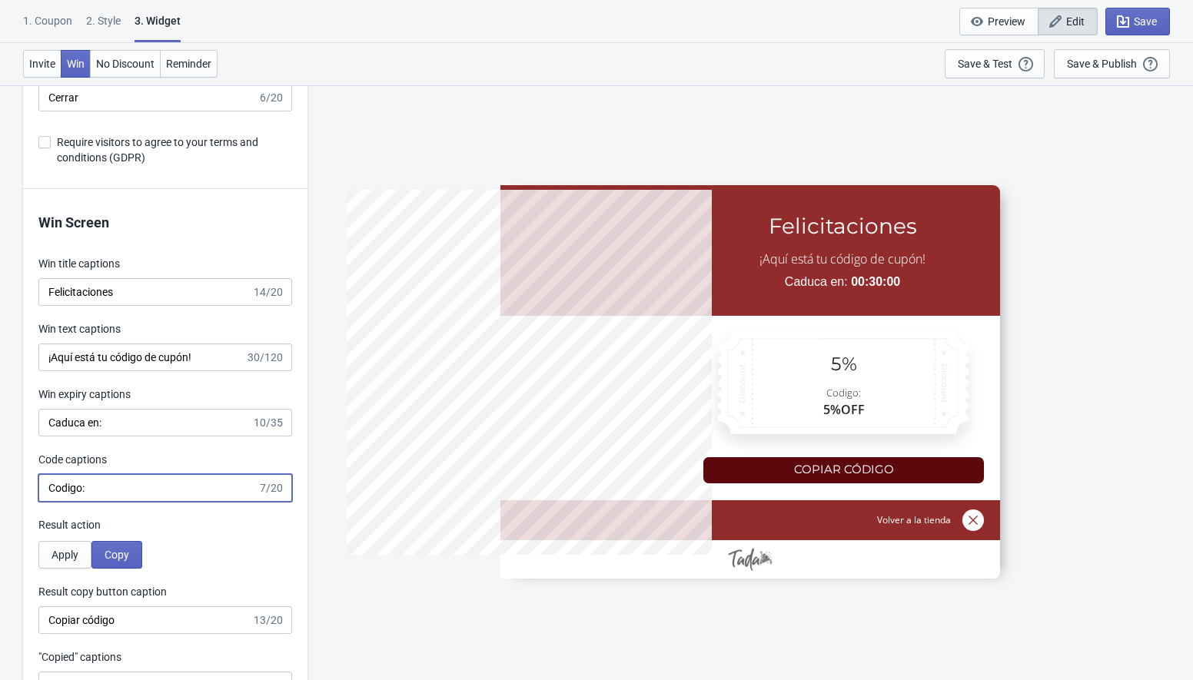
click at [94, 487] on input "Codigo:" at bounding box center [147, 488] width 219 height 28
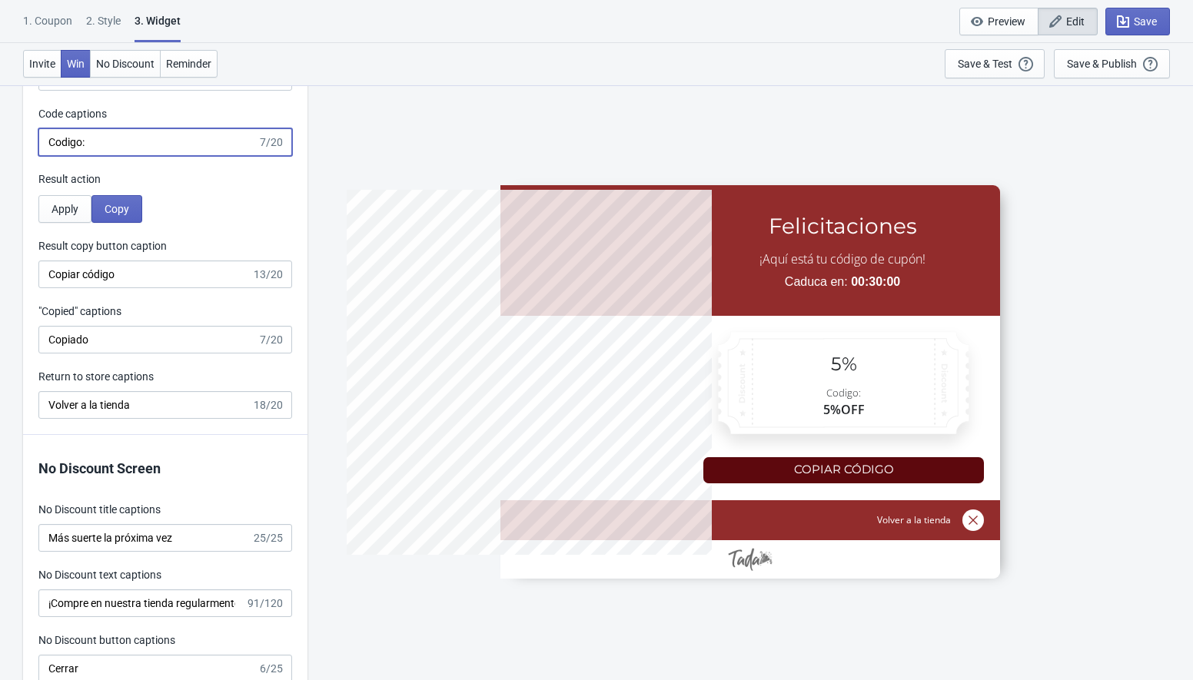
scroll to position [3193, 0]
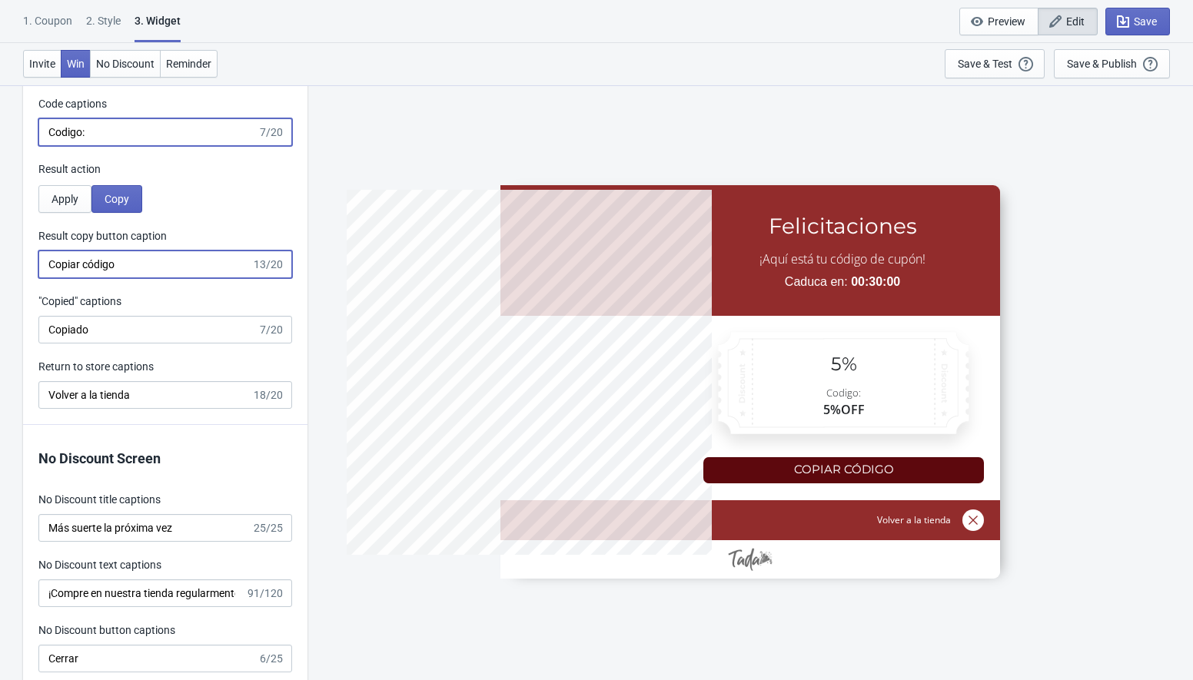
click at [121, 263] on input "Copiar código" at bounding box center [144, 265] width 213 height 28
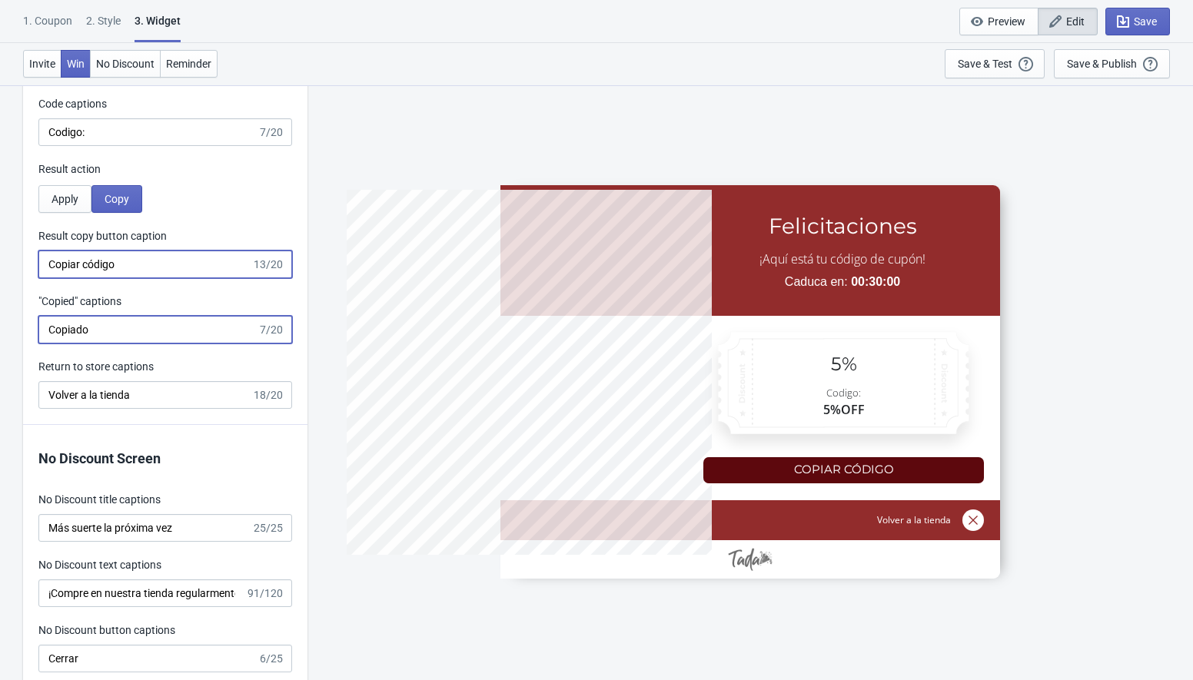
click at [125, 320] on input "Copiado" at bounding box center [147, 330] width 219 height 28
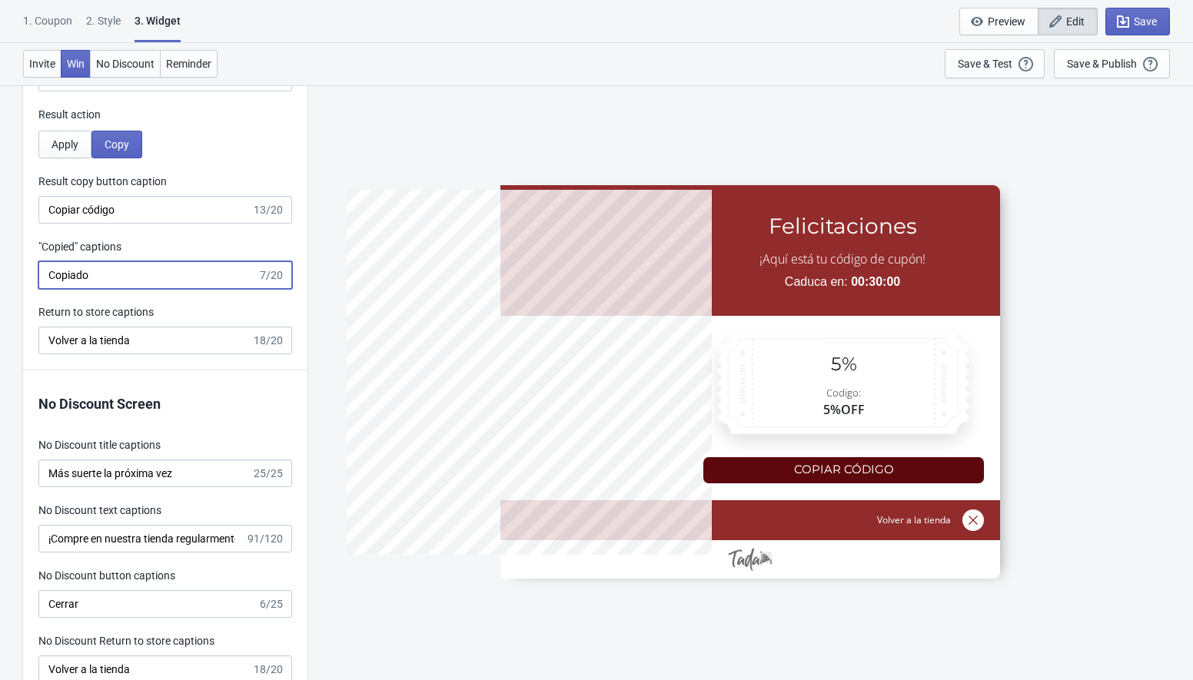
scroll to position [3265, 0]
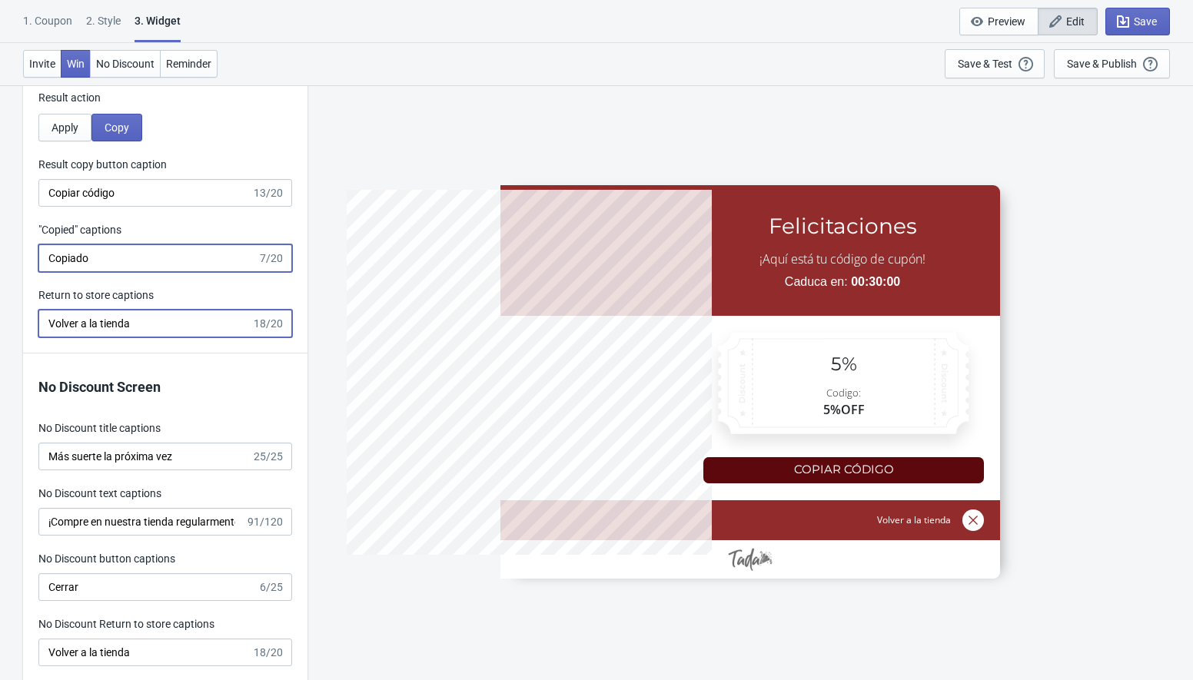
click at [118, 314] on input "Volver a la tienda" at bounding box center [144, 324] width 213 height 28
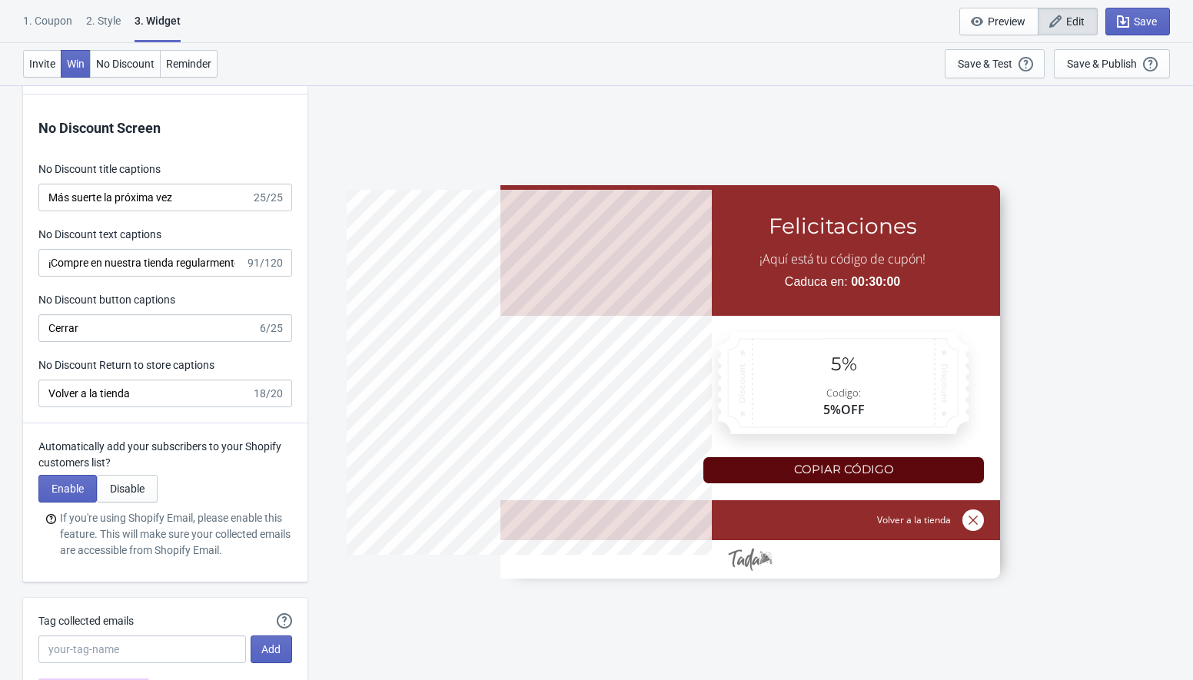
scroll to position [3521, 0]
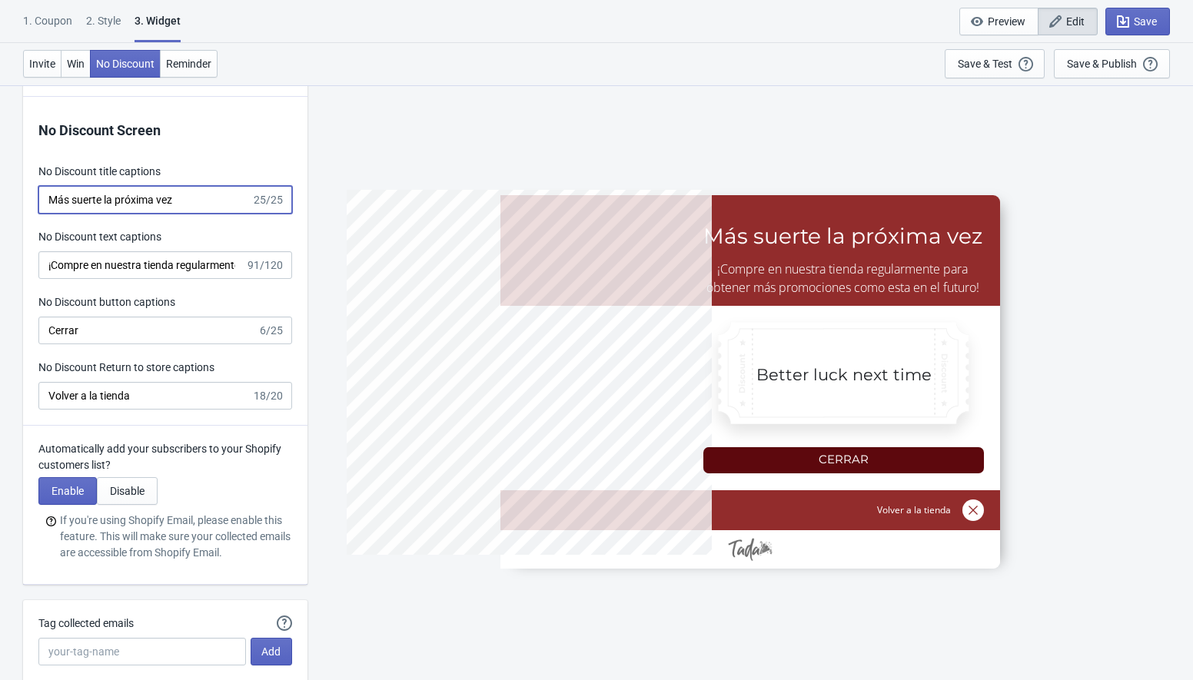
click at [141, 194] on input "Más suerte la próxima vez" at bounding box center [144, 200] width 213 height 28
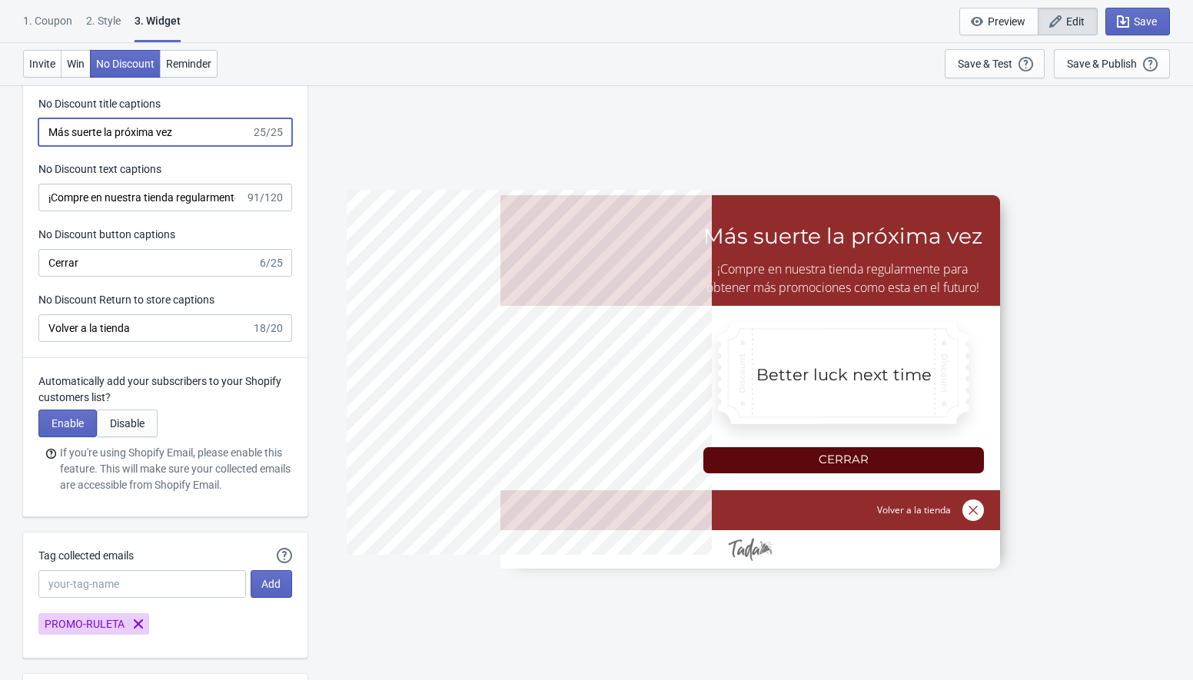
scroll to position [3573, 0]
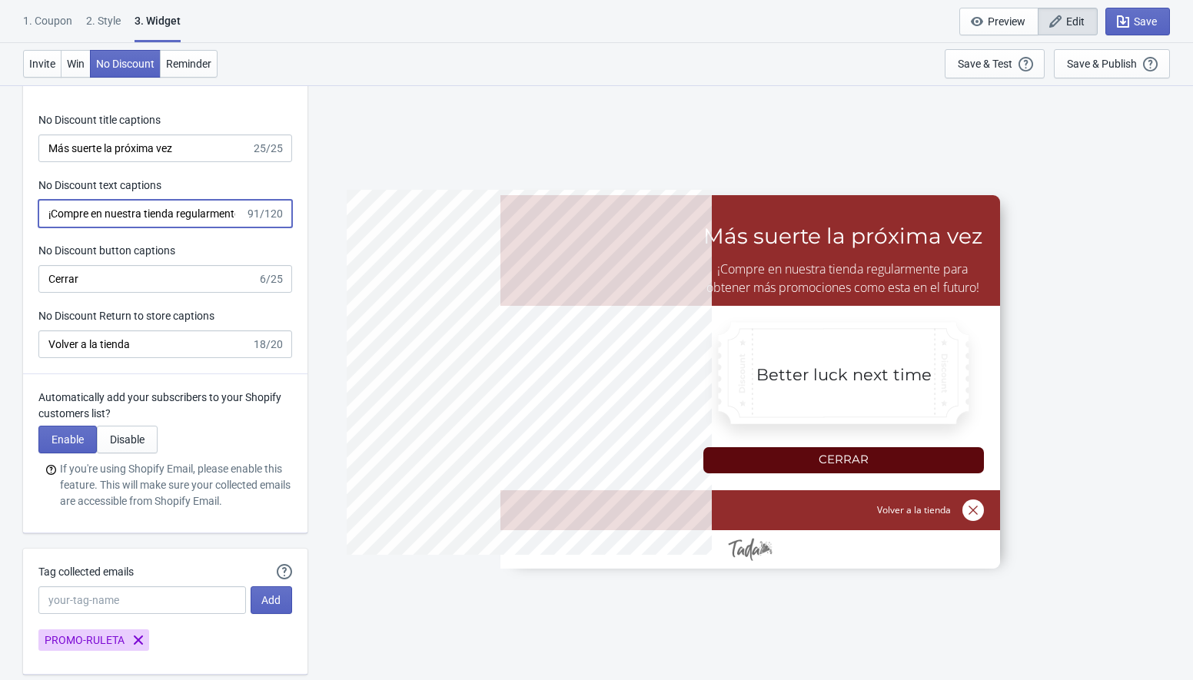
click at [121, 213] on input "¡Compre en nuestra tienda regularmente para obtener más promociones como esta e…" at bounding box center [141, 214] width 207 height 28
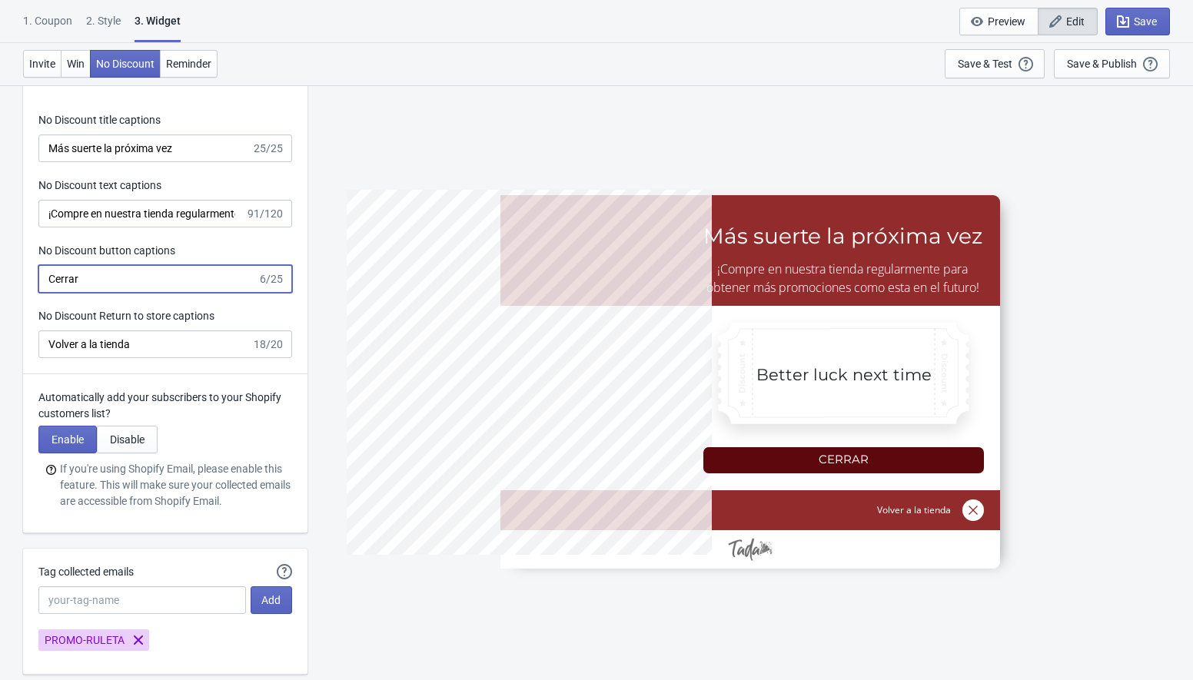
click at [68, 288] on input "Cerrar" at bounding box center [147, 279] width 219 height 28
click at [137, 365] on div "No Discount Screen No Discount title captions Más suerte la próxima vez 25/25 N…" at bounding box center [165, 209] width 284 height 329
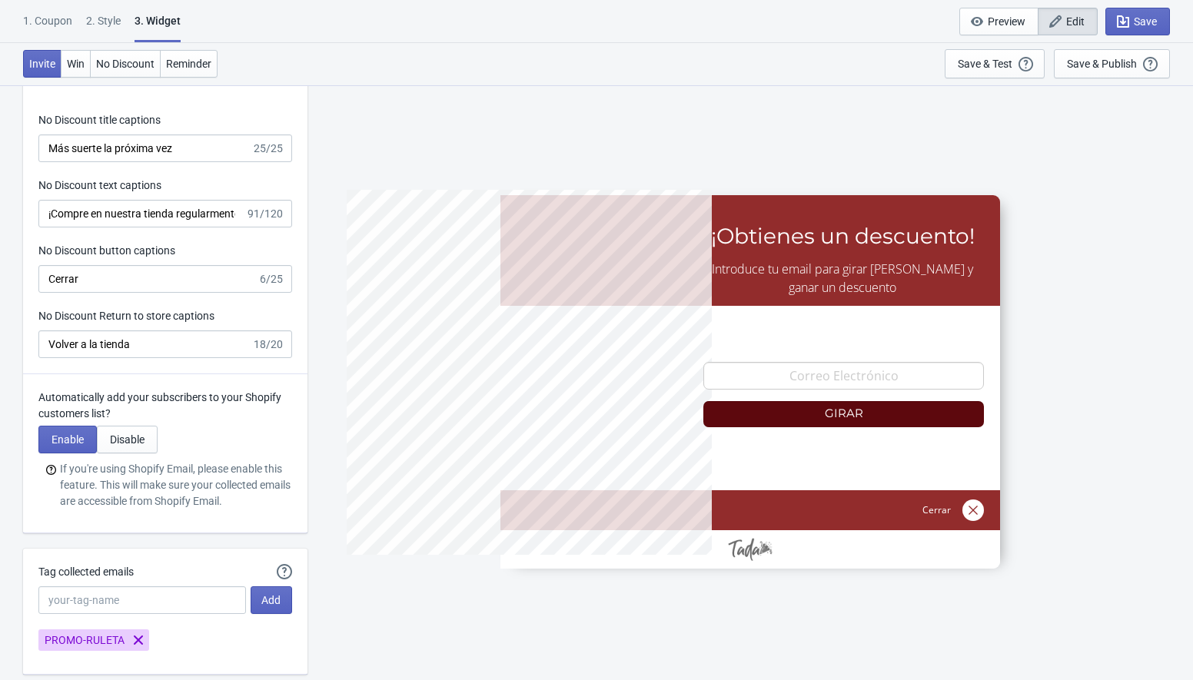
click at [137, 357] on div "No Discount Screen No Discount title captions Más suerte la próxima vez 25/25 N…" at bounding box center [165, 209] width 284 height 329
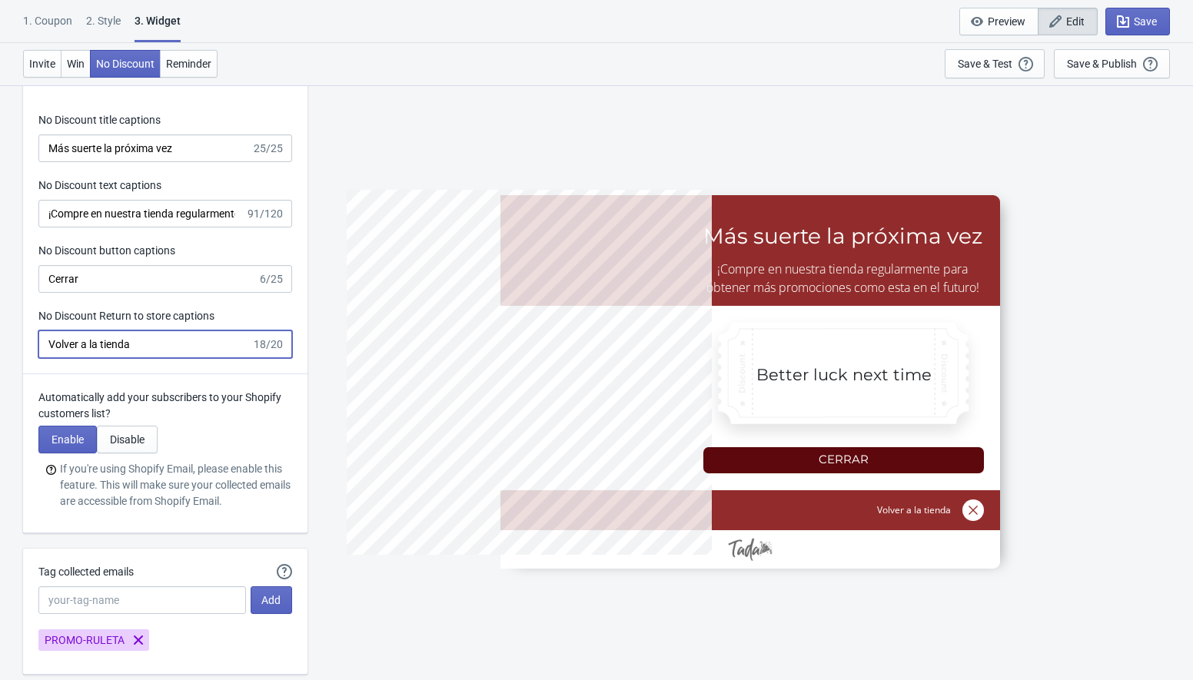
click at [137, 355] on input "Volver a la tienda" at bounding box center [144, 345] width 213 height 28
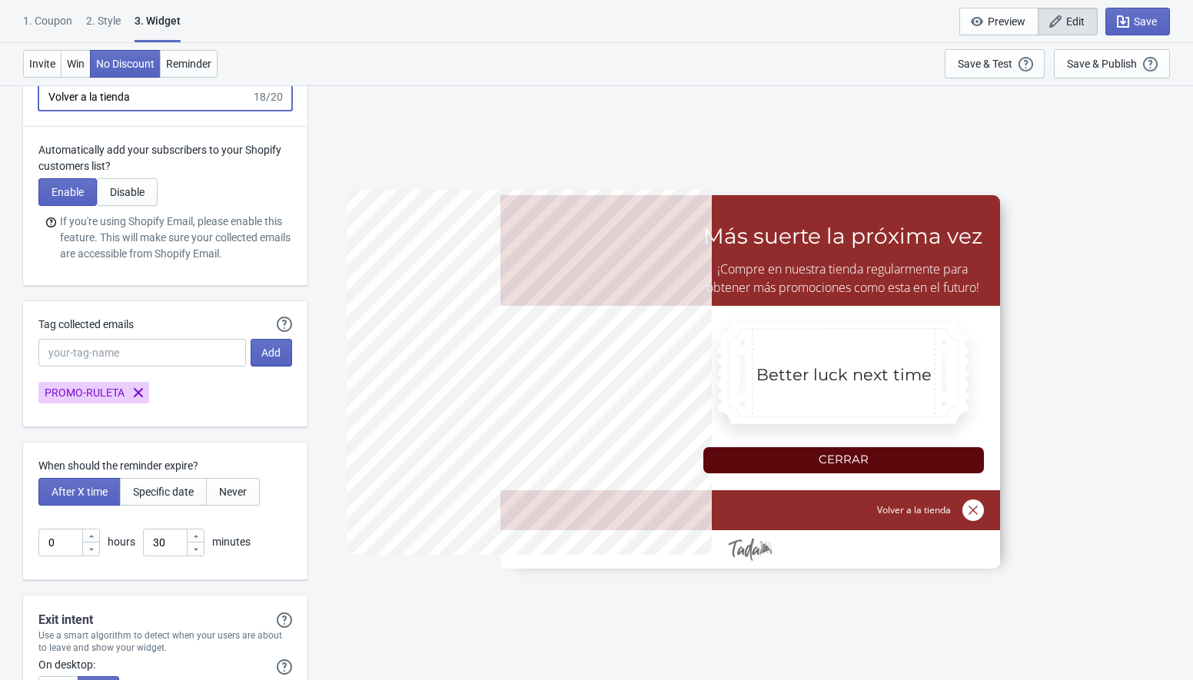
scroll to position [3823, 0]
type input "5%OFF"
click at [75, 384] on span "PROMO-RULETA" at bounding box center [85, 391] width 80 height 16
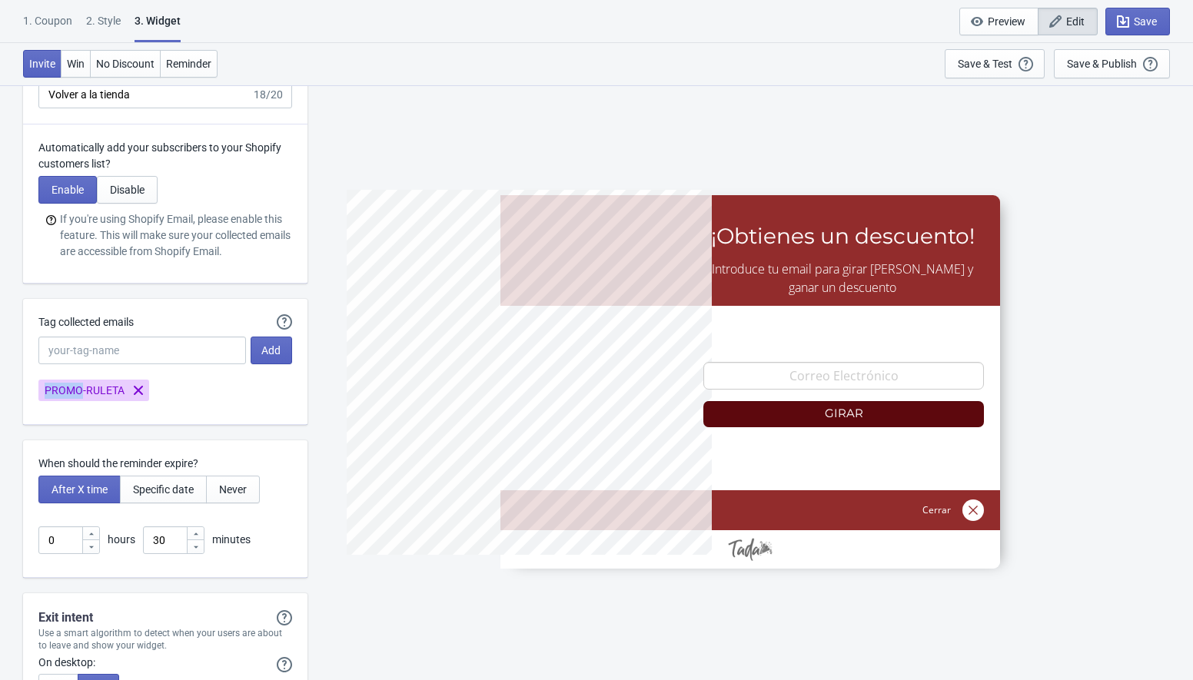
click at [75, 384] on span "PROMO-RULETA" at bounding box center [85, 391] width 80 height 16
copy span "PROMO-RULETA"
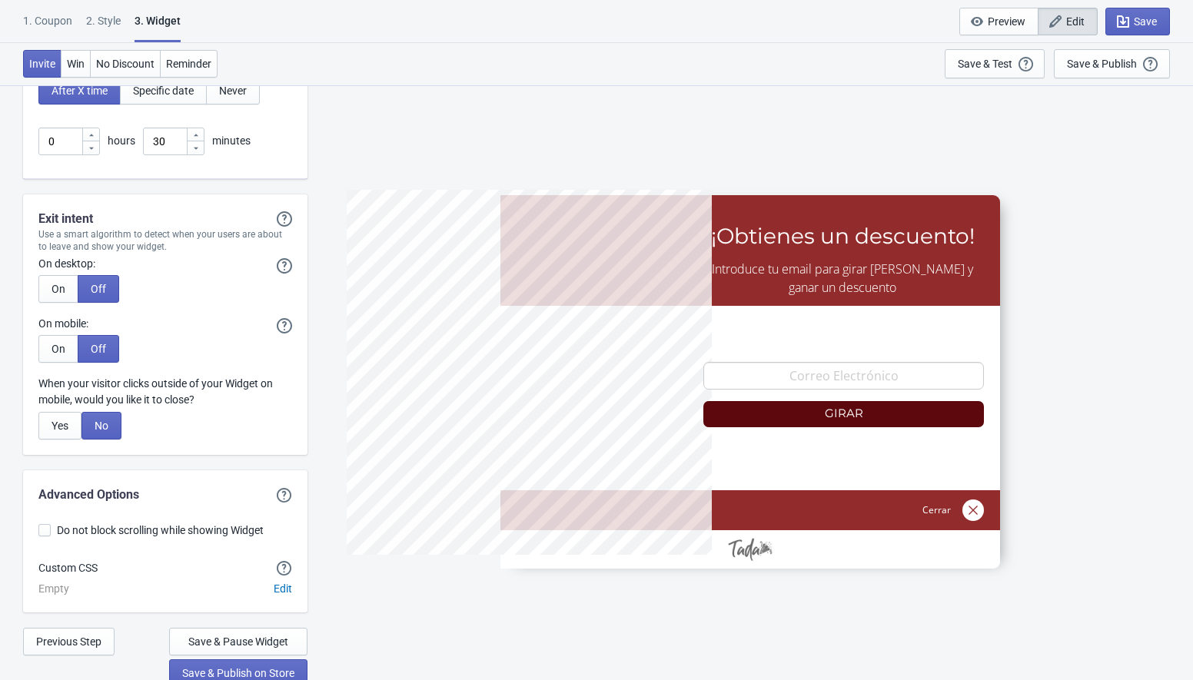
scroll to position [4229, 0]
